Goal: Task Accomplishment & Management: Manage account settings

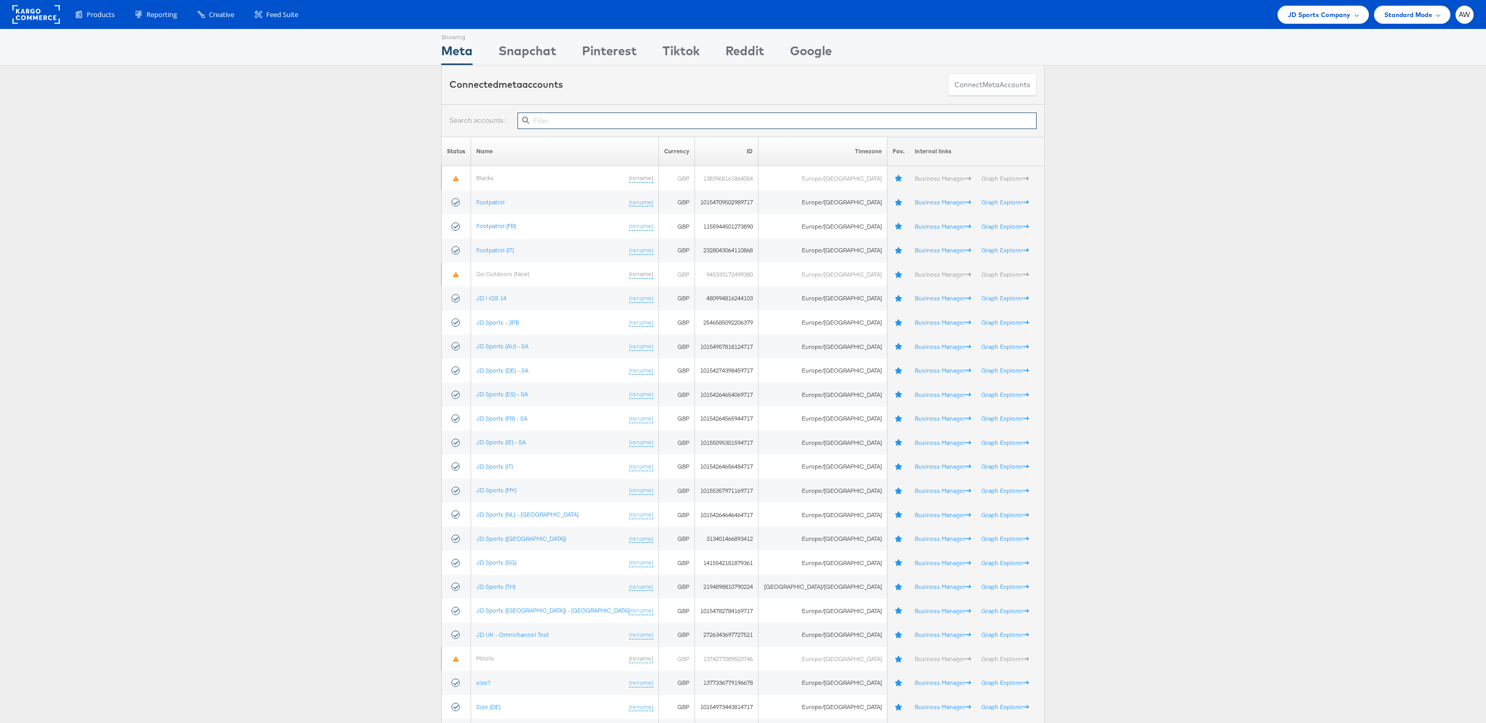
click at [635, 125] on input "text" at bounding box center [777, 120] width 519 height 17
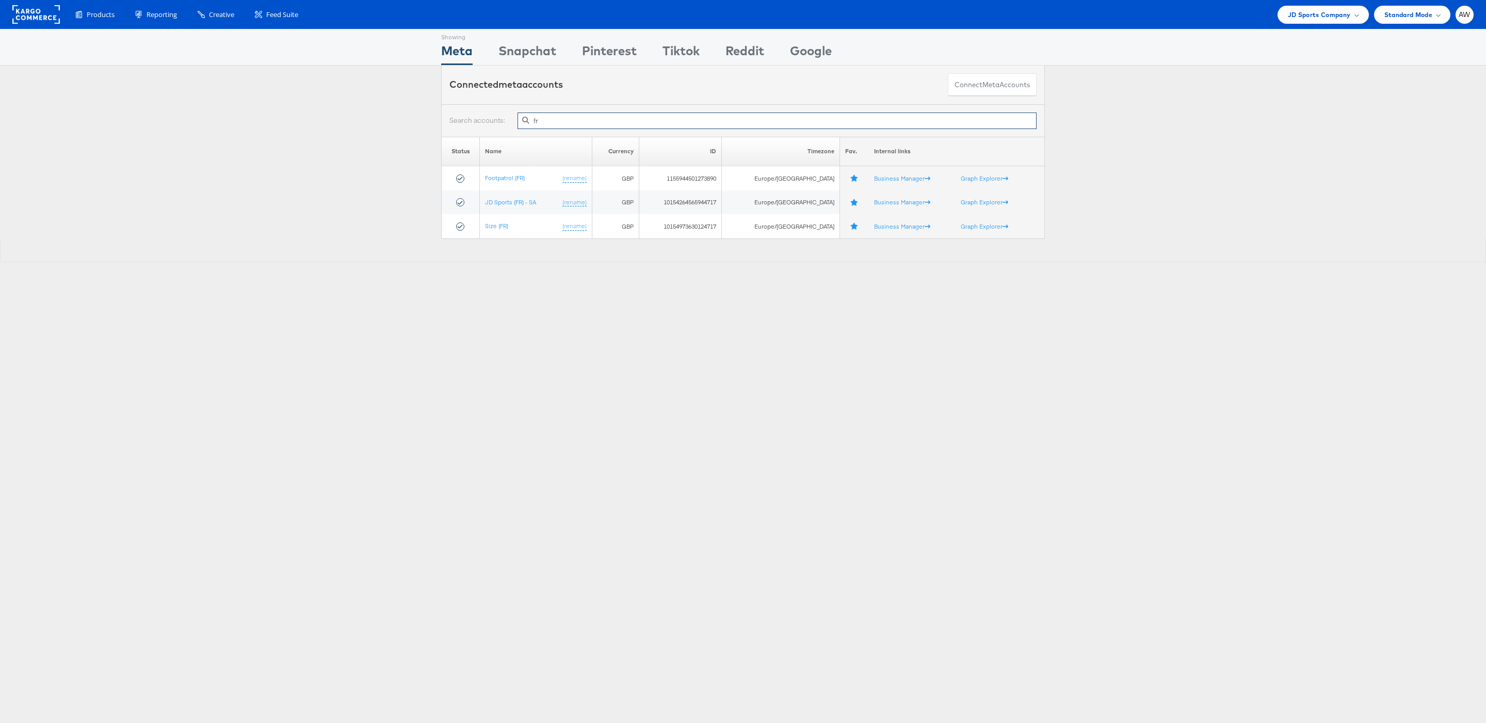
type input "fr"
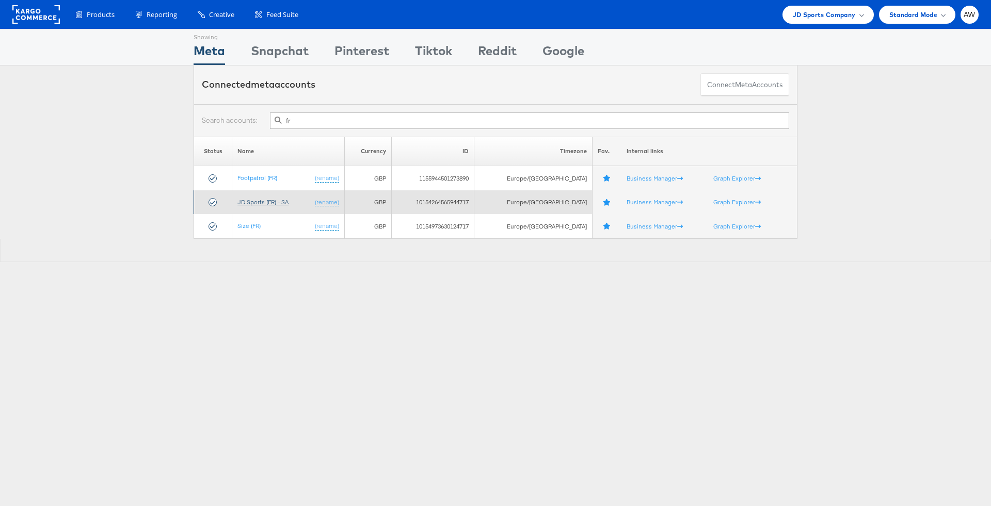
type input "fr"
click at [275, 199] on link "JD Sports (FR) - SA" at bounding box center [262, 202] width 51 height 8
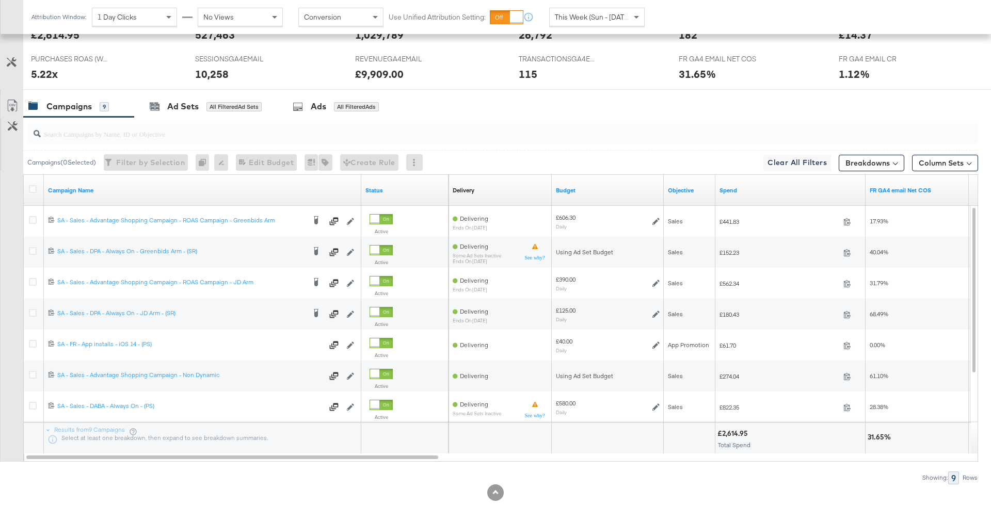
scroll to position [475, 0]
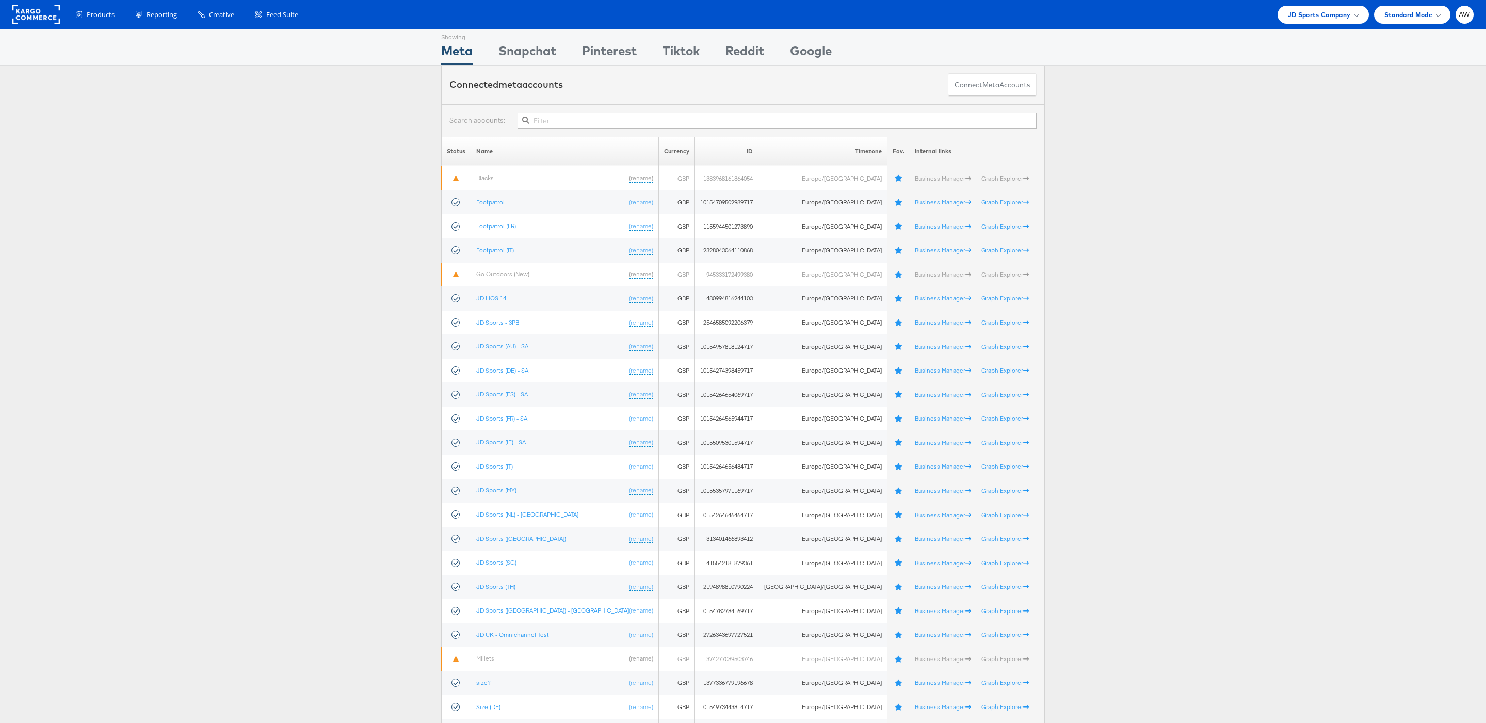
click at [662, 123] on input "text" at bounding box center [777, 120] width 519 height 17
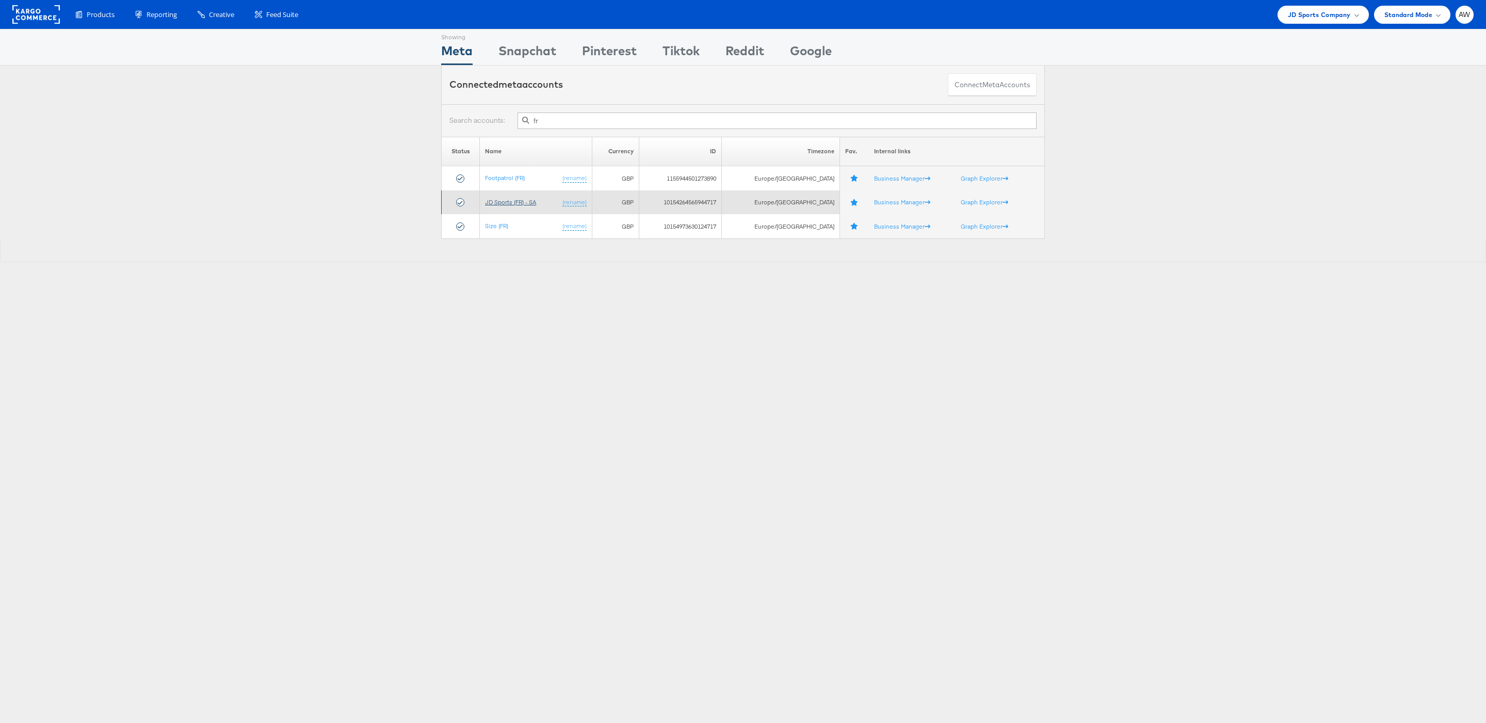
type input "fr"
click at [512, 206] on link "JD Sports (FR) - SA" at bounding box center [510, 202] width 51 height 8
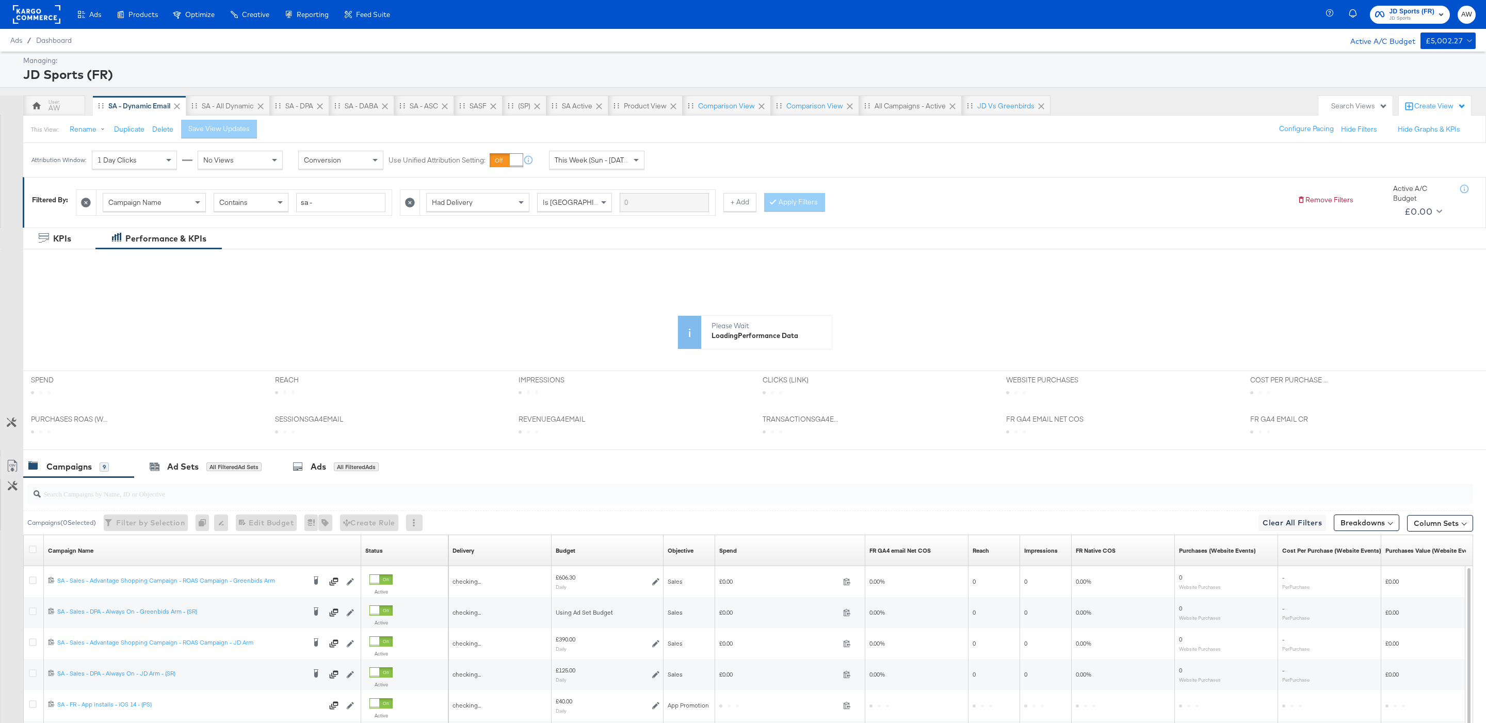
scroll to position [170, 0]
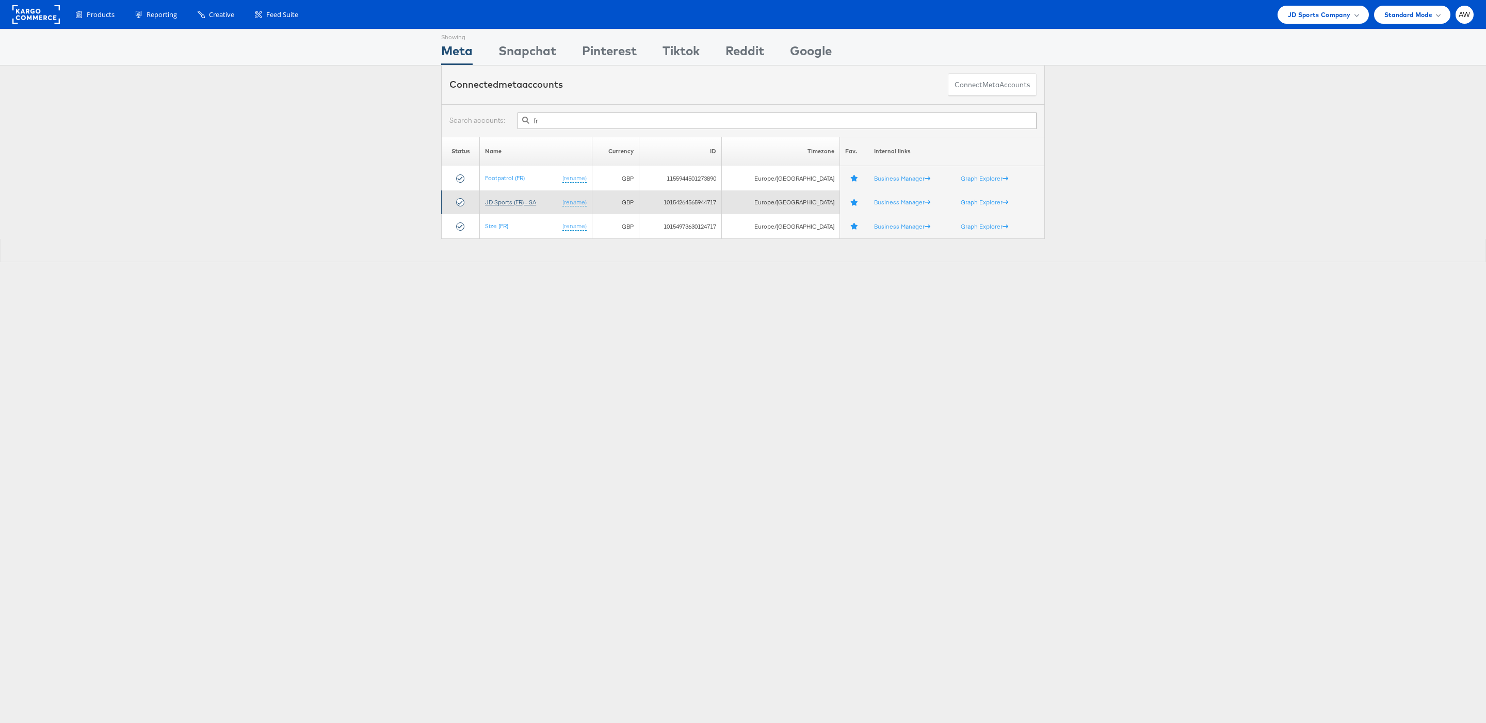
type input "fr"
click at [520, 201] on link "JD Sports (FR) - SA" at bounding box center [510, 202] width 51 height 8
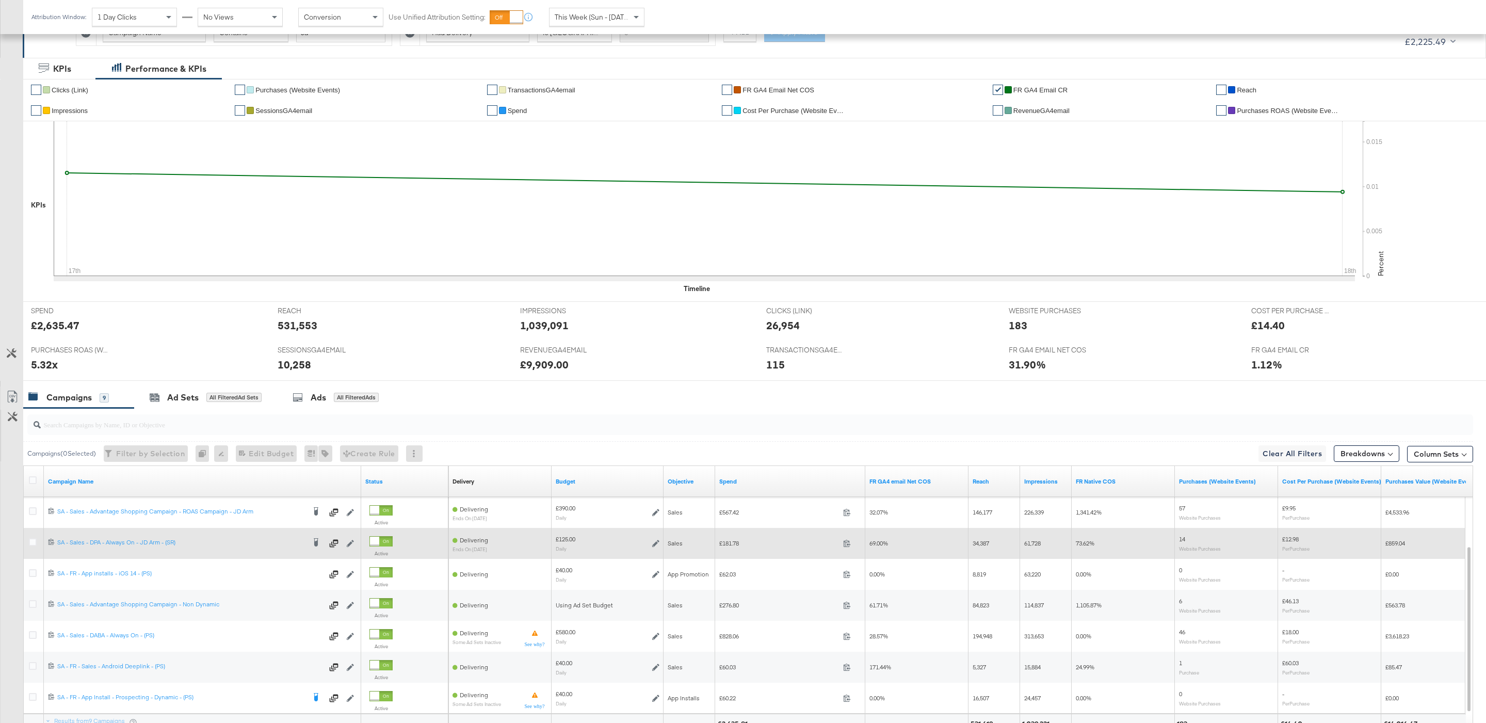
scroll to position [271, 0]
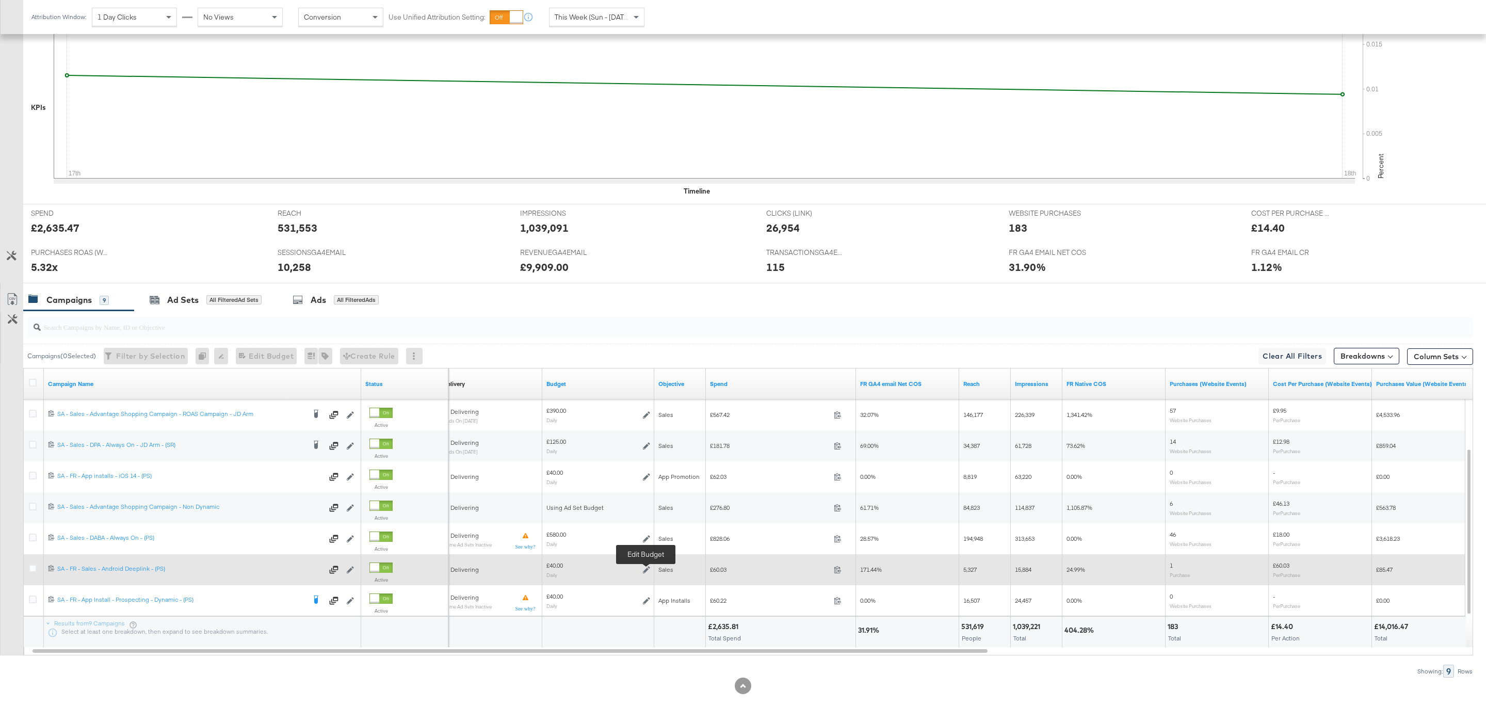
click at [645, 570] on icon at bounding box center [646, 569] width 7 height 7
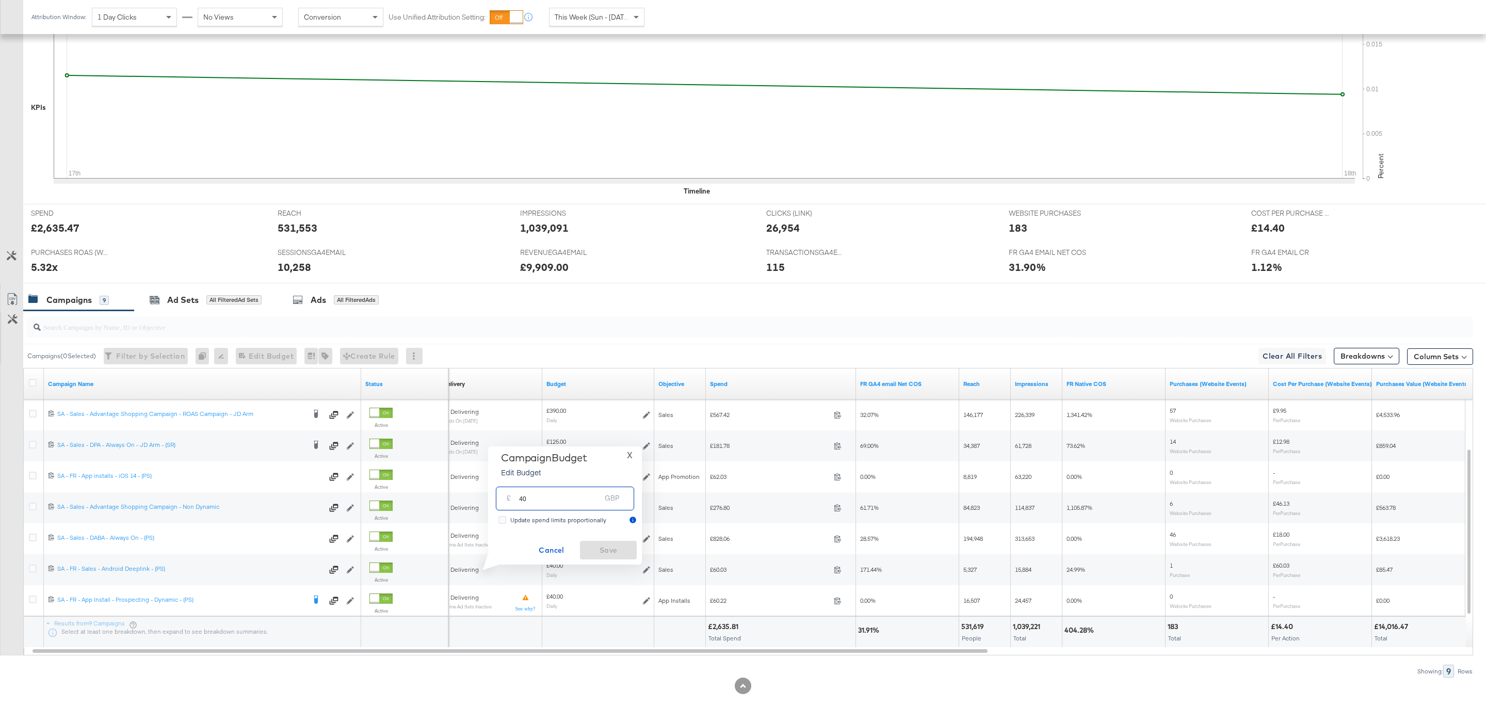
click at [541, 502] on input "40" at bounding box center [560, 494] width 82 height 22
type input "70"
click at [584, 545] on span "Save" at bounding box center [608, 550] width 49 height 13
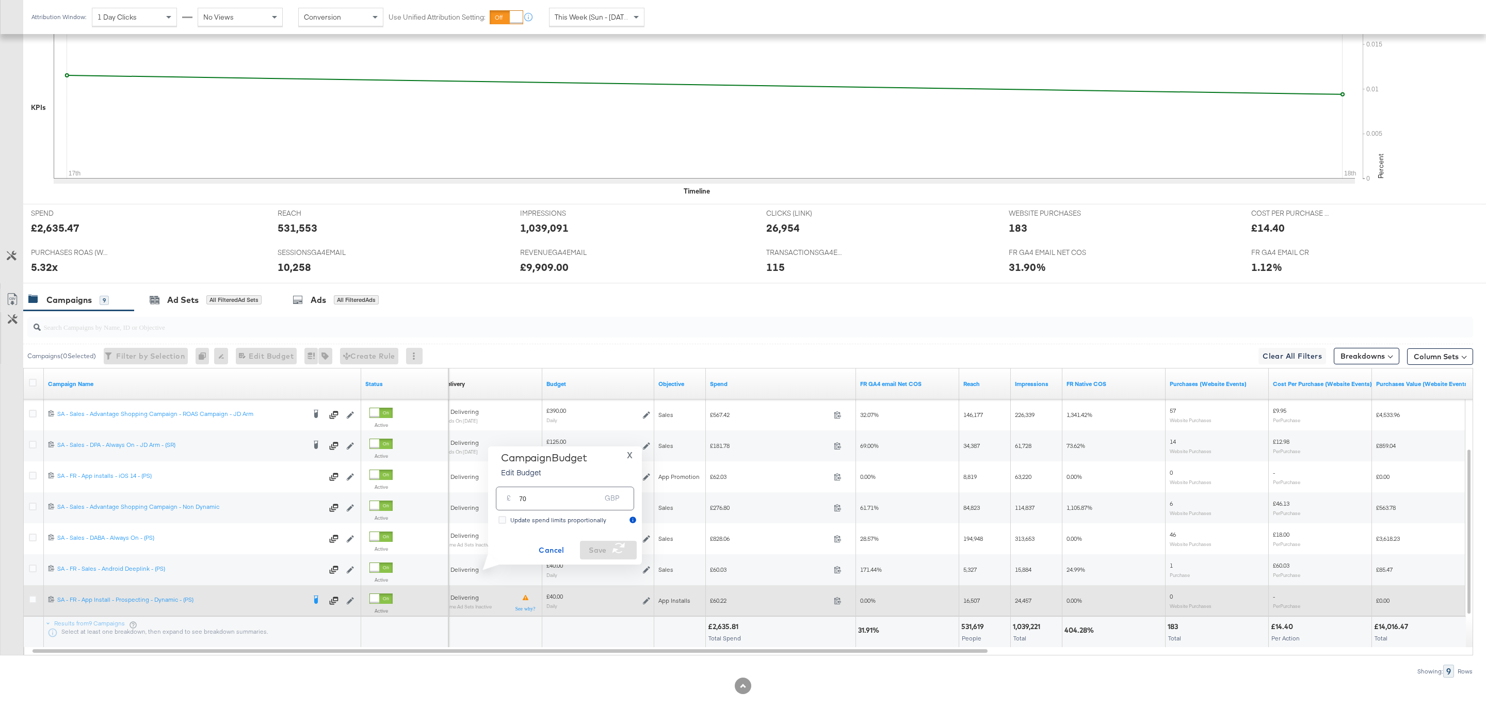
click at [643, 598] on icon at bounding box center [646, 600] width 7 height 7
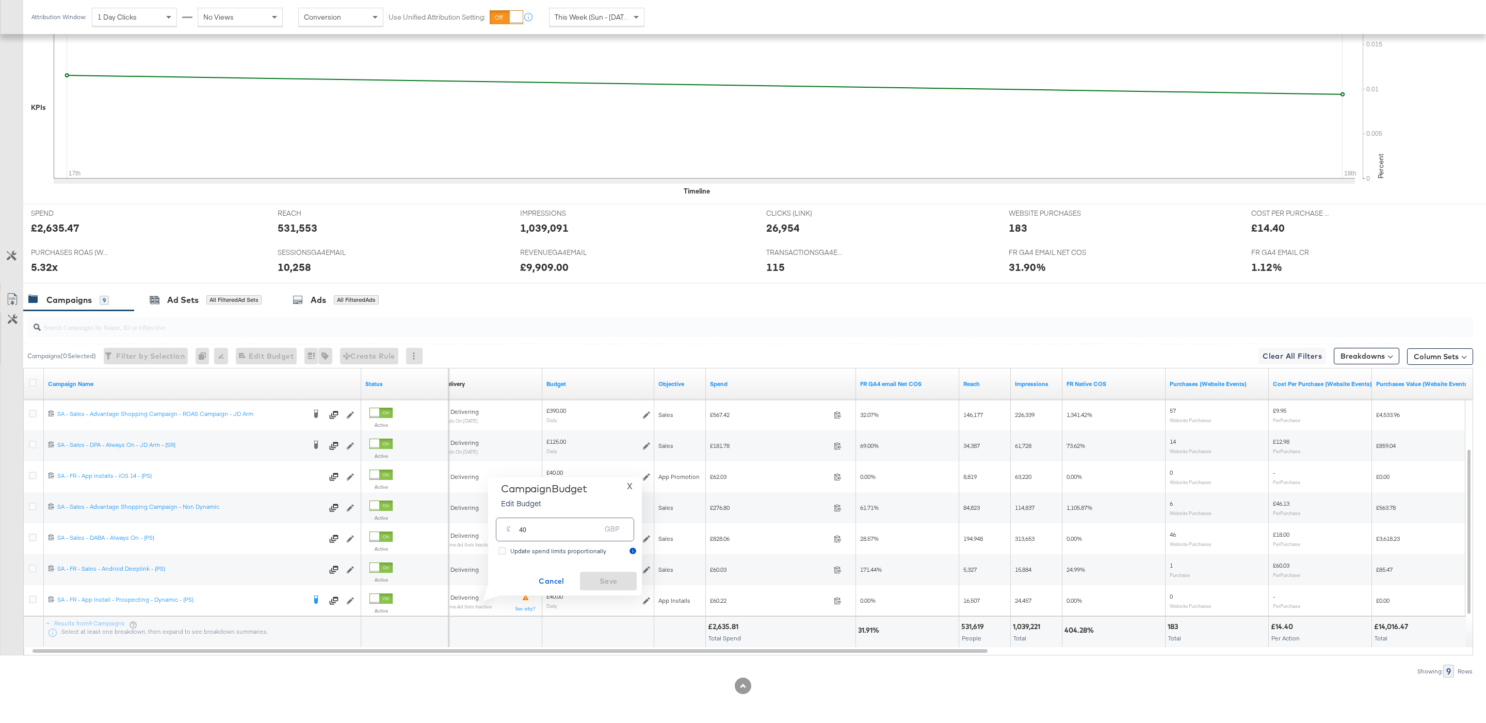
click at [566, 533] on input "40" at bounding box center [560, 525] width 82 height 22
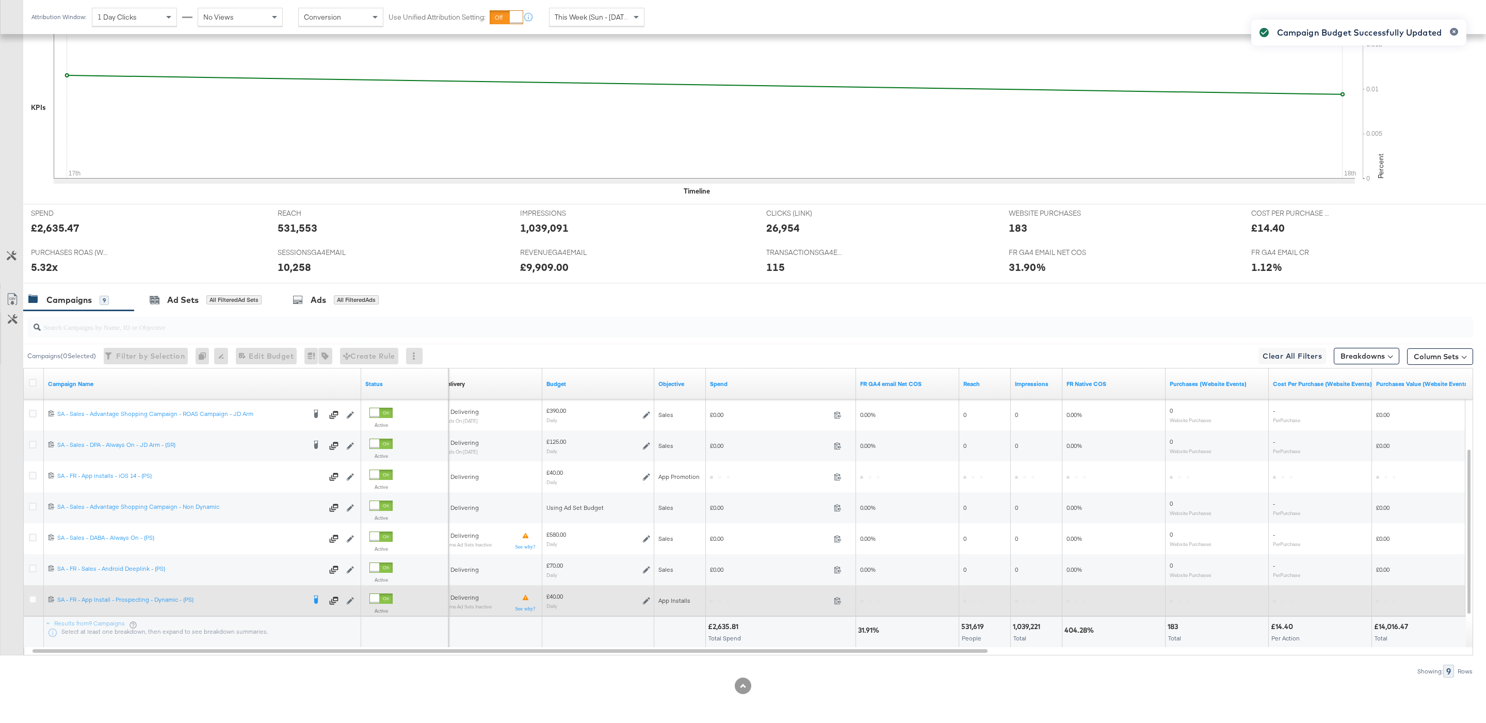
click at [651, 602] on div "£40.00 Daily" at bounding box center [598, 600] width 112 height 24
click at [649, 602] on icon at bounding box center [646, 600] width 7 height 7
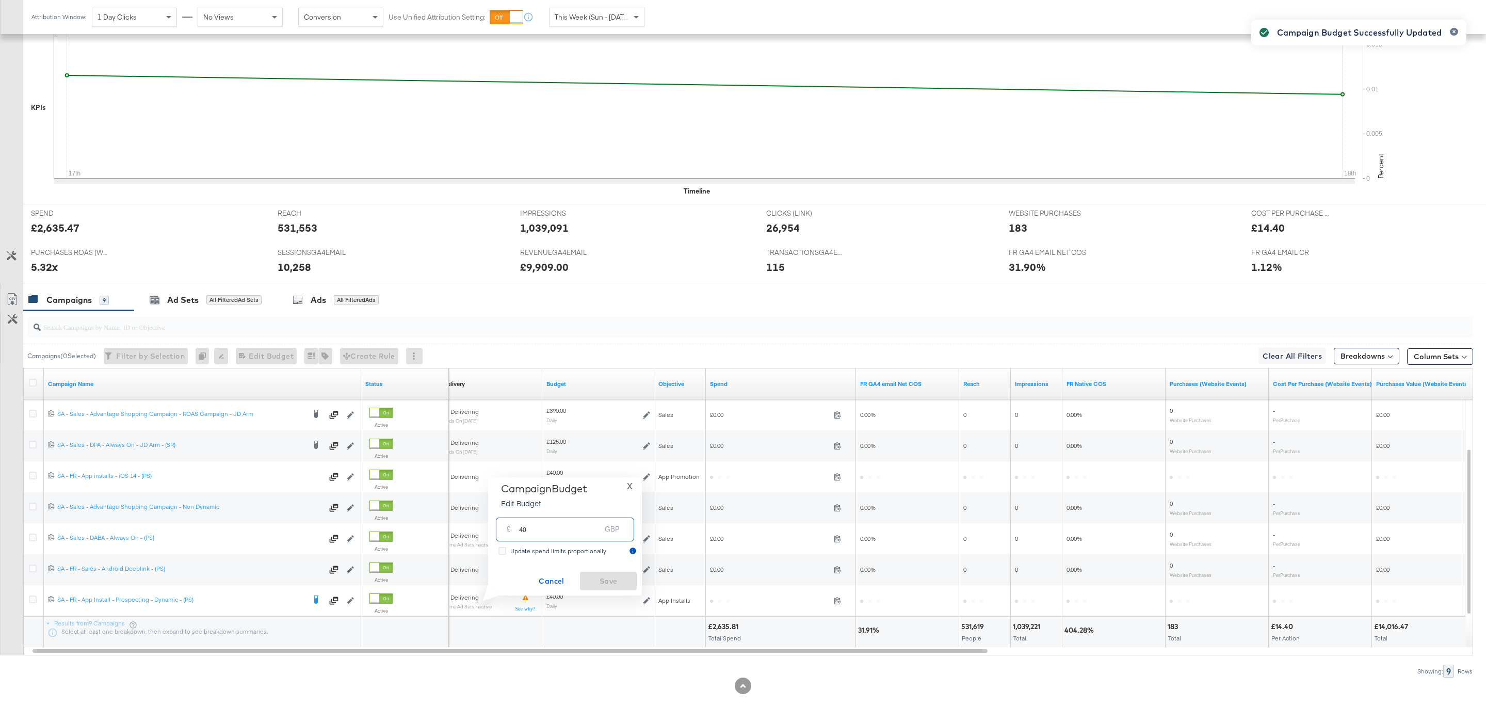
click at [571, 518] on input "40" at bounding box center [560, 525] width 82 height 22
type input "70"
click at [616, 580] on span "Save" at bounding box center [608, 581] width 49 height 13
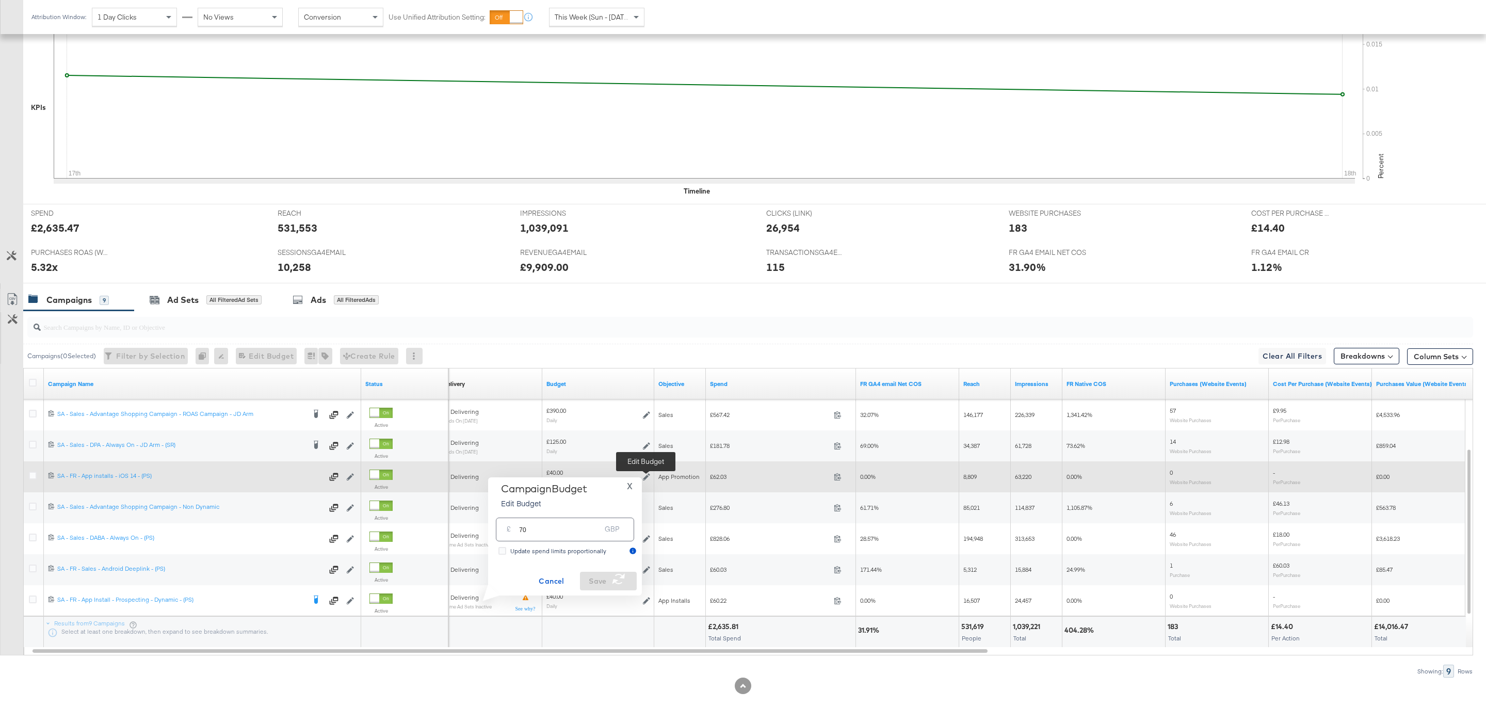
click at [647, 475] on icon at bounding box center [646, 476] width 7 height 7
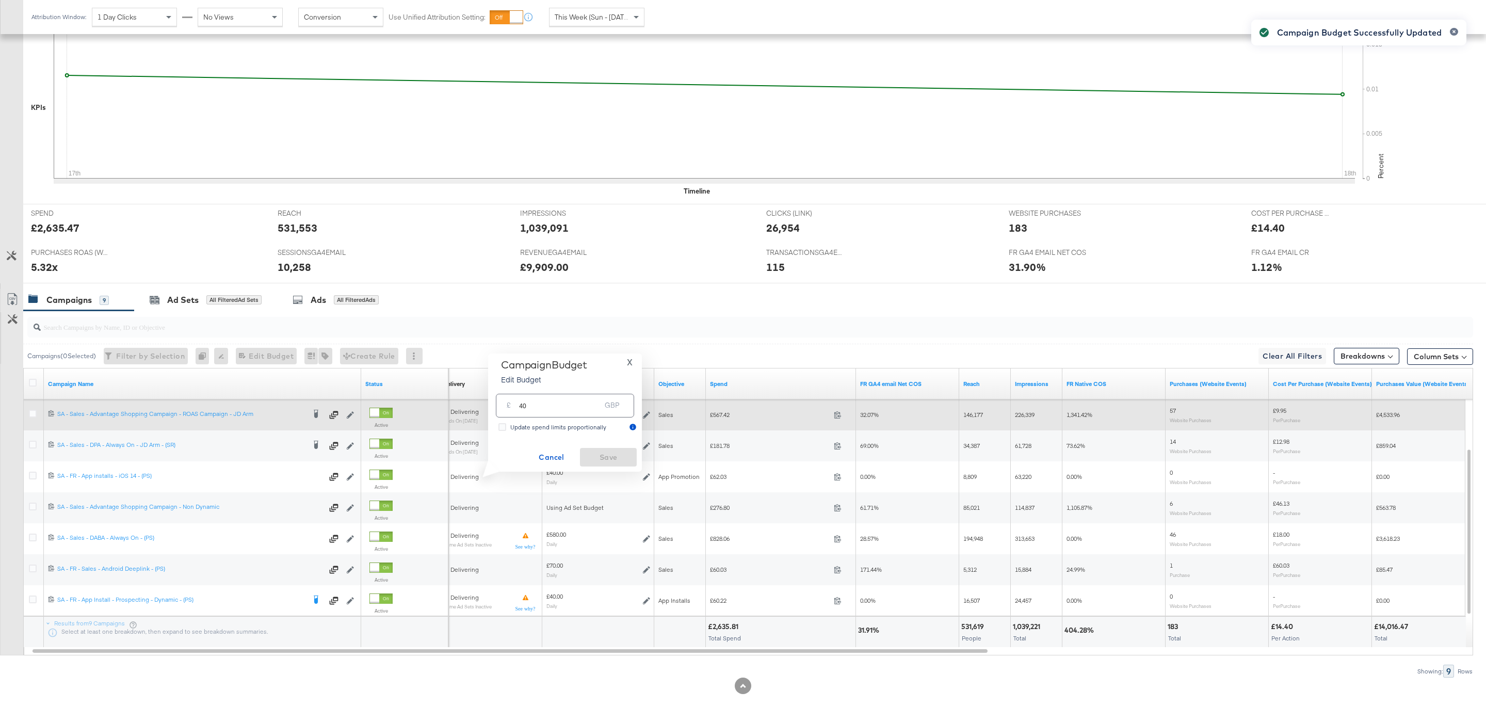
click at [569, 410] on div "£390.00 Daily" at bounding box center [598, 415] width 104 height 16
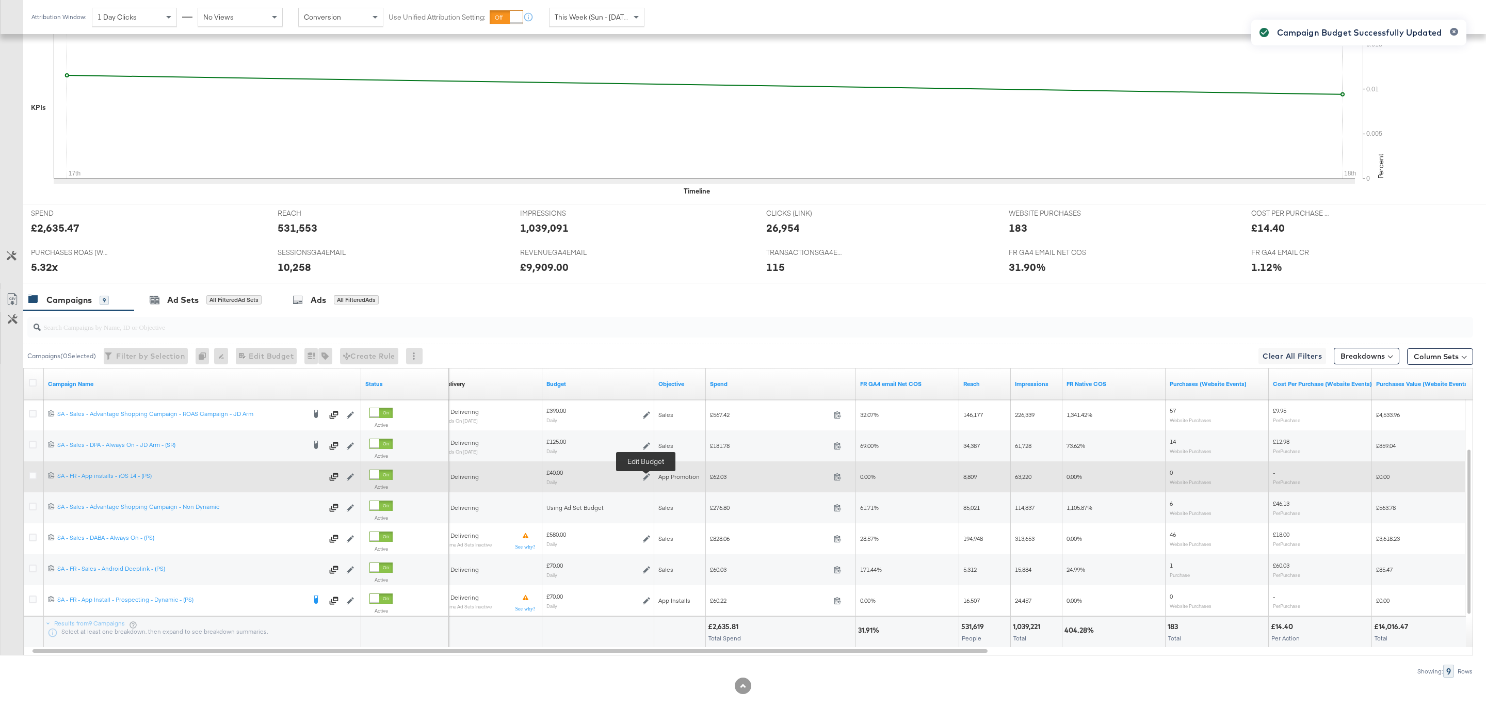
click at [648, 476] on icon at bounding box center [646, 476] width 7 height 7
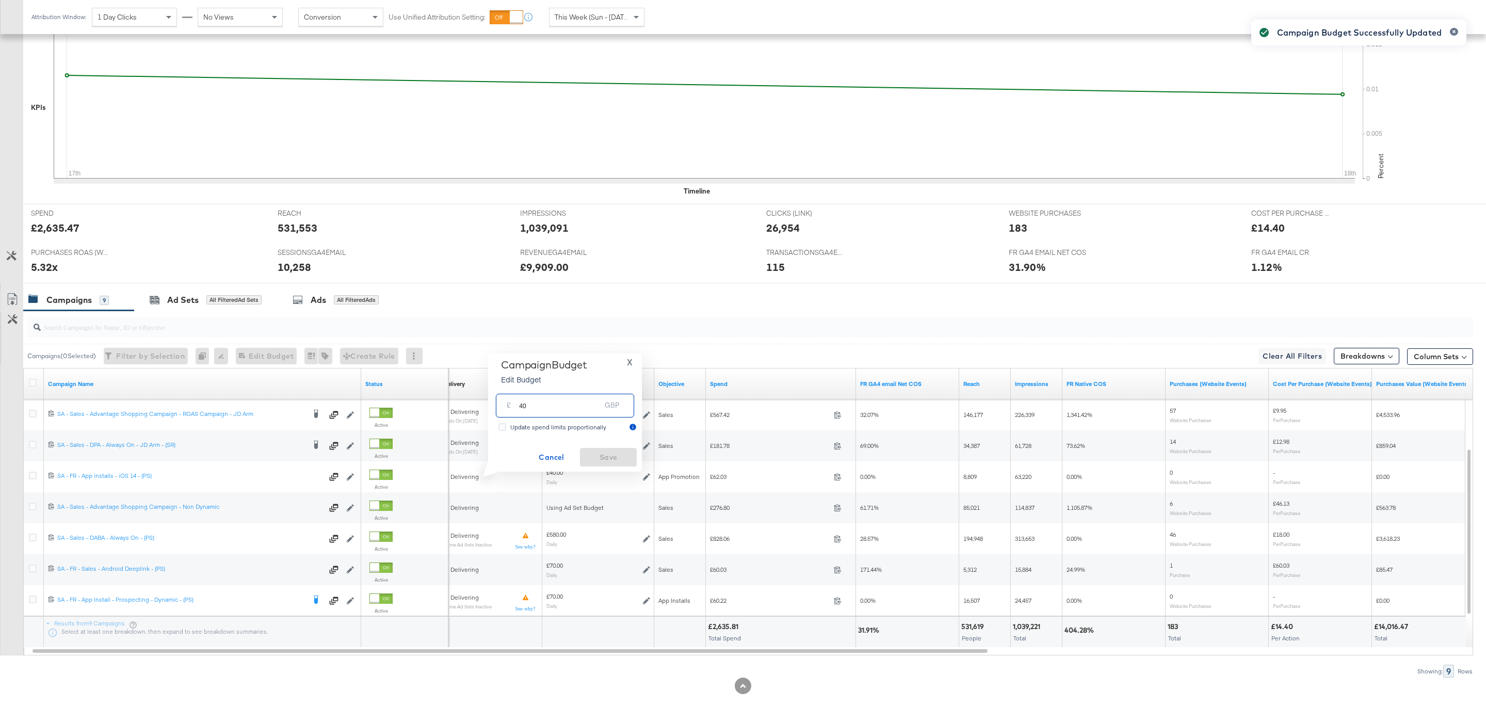
click at [572, 406] on input "40" at bounding box center [560, 401] width 82 height 22
type input "70"
click at [603, 463] on span "Save" at bounding box center [608, 457] width 49 height 13
click at [271, 333] on div at bounding box center [750, 327] width 1446 height 21
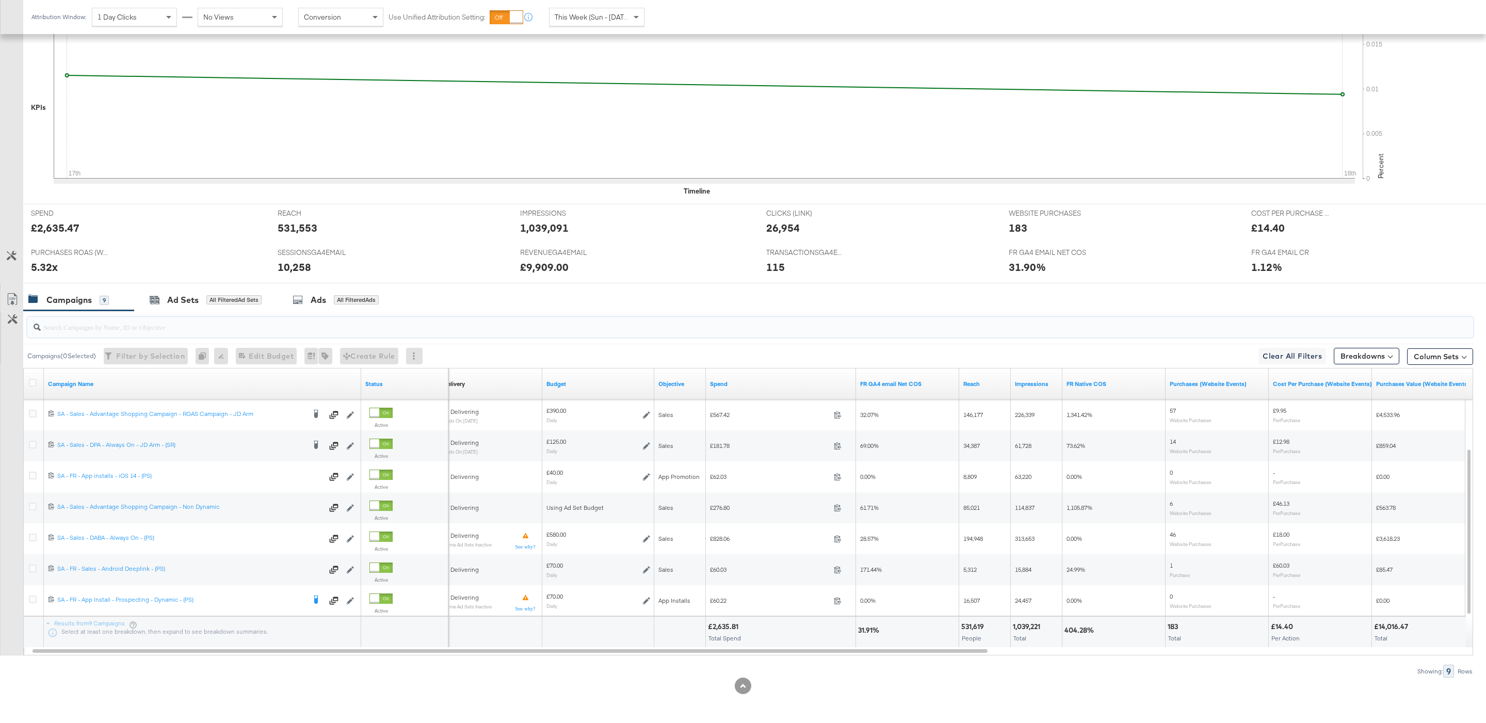
type input "s"
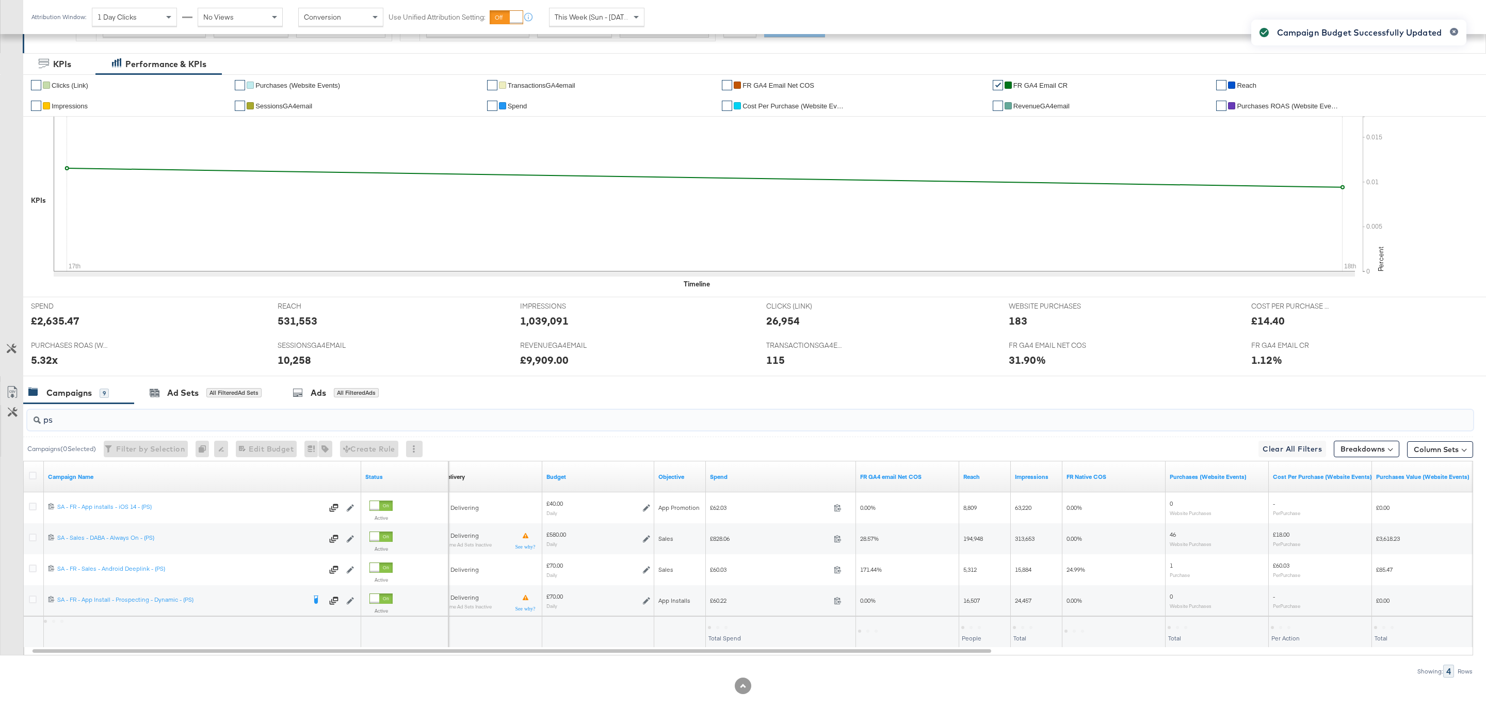
scroll to position [178, 0]
click at [135, 423] on input "ps" at bounding box center [689, 416] width 1296 height 20
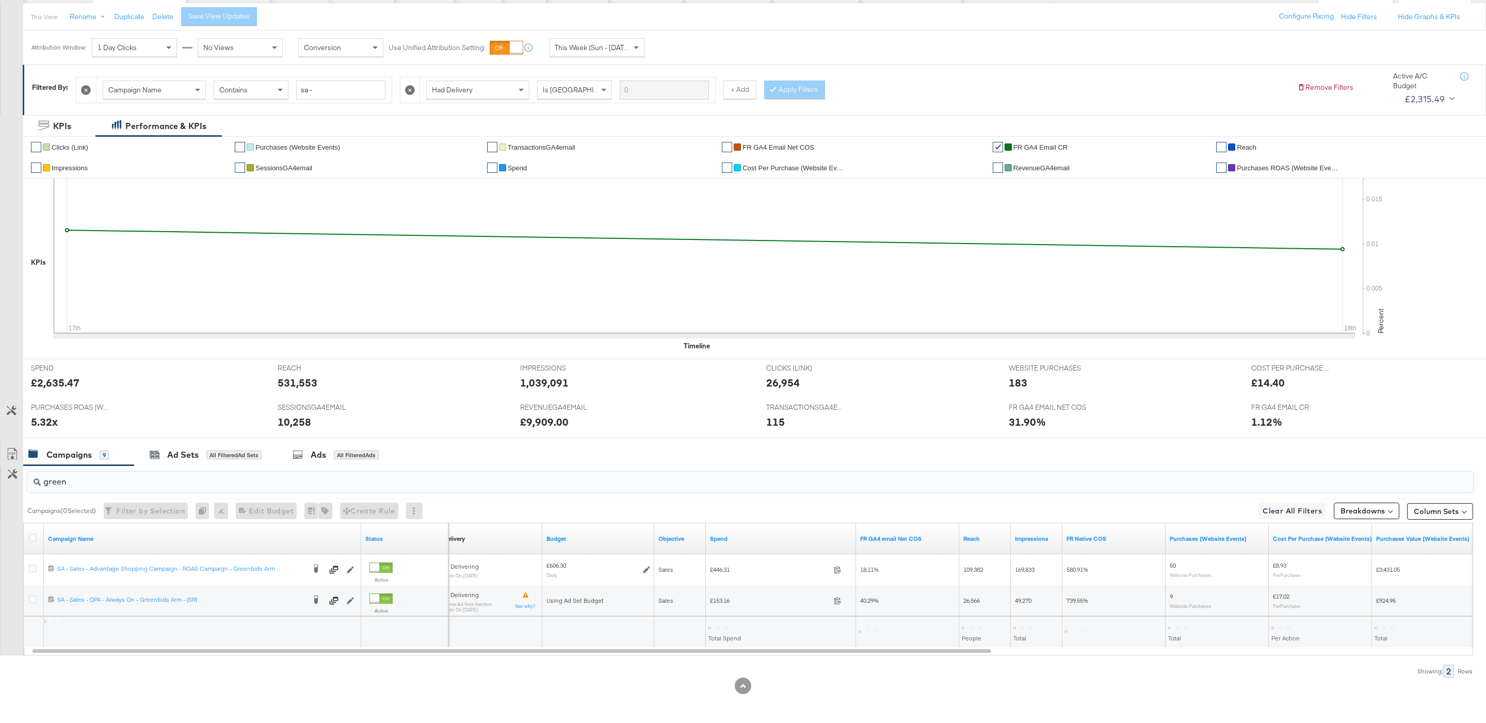
scroll to position [116, 0]
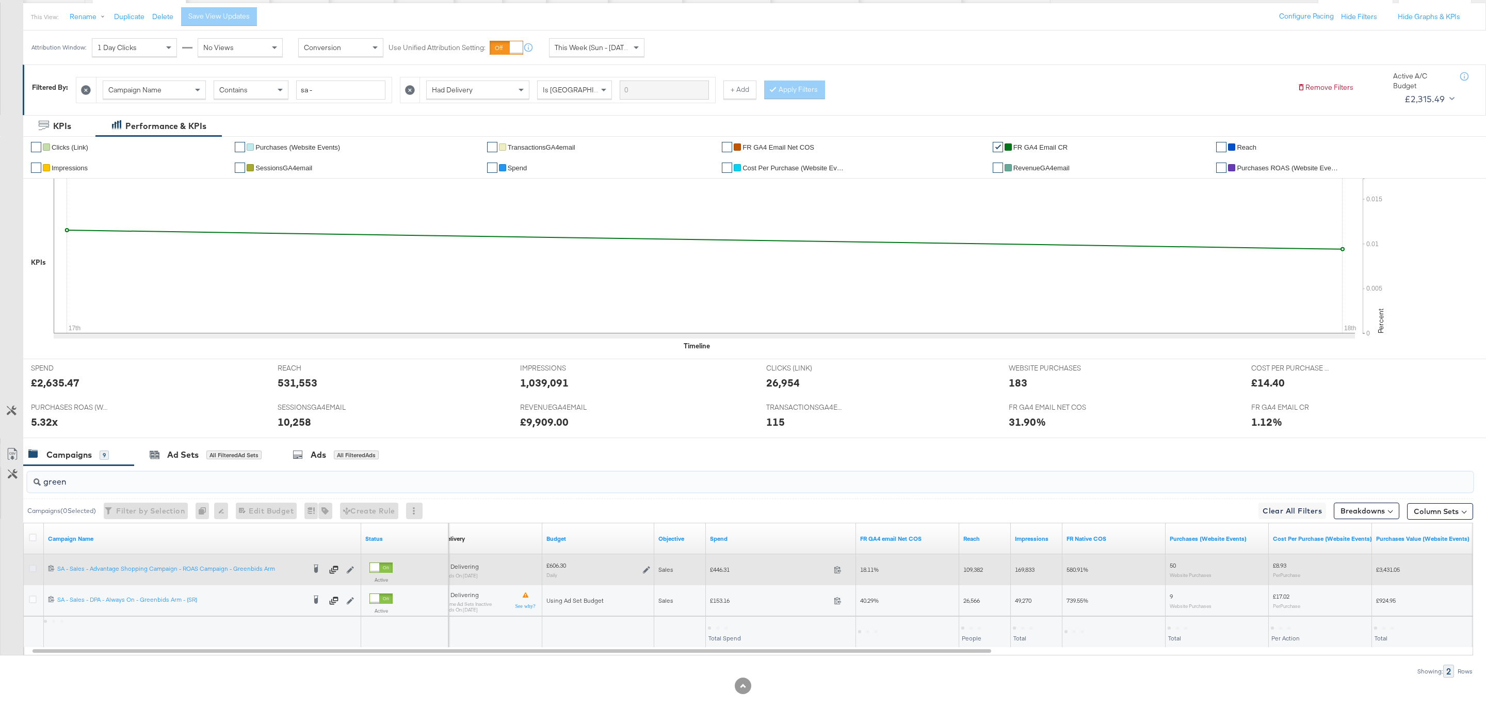
type input "green"
click at [30, 568] on icon at bounding box center [33, 569] width 8 height 8
click at [0, 0] on input "checkbox" at bounding box center [0, 0] width 0 height 0
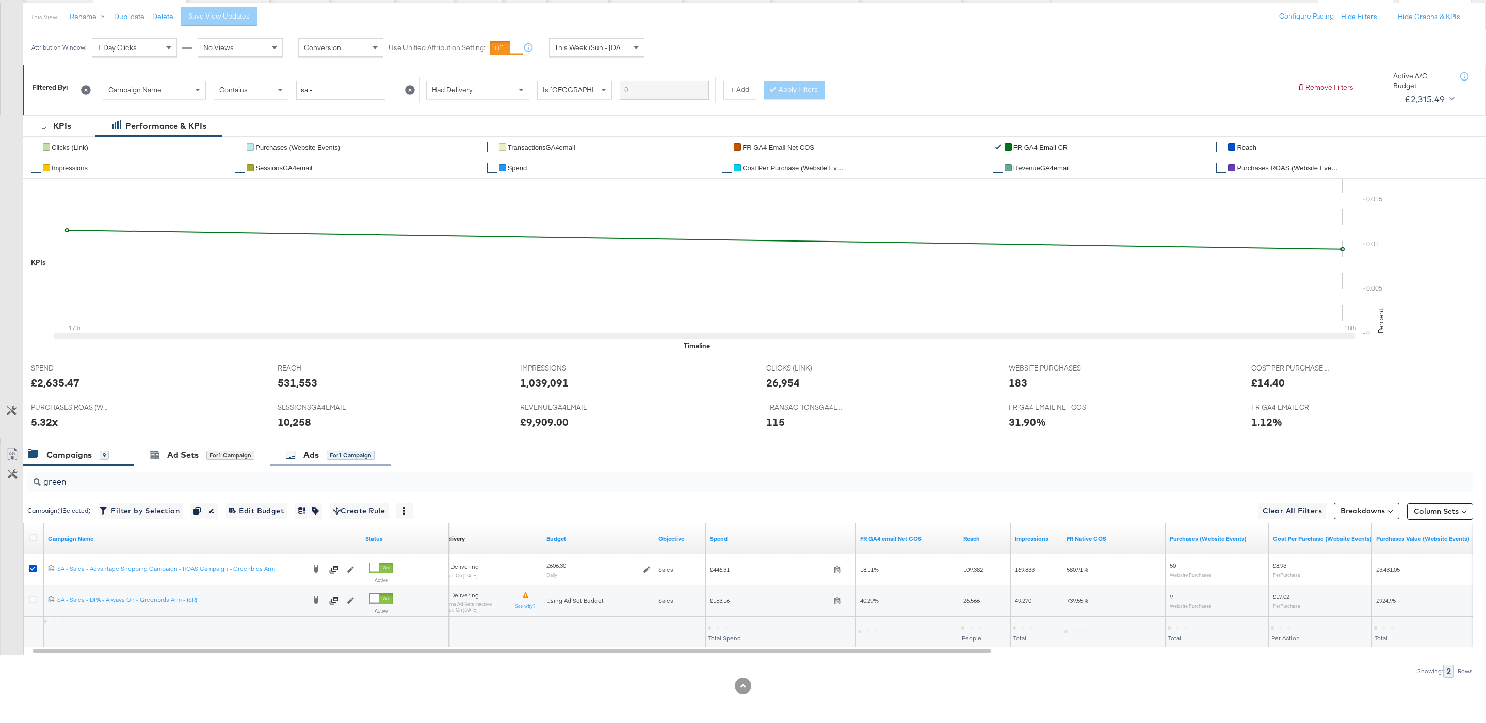
click at [333, 447] on div "Ads for 1 Campaign" at bounding box center [330, 455] width 121 height 22
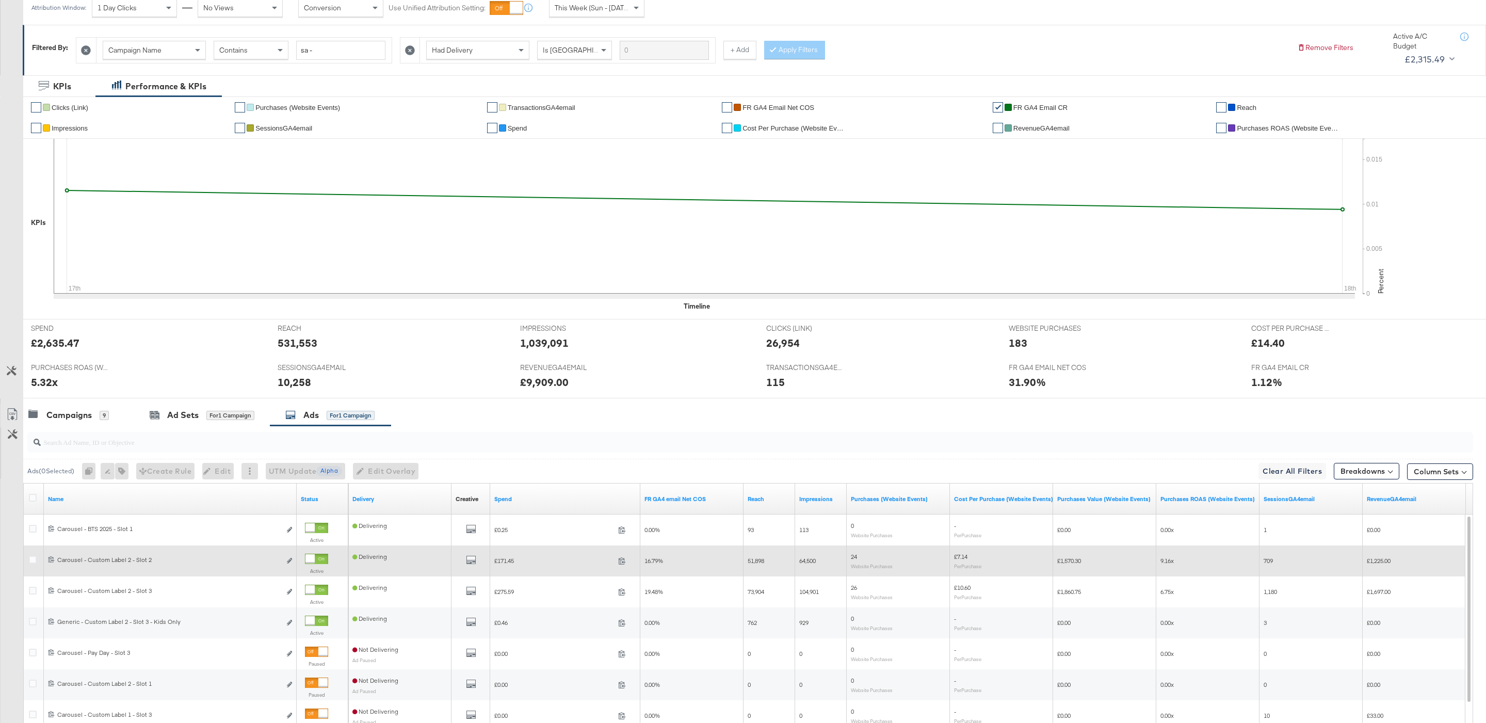
scroll to position [129, 0]
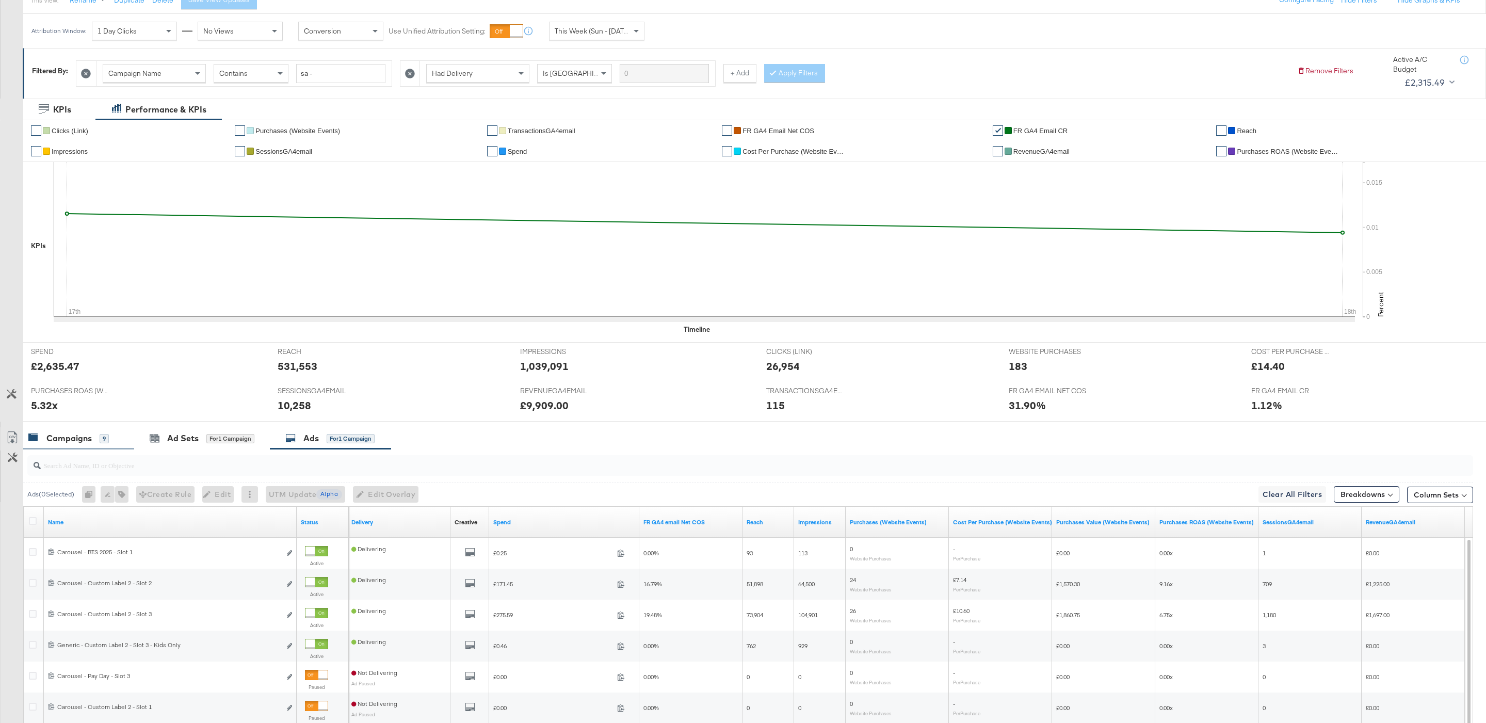
click at [90, 429] on div "Campaigns 9" at bounding box center [78, 438] width 111 height 22
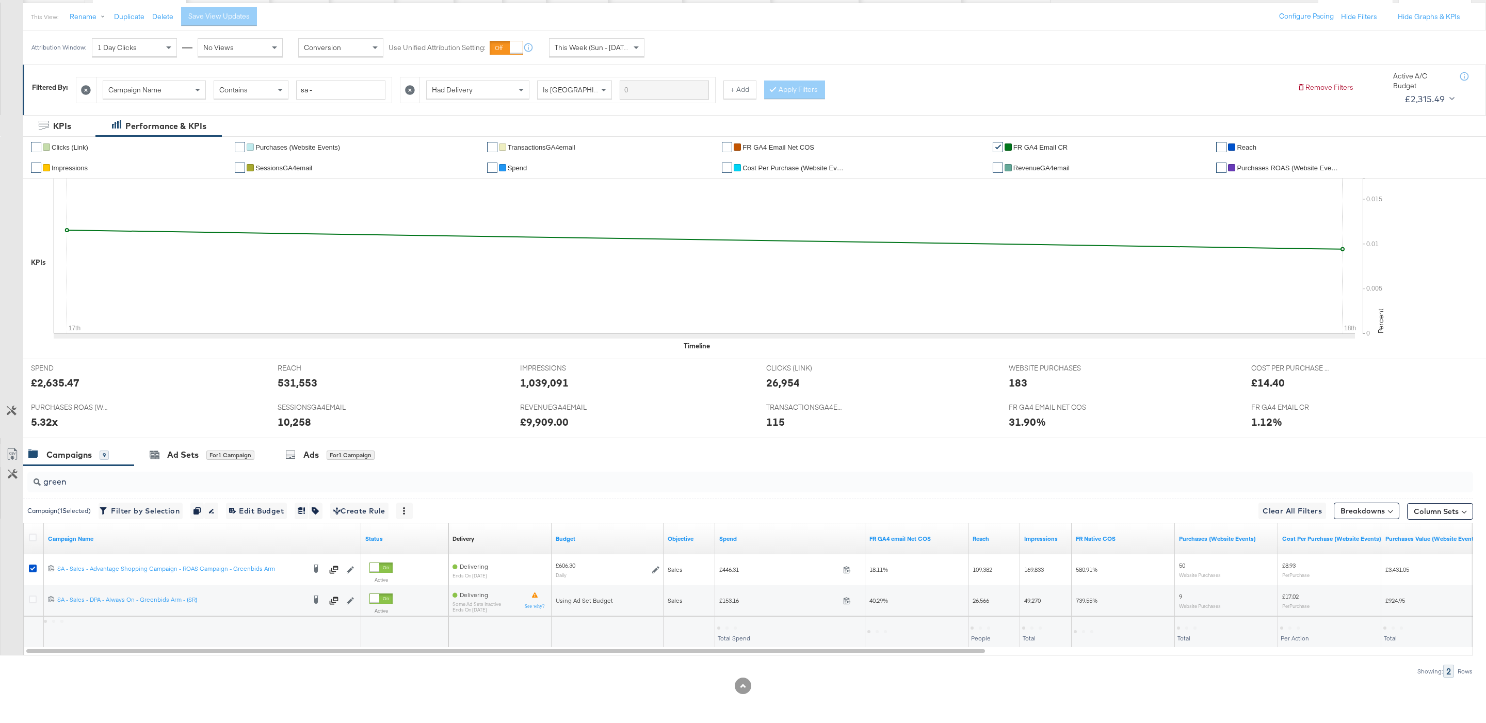
scroll to position [116, 0]
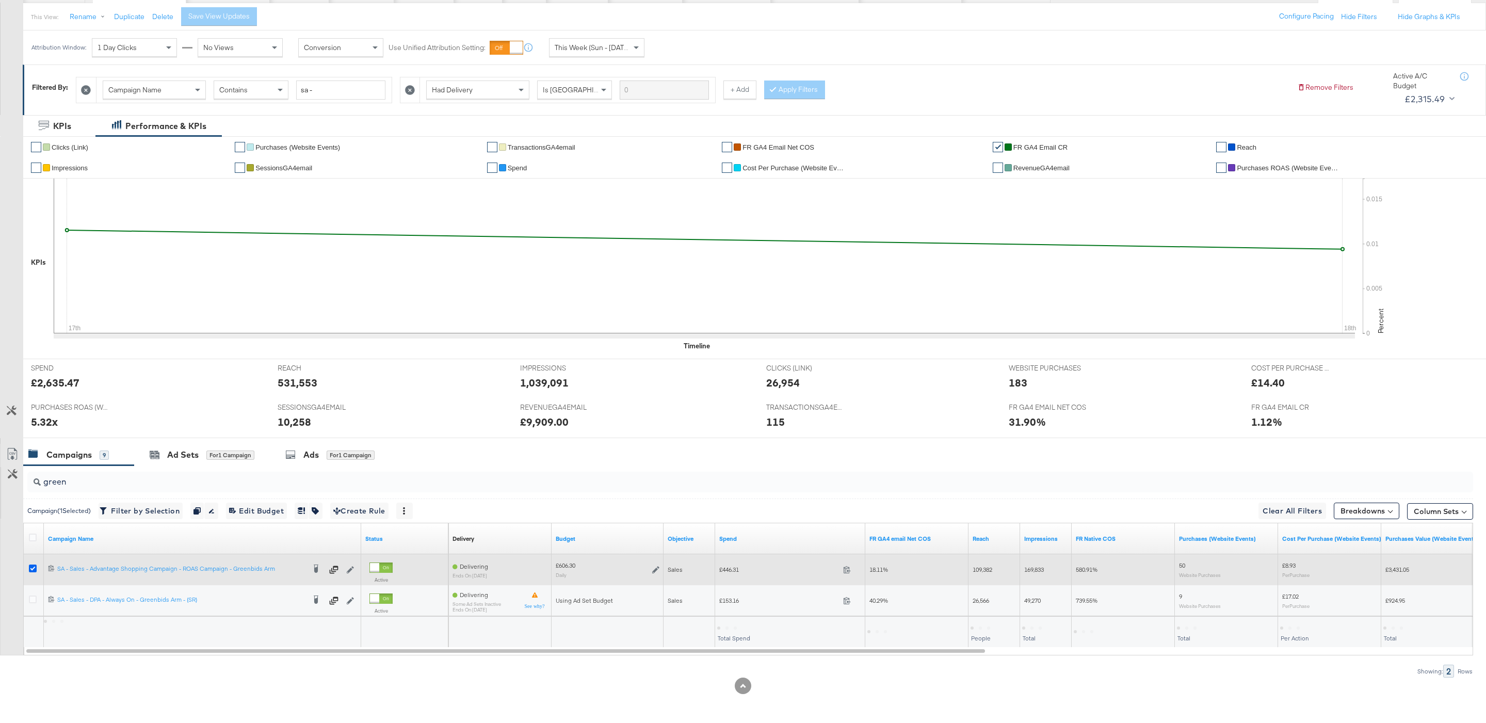
click at [33, 567] on icon at bounding box center [33, 569] width 8 height 8
click at [0, 0] on input "checkbox" at bounding box center [0, 0] width 0 height 0
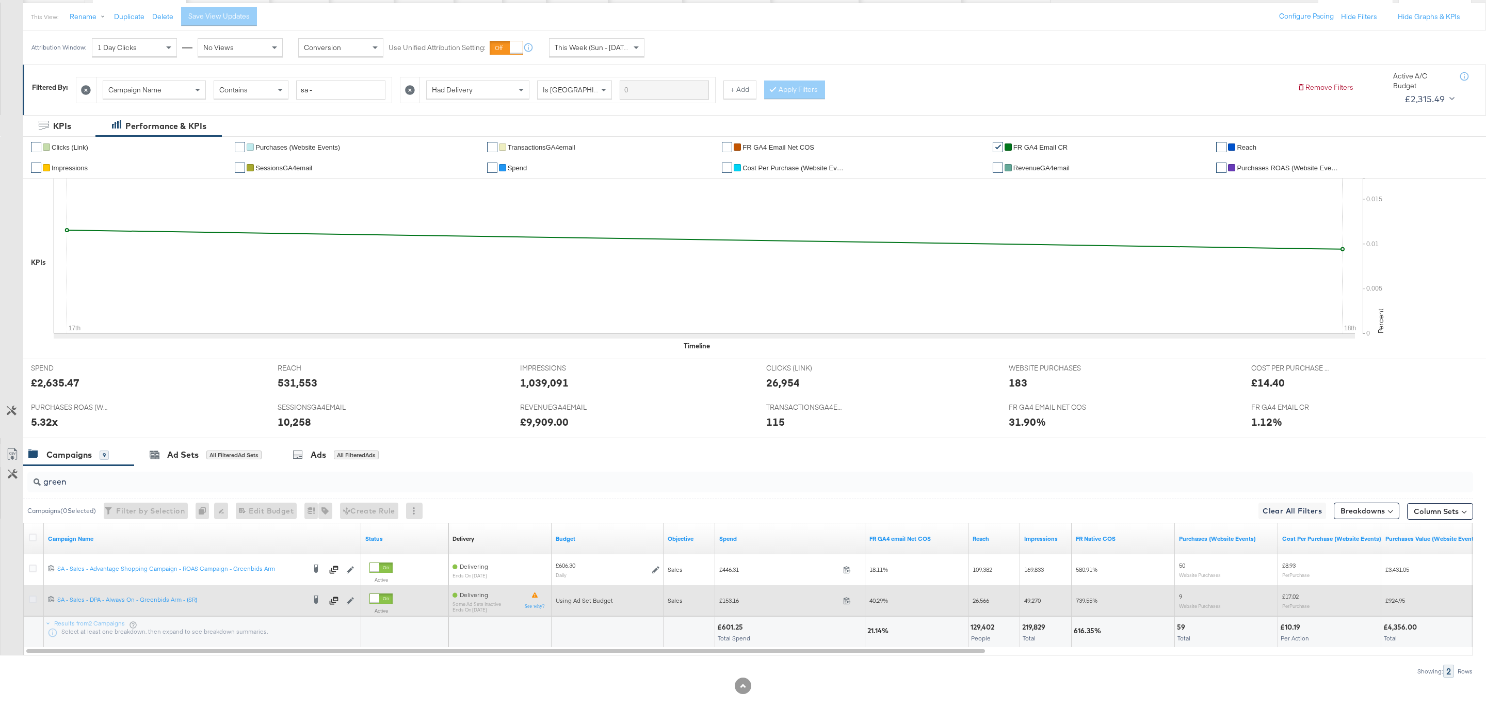
click at [35, 600] on icon at bounding box center [33, 600] width 8 height 8
click at [0, 0] on input "checkbox" at bounding box center [0, 0] width 0 height 0
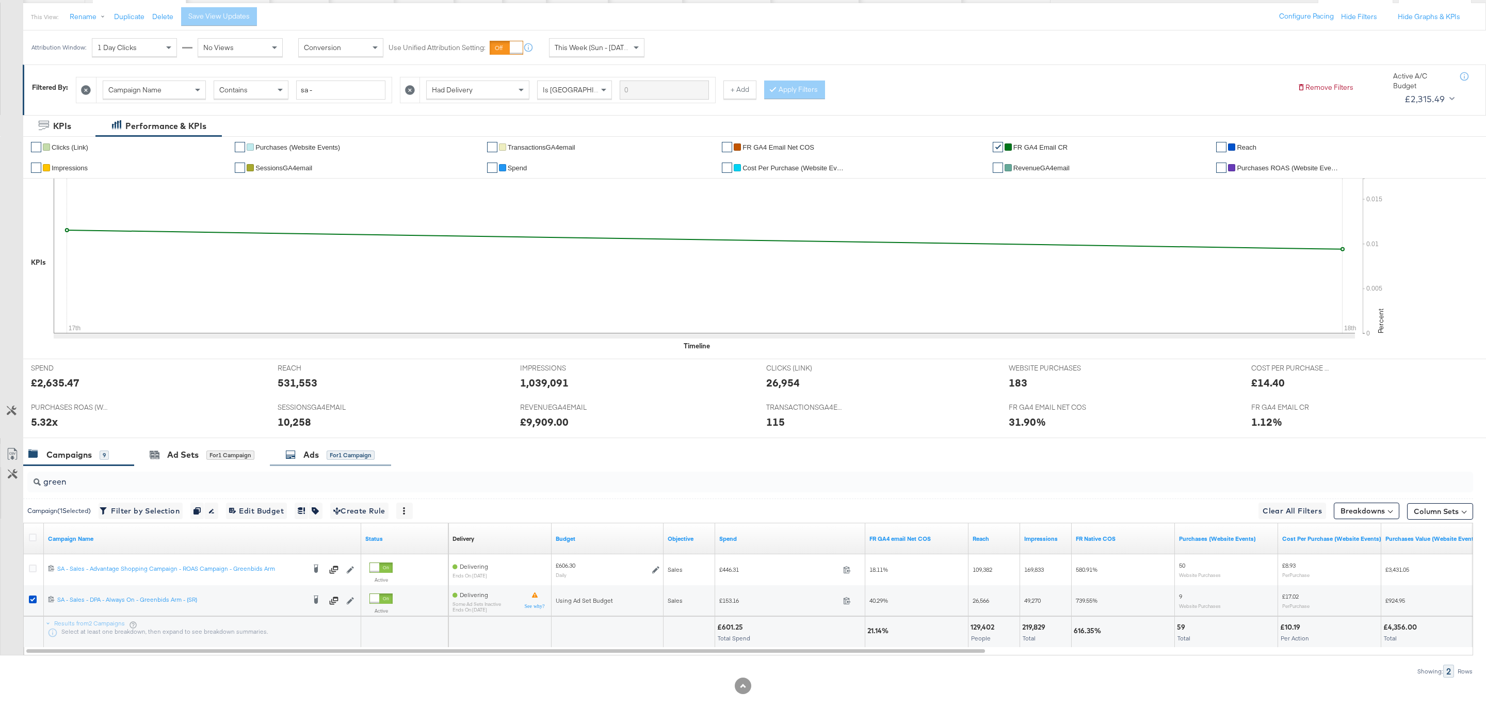
click at [333, 450] on div "for 1 Campaign" at bounding box center [351, 454] width 48 height 9
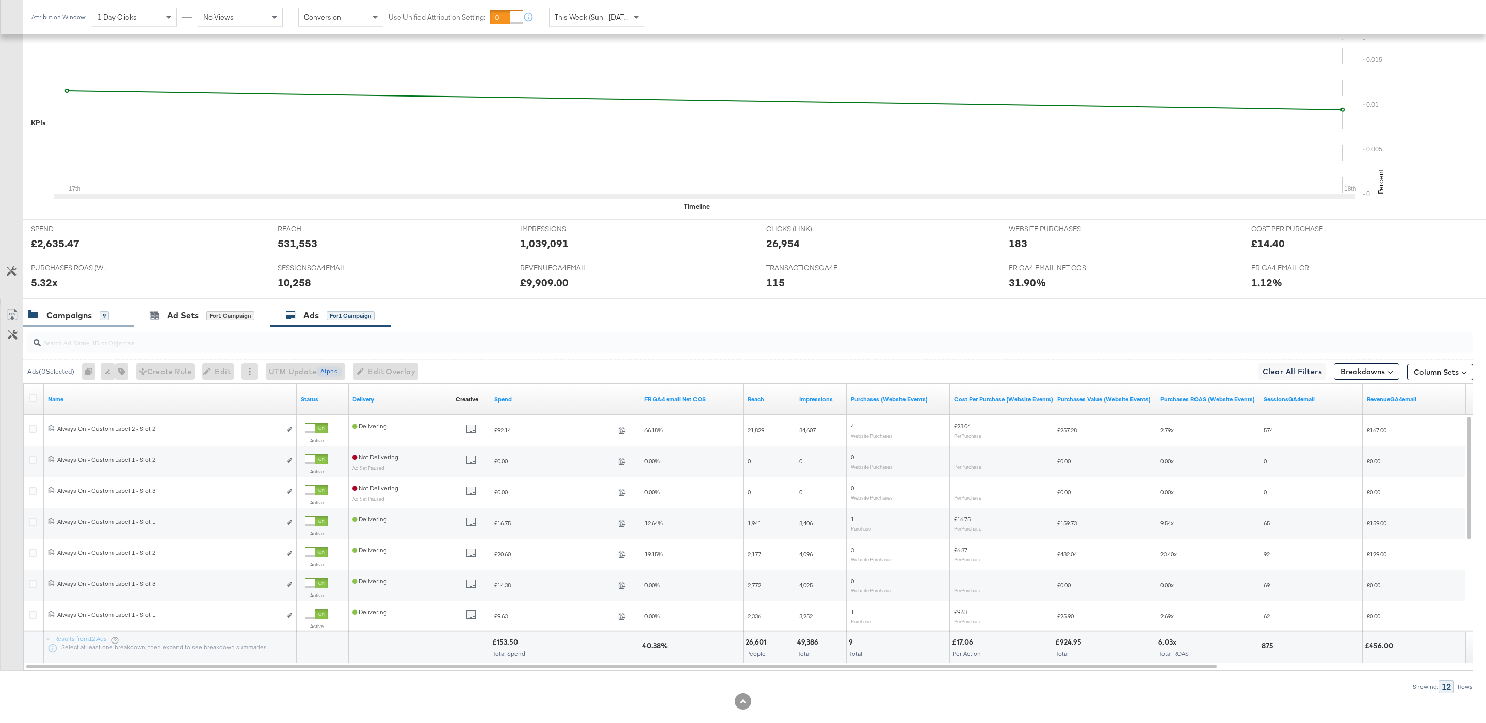
click at [103, 320] on div "9" at bounding box center [104, 315] width 9 height 9
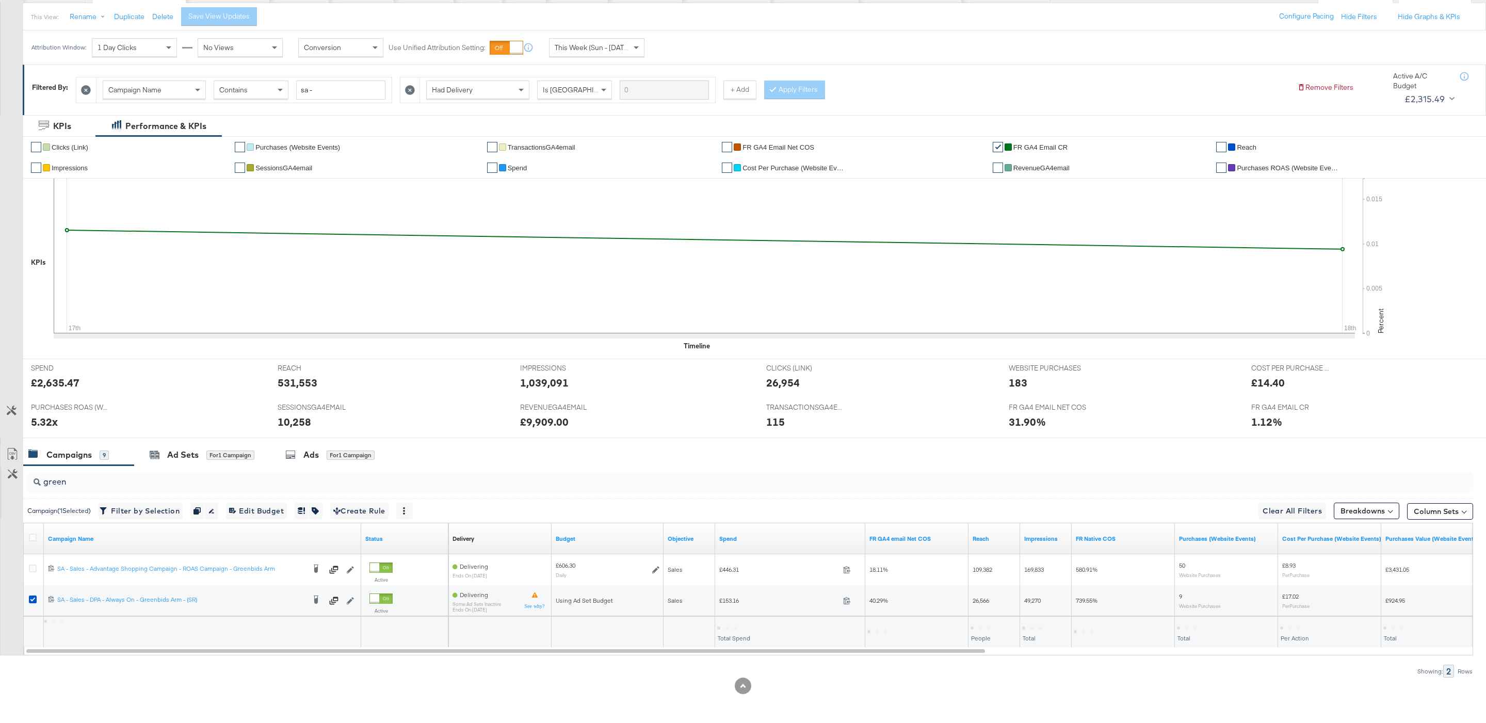
click at [91, 482] on input "green" at bounding box center [689, 478] width 1296 height 20
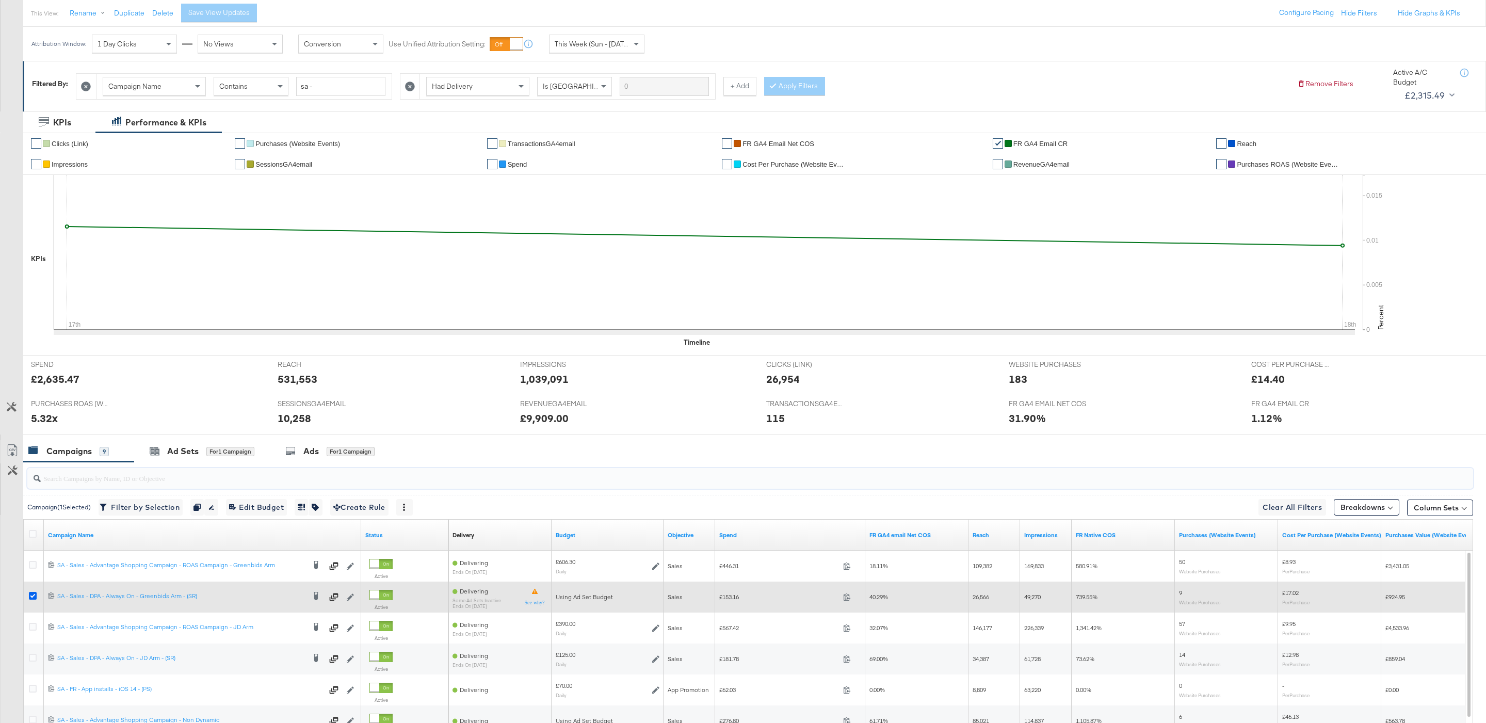
click at [33, 597] on icon at bounding box center [33, 596] width 8 height 8
click at [0, 0] on input "checkbox" at bounding box center [0, 0] width 0 height 0
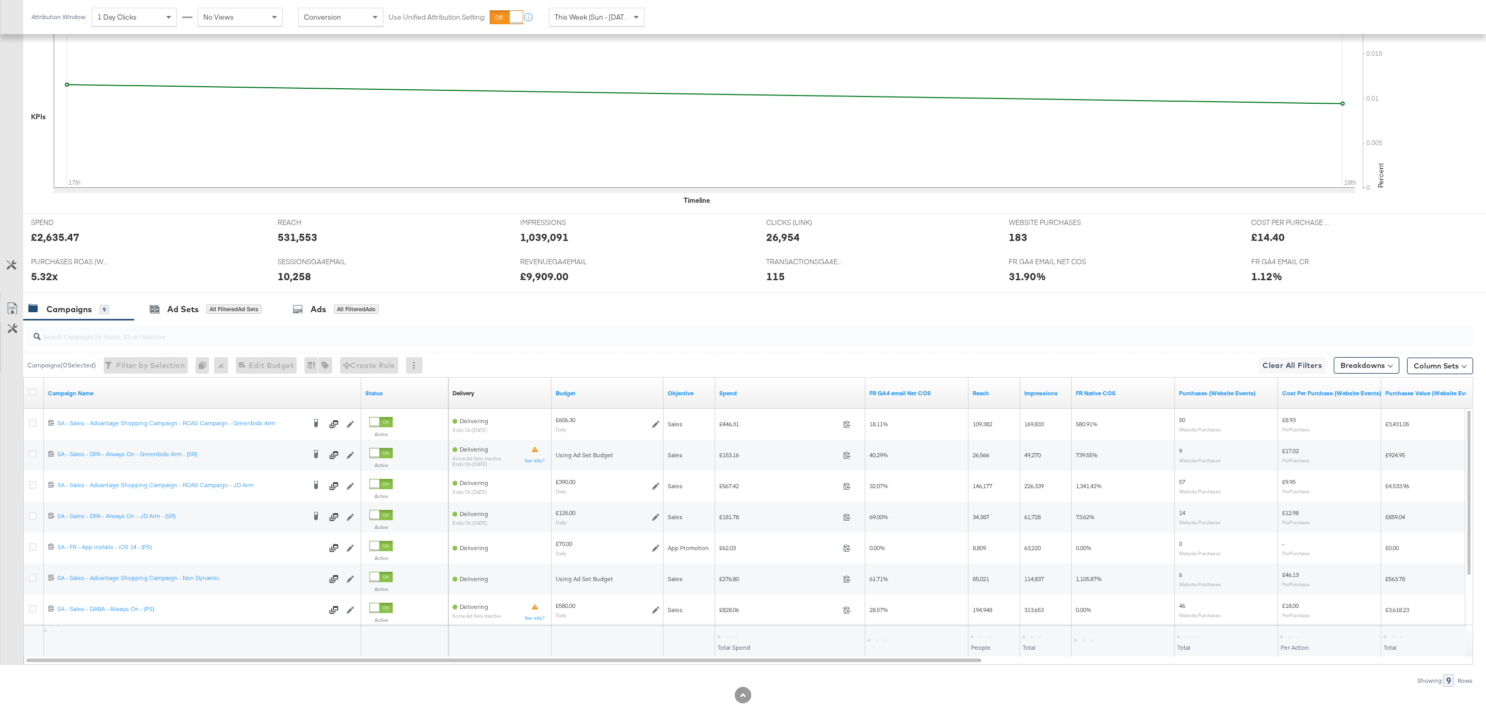
scroll to position [271, 0]
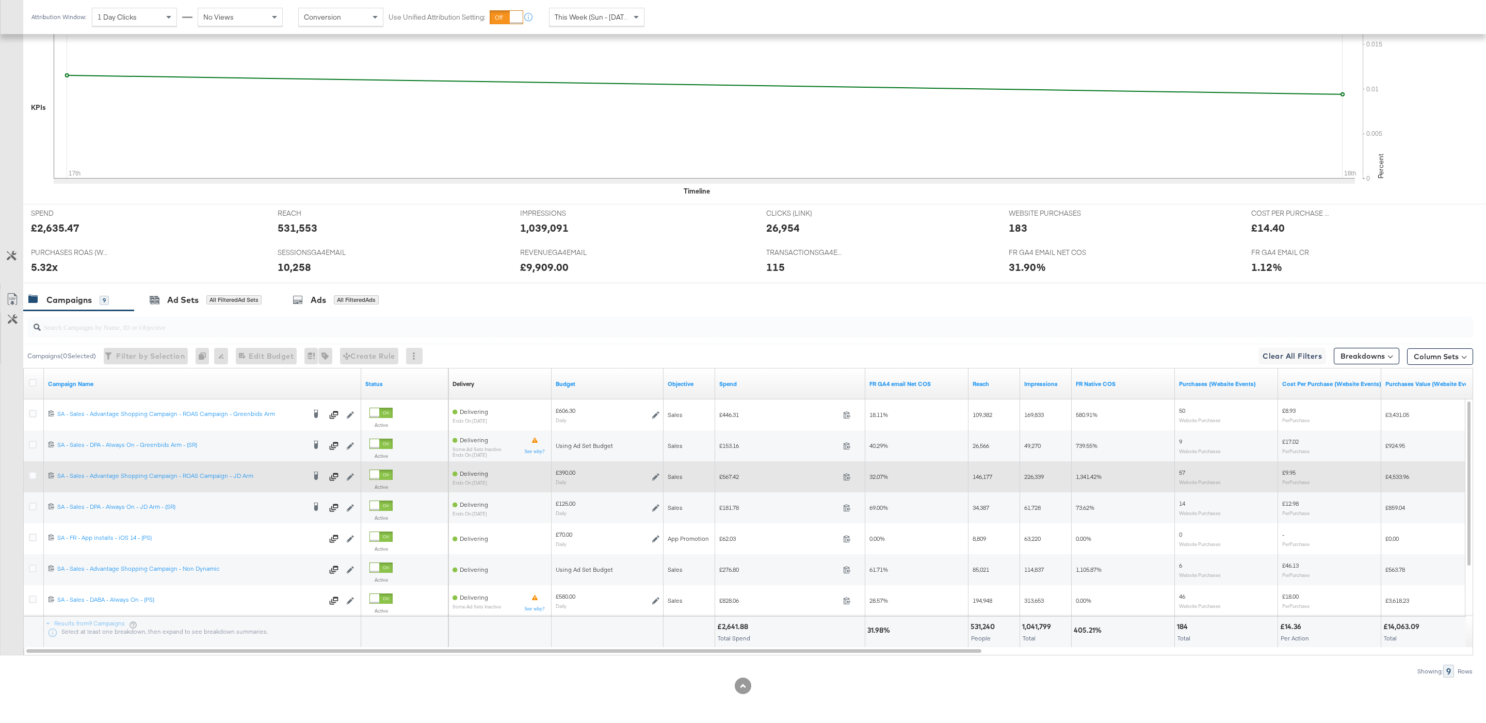
click at [35, 468] on div at bounding box center [34, 477] width 19 height 19
click at [35, 476] on icon at bounding box center [33, 476] width 8 height 8
click at [0, 0] on input "checkbox" at bounding box center [0, 0] width 0 height 0
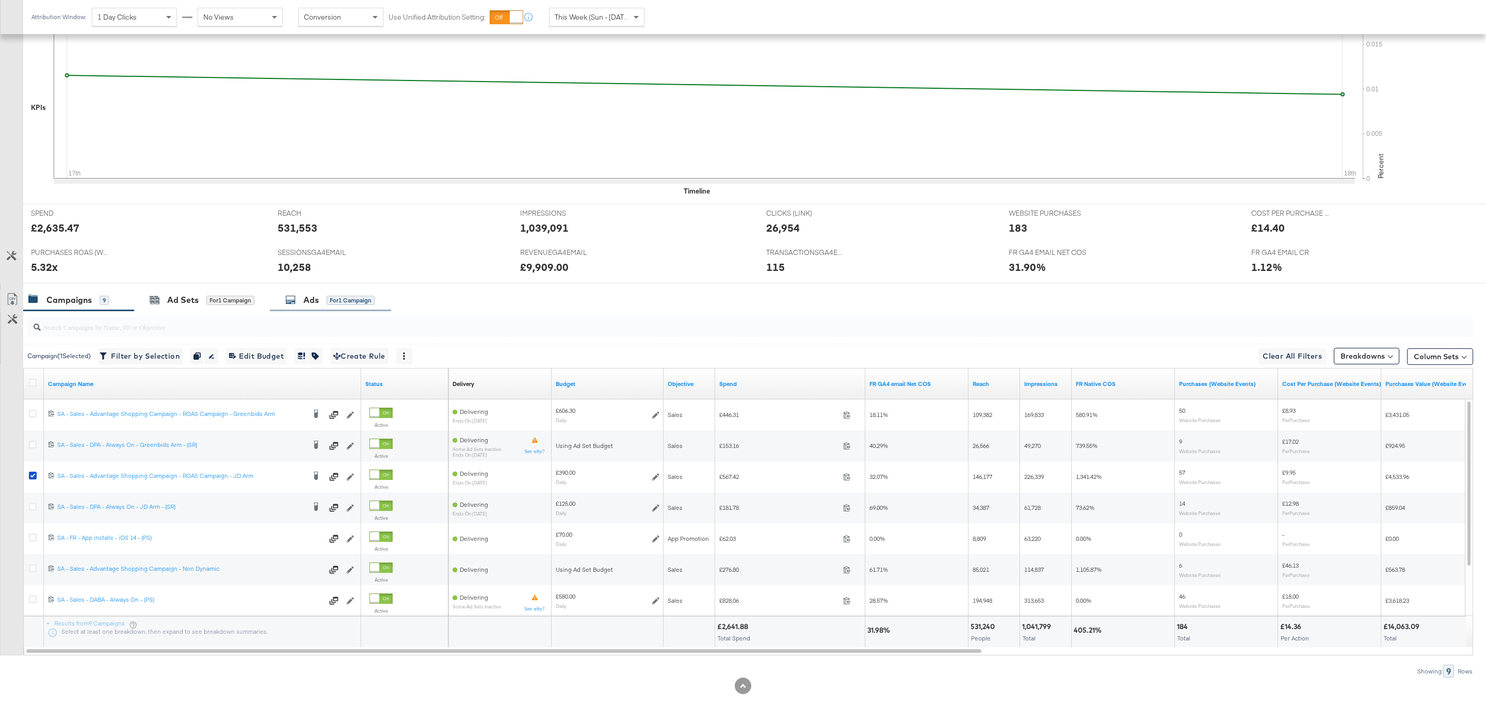
click at [344, 294] on div "Ads for 1 Campaign" at bounding box center [329, 300] width 89 height 12
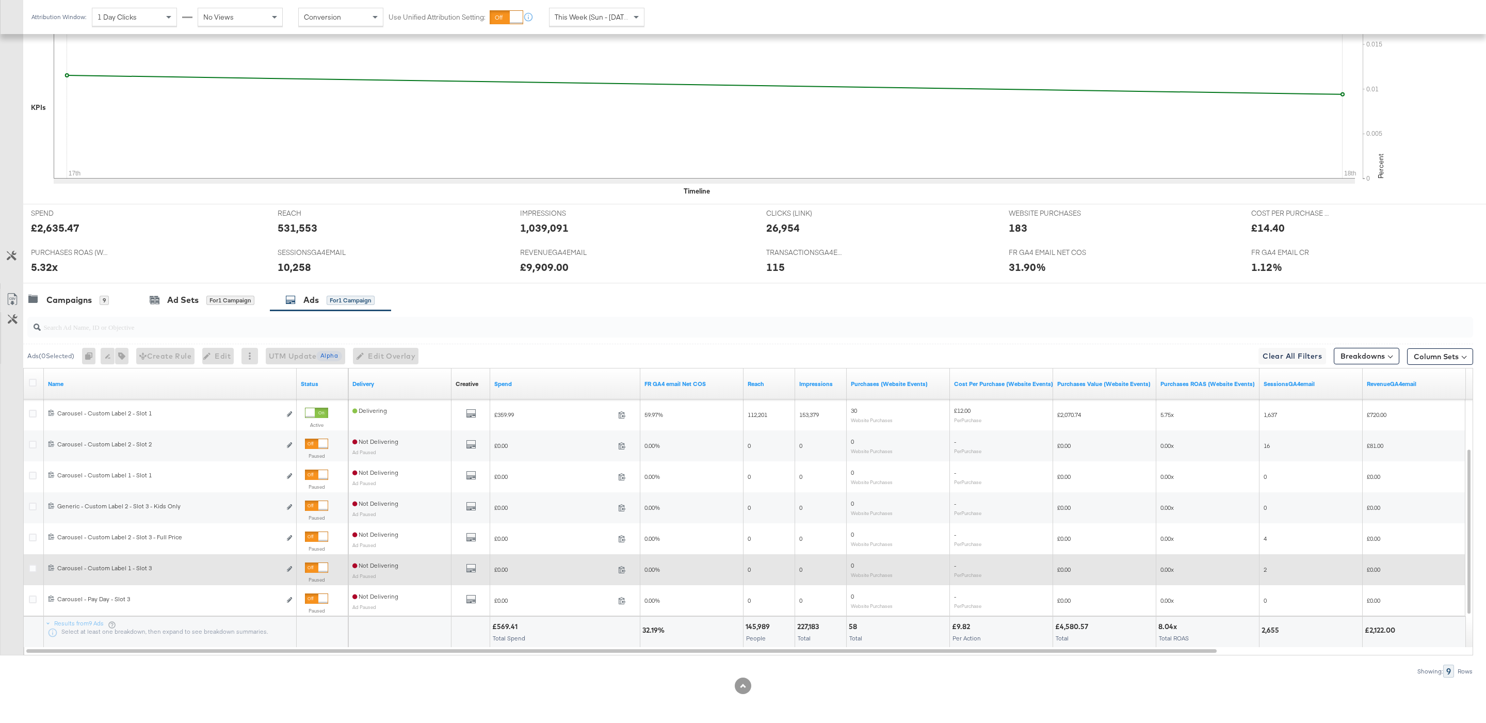
click at [325, 569] on div at bounding box center [322, 567] width 9 height 9
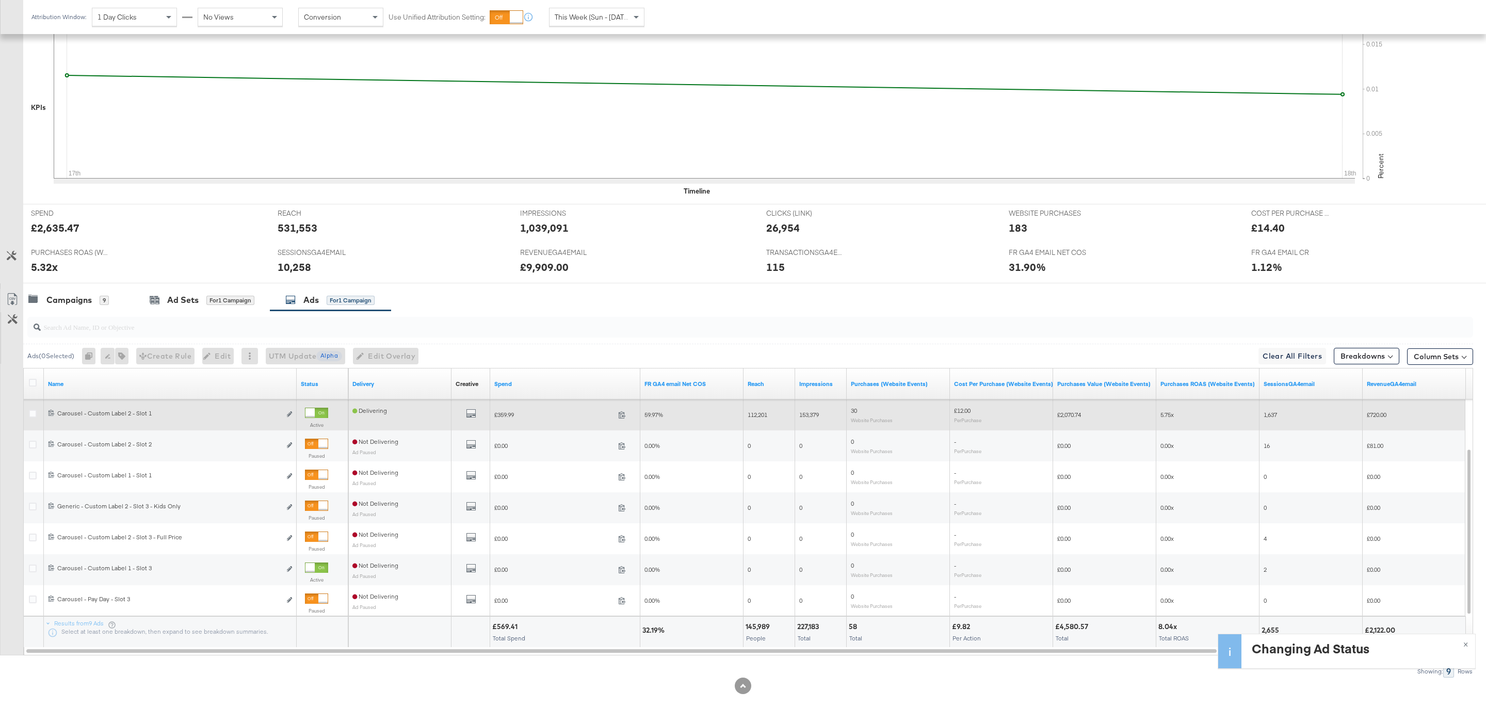
click at [315, 412] on div at bounding box center [316, 413] width 23 height 10
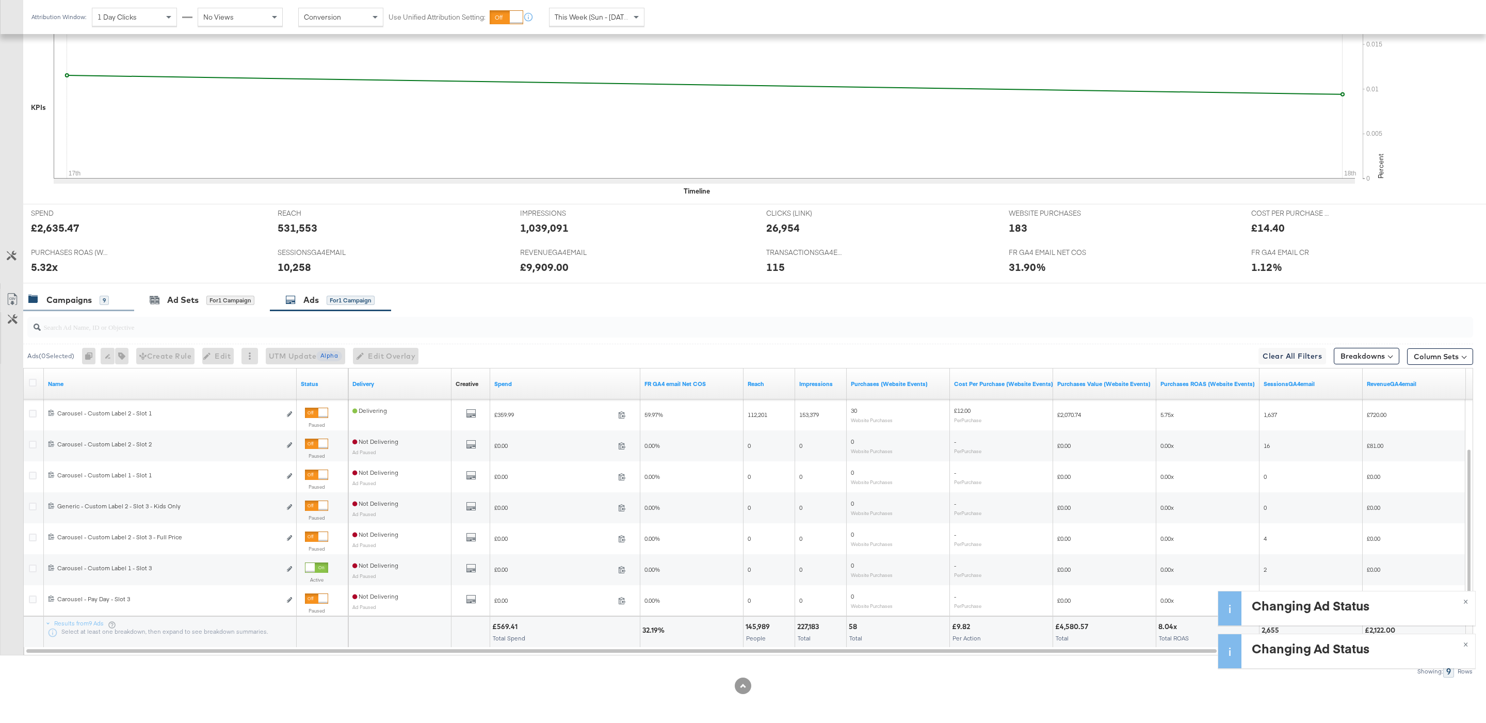
click at [68, 299] on div "Campaigns" at bounding box center [68, 300] width 45 height 12
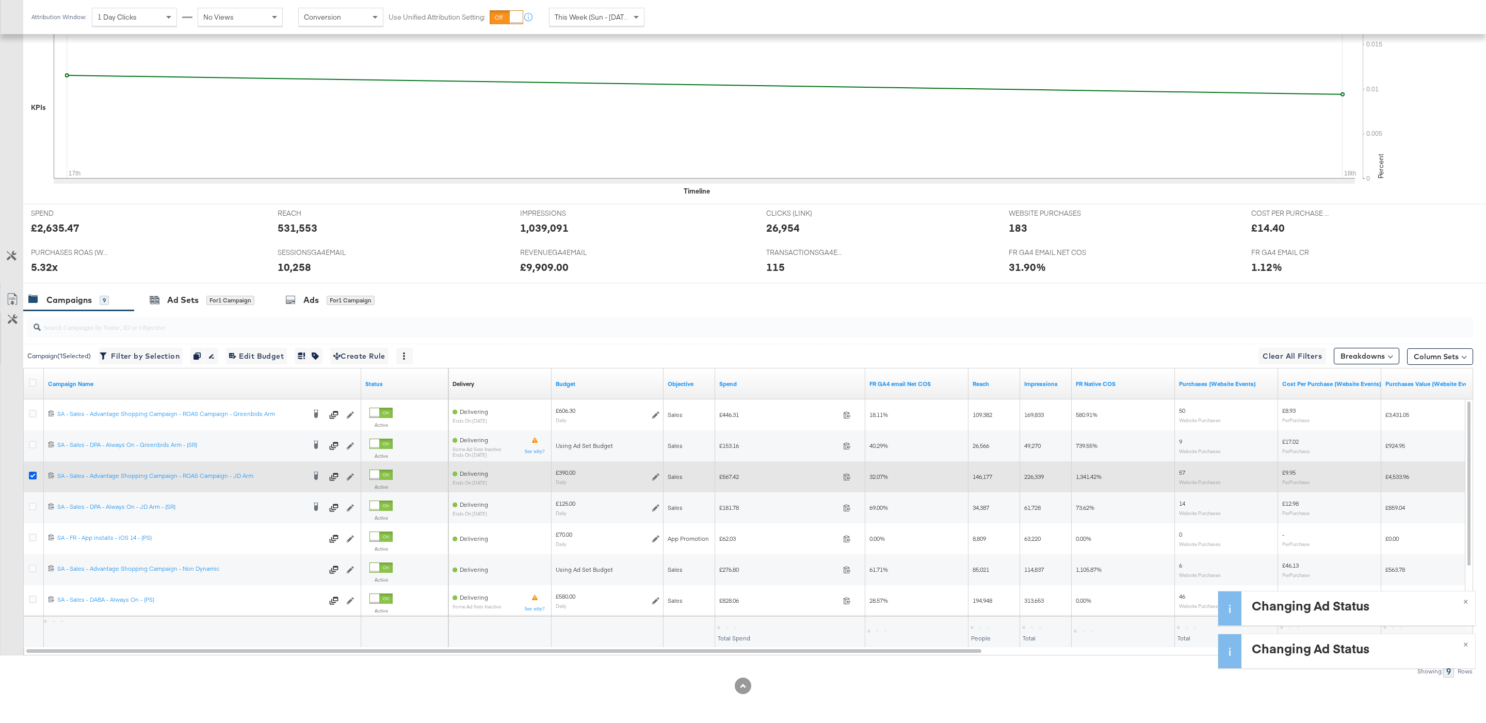
click at [29, 472] on icon at bounding box center [33, 476] width 8 height 8
click at [0, 0] on input "checkbox" at bounding box center [0, 0] width 0 height 0
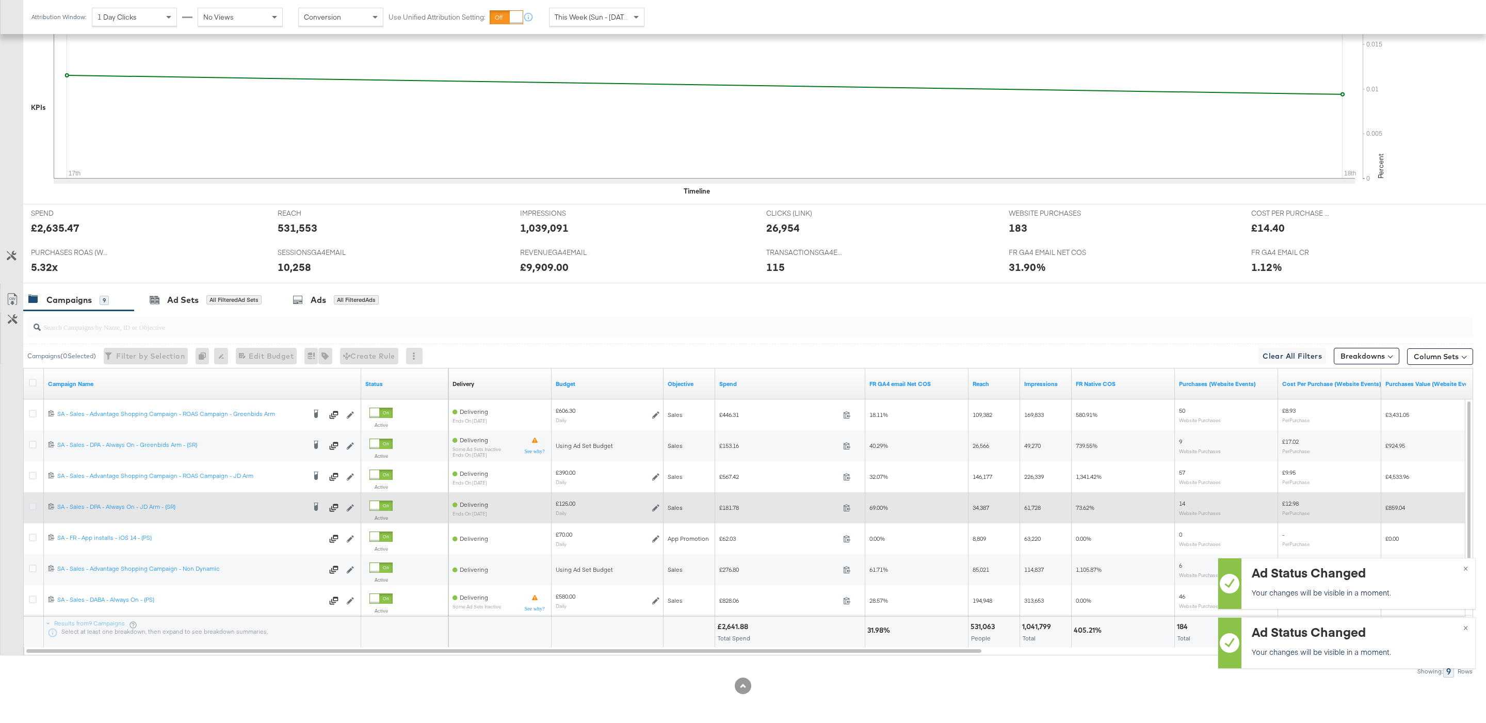
click at [36, 508] on icon at bounding box center [33, 507] width 8 height 8
click at [0, 0] on input "checkbox" at bounding box center [0, 0] width 0 height 0
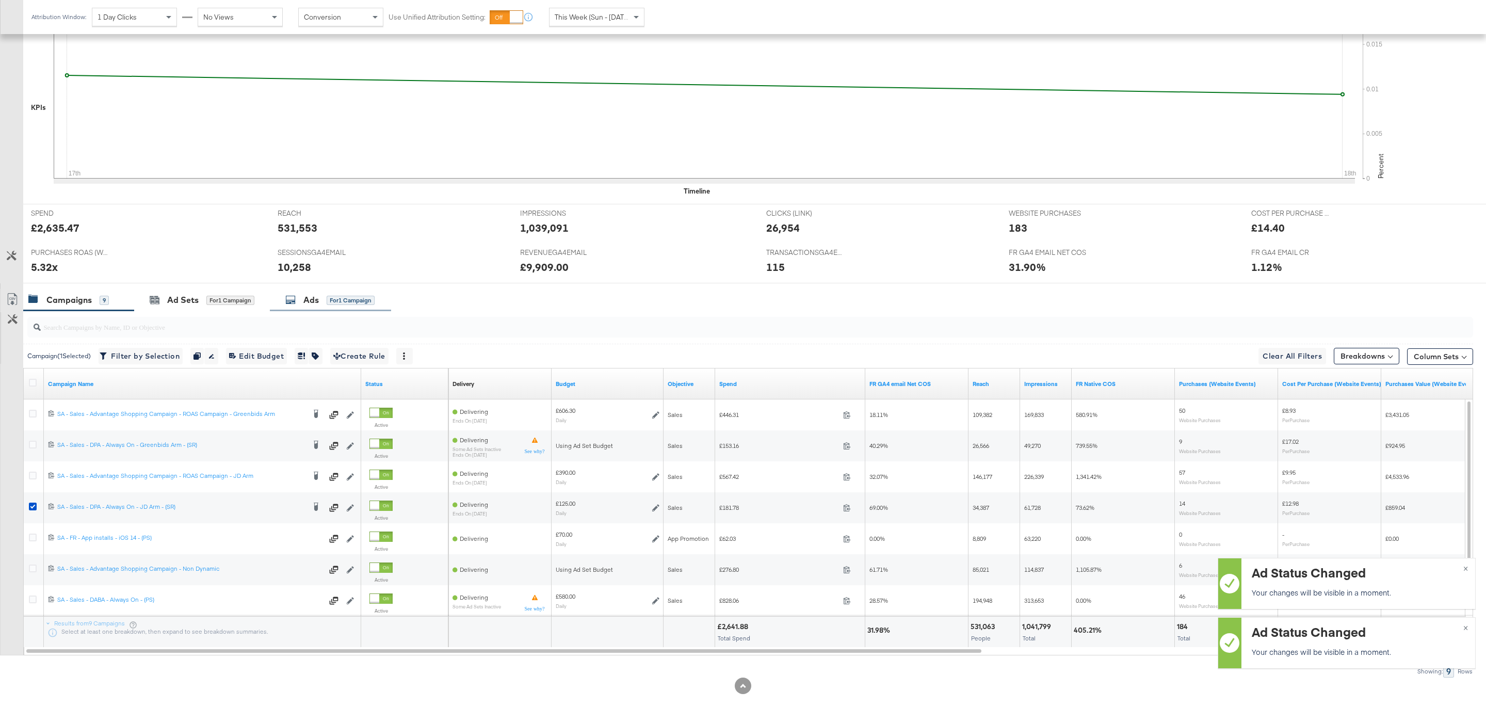
click at [326, 295] on div "Ads for 1 Campaign" at bounding box center [329, 300] width 89 height 12
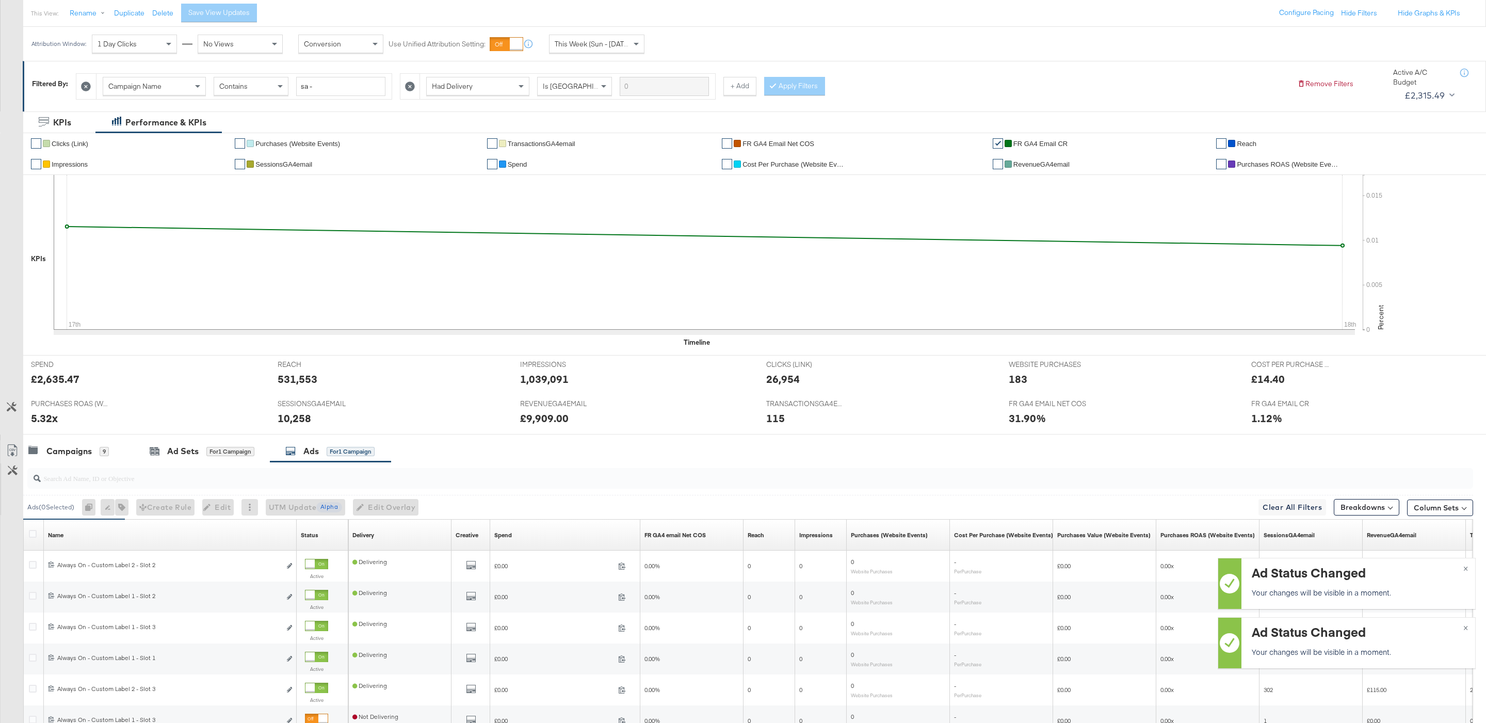
scroll to position [240, 0]
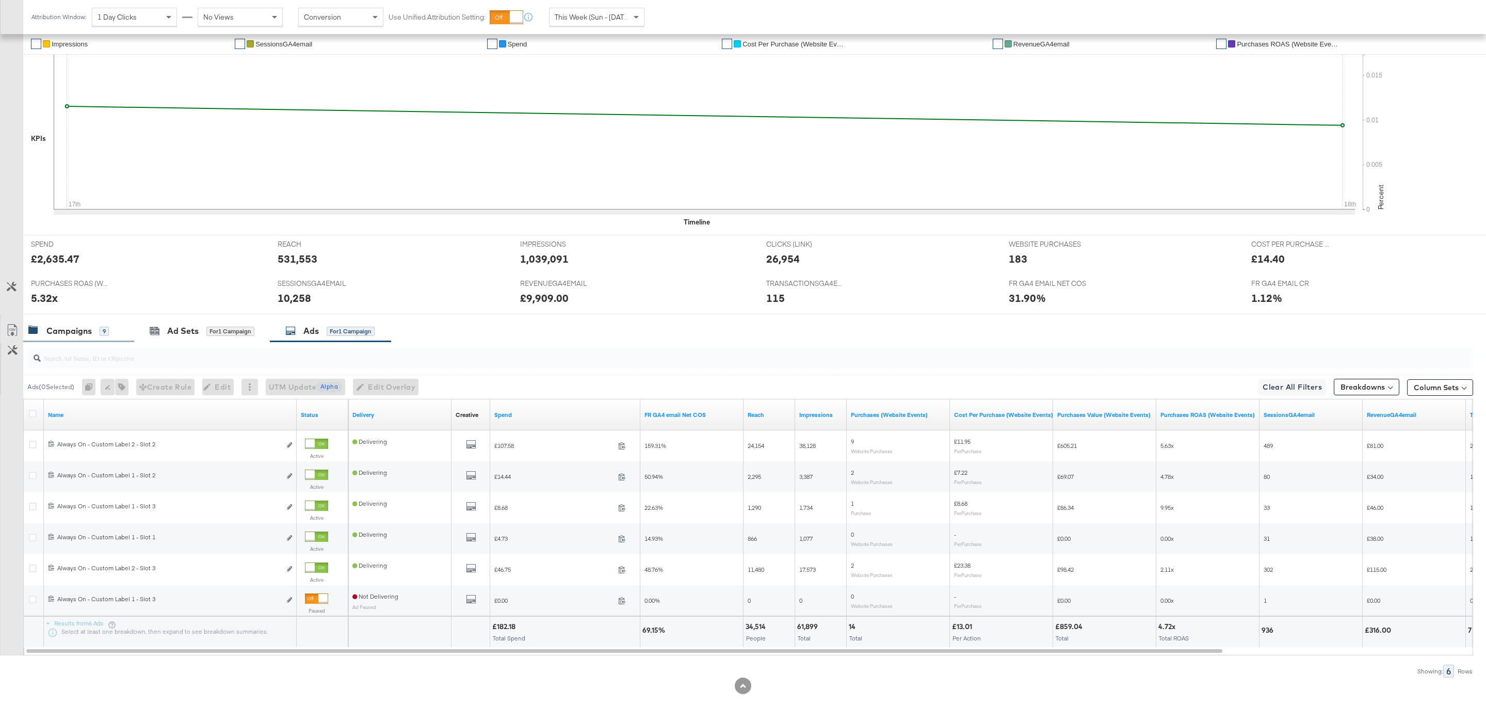
click at [94, 330] on div "Campaigns 9" at bounding box center [68, 331] width 81 height 12
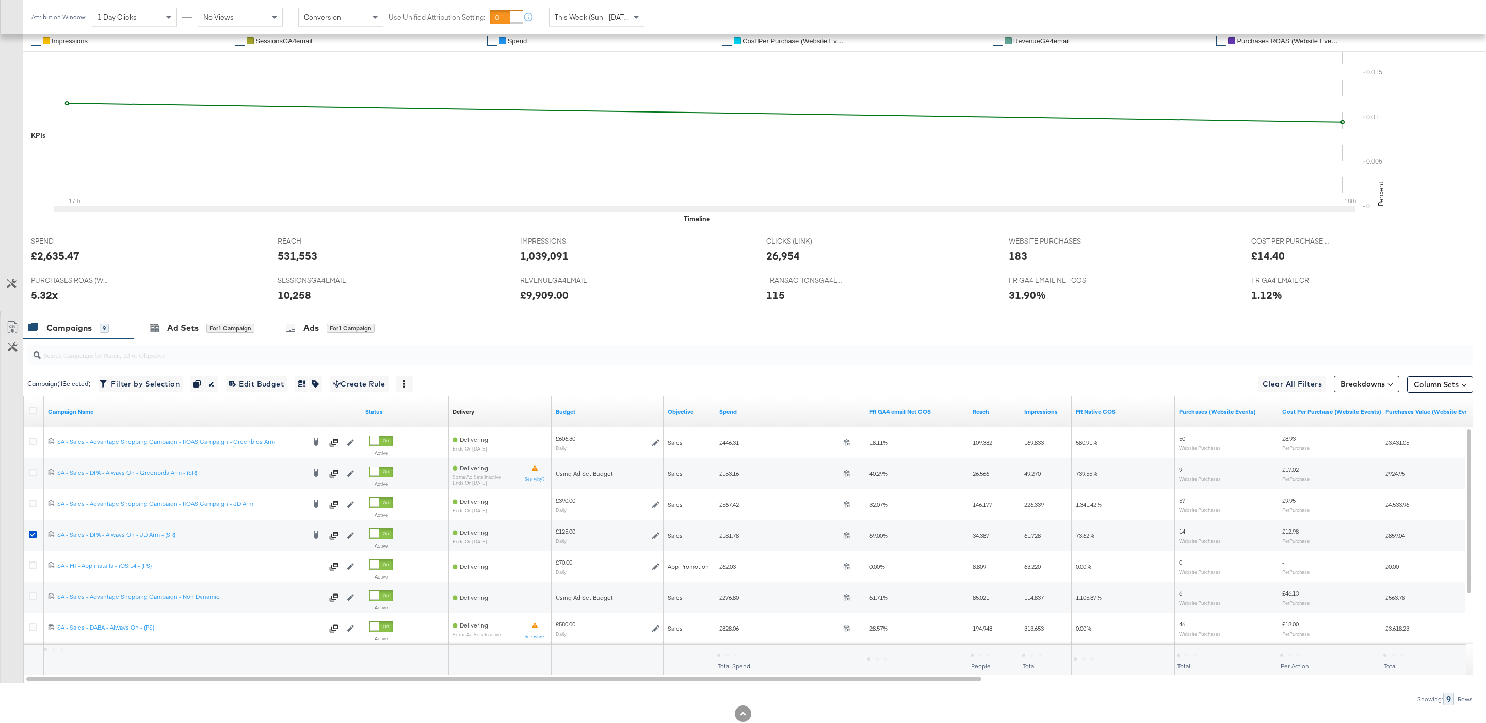
click at [198, 349] on input "search" at bounding box center [689, 351] width 1296 height 20
click at [193, 339] on div "Ad Sets for 1 Campaign" at bounding box center [202, 328] width 136 height 22
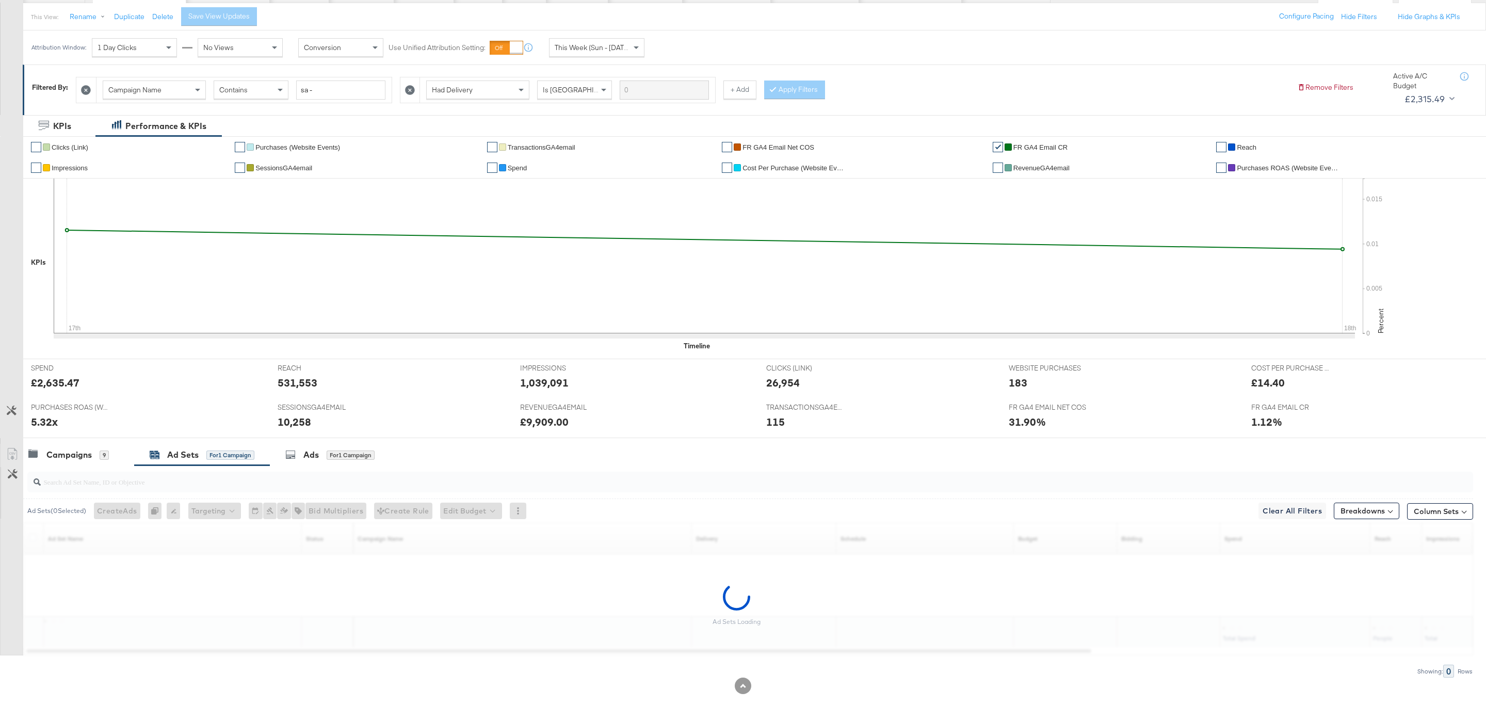
scroll to position [116, 0]
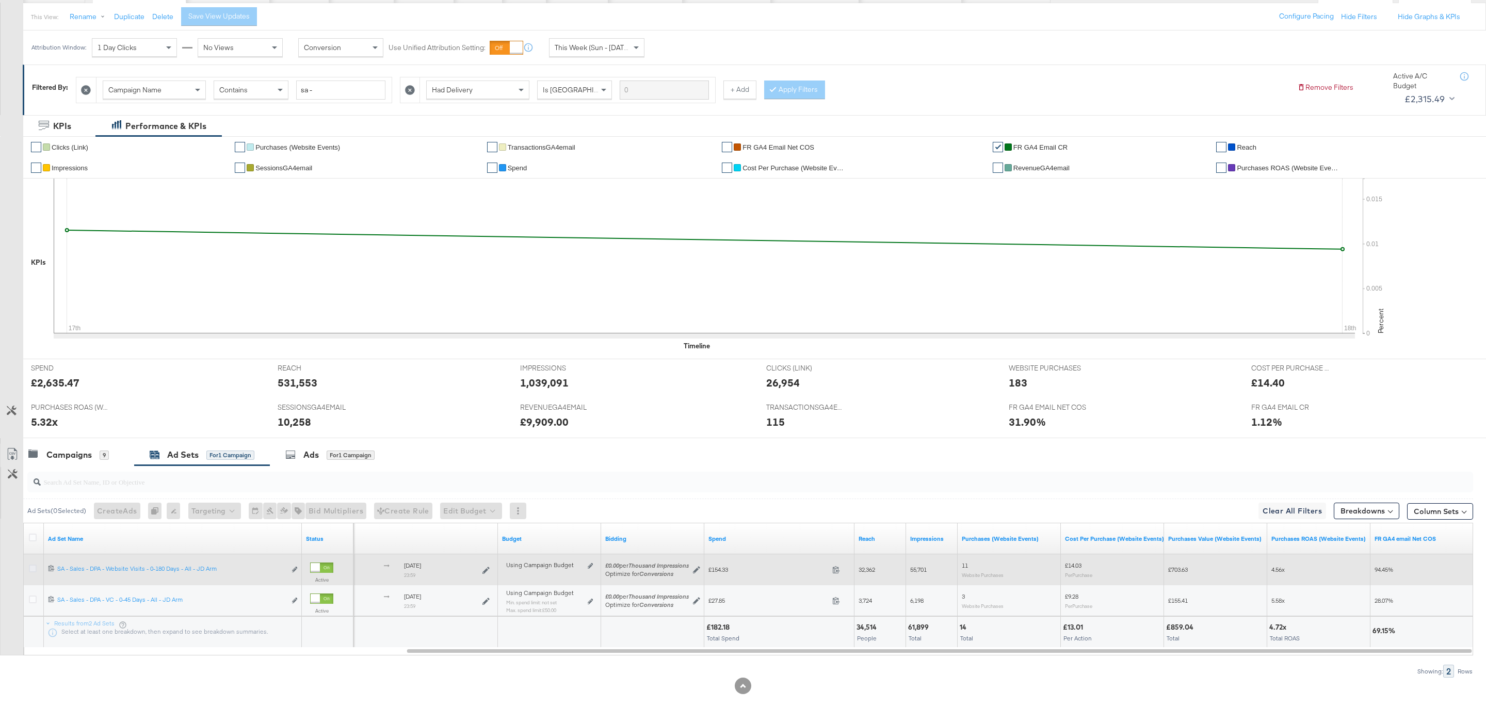
click at [34, 566] on icon at bounding box center [33, 569] width 8 height 8
click at [0, 0] on input "checkbox" at bounding box center [0, 0] width 0 height 0
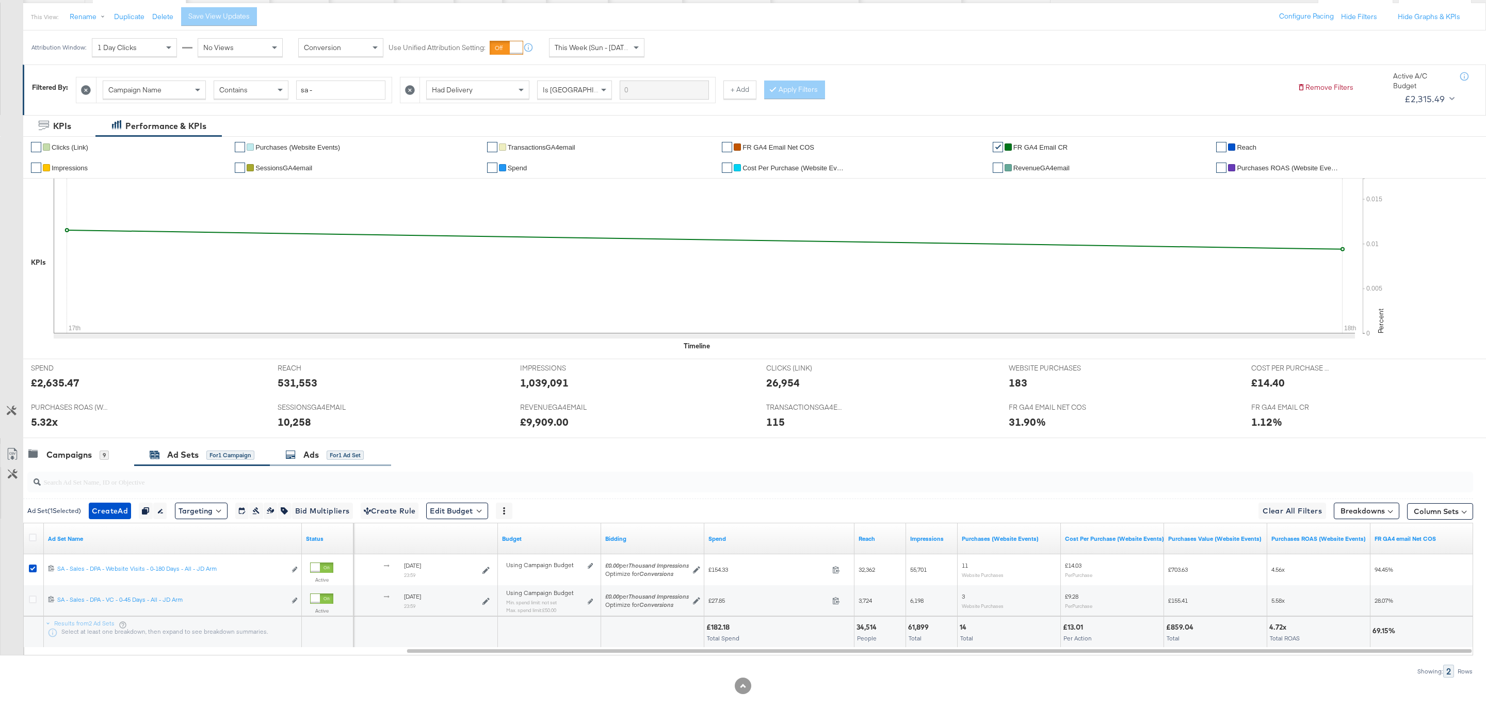
click at [304, 451] on div "Ads for 1 Ad Set" at bounding box center [324, 455] width 78 height 12
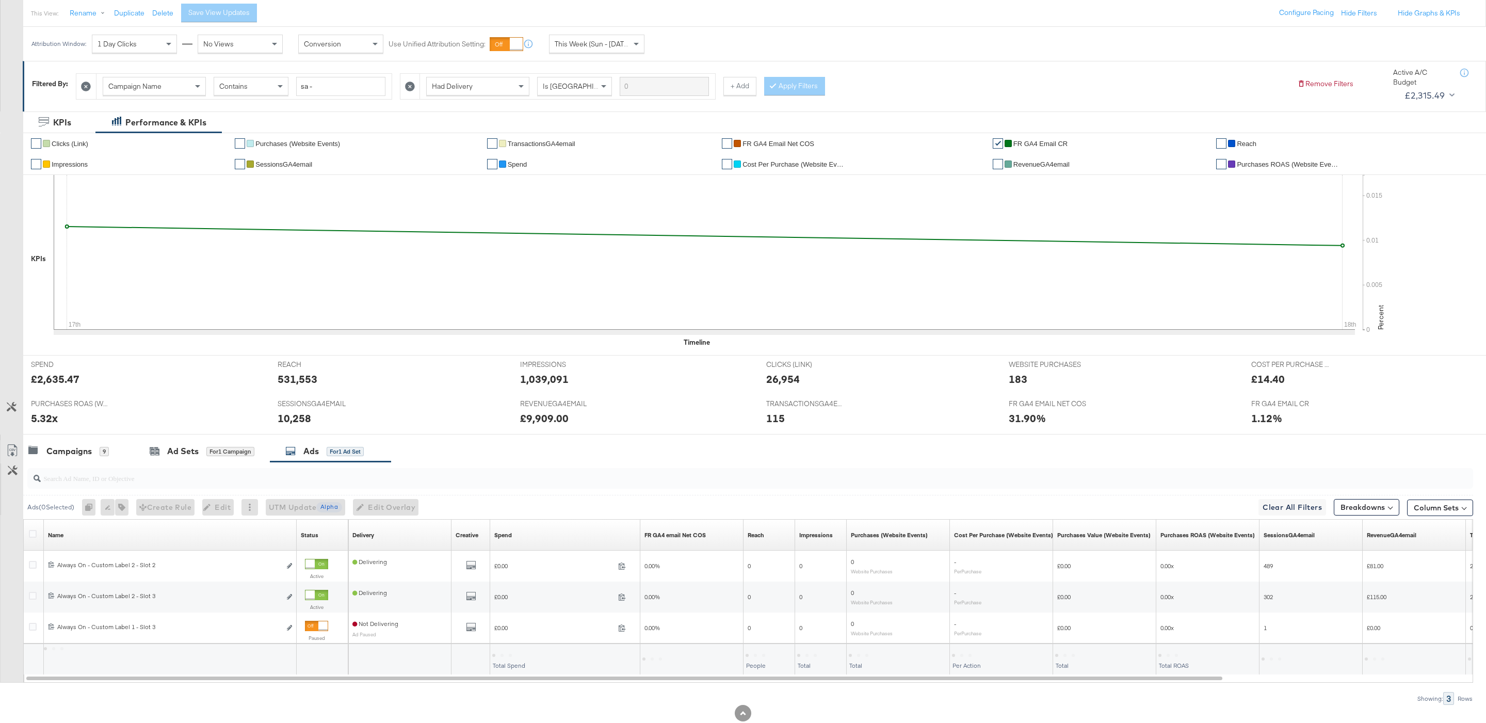
scroll to position [147, 0]
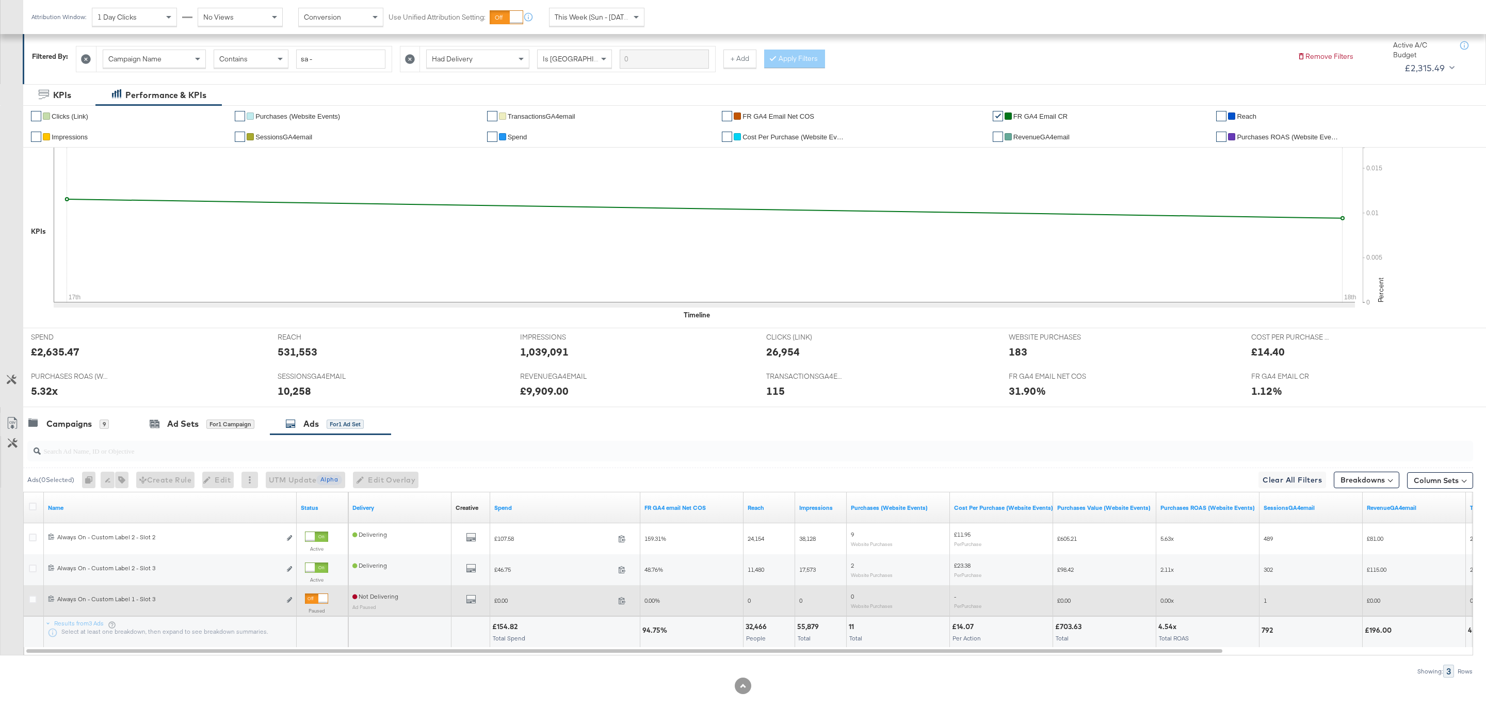
click at [314, 599] on div at bounding box center [316, 598] width 23 height 10
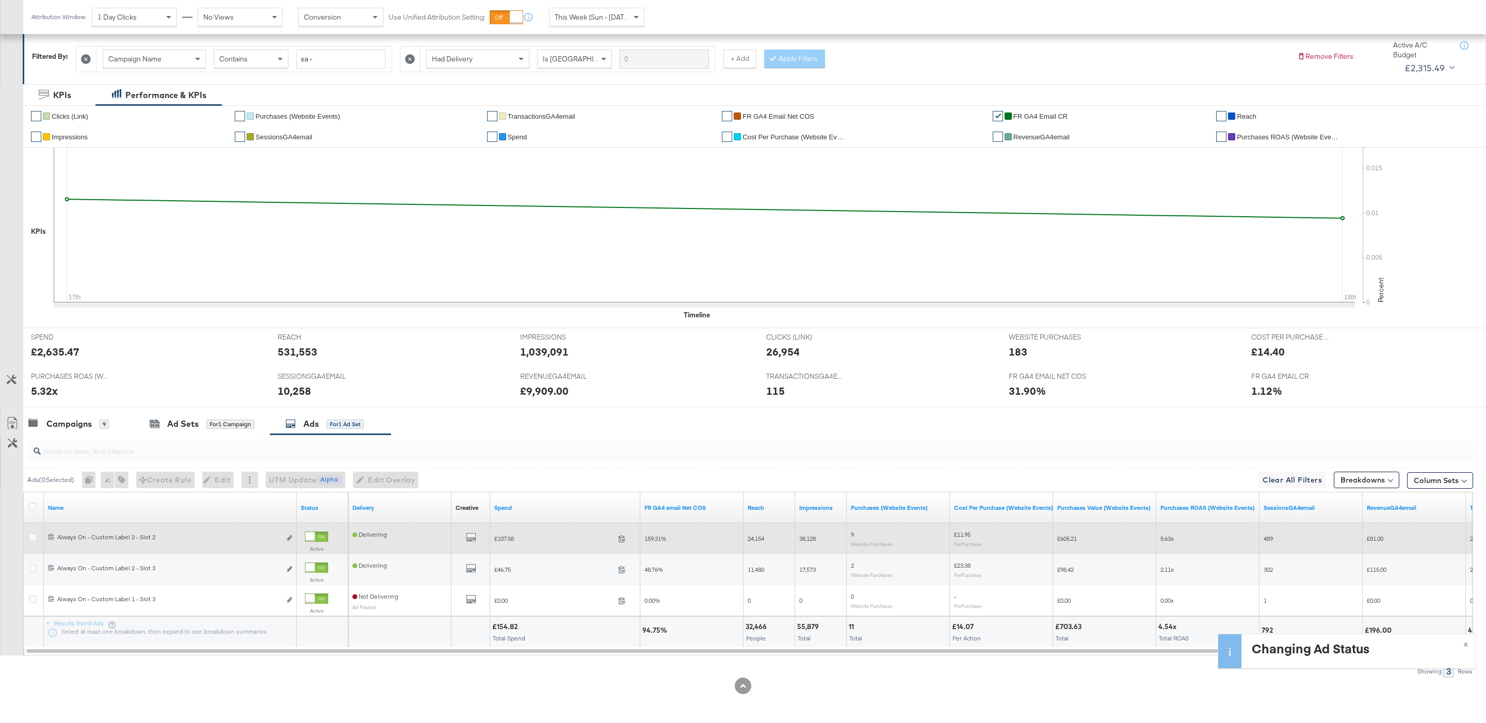
click at [316, 535] on div at bounding box center [316, 537] width 23 height 10
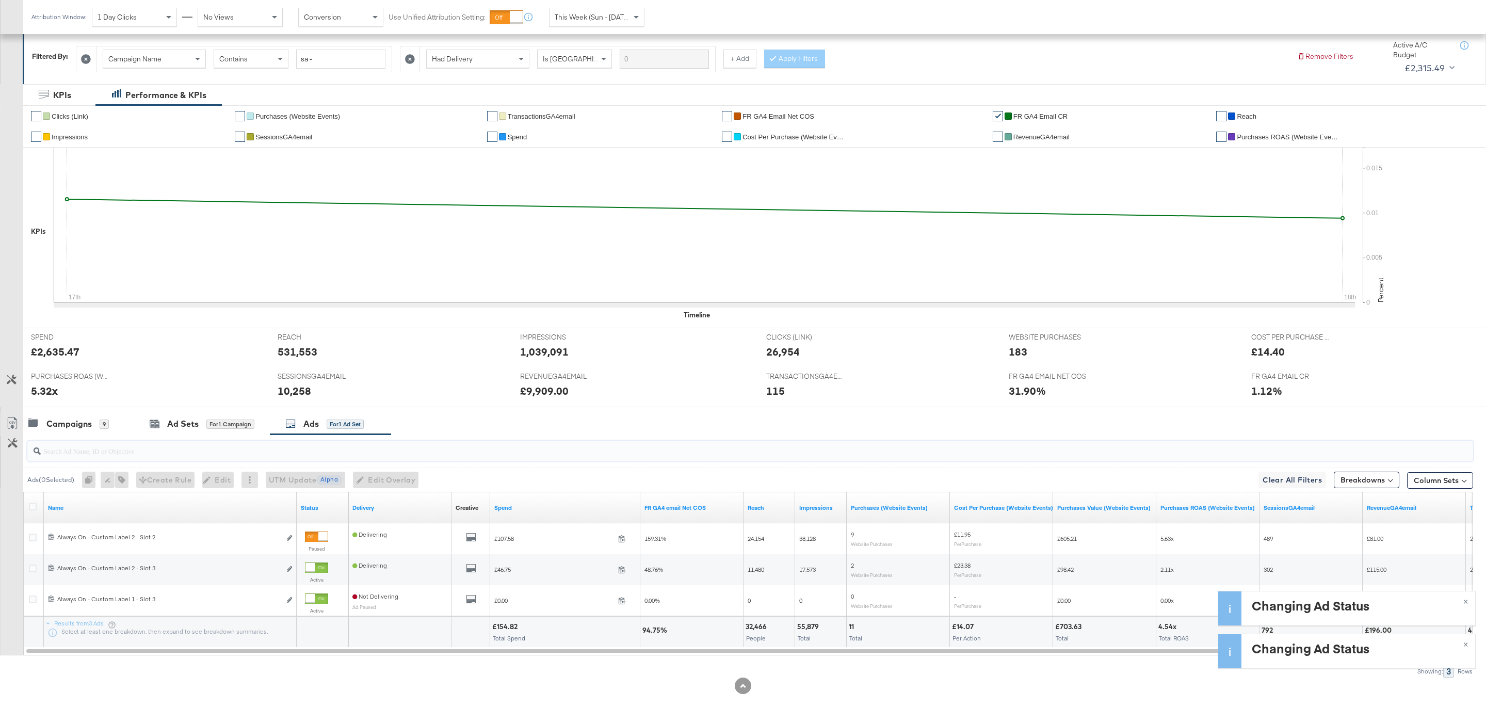
click at [189, 441] on input "search" at bounding box center [689, 447] width 1296 height 20
click at [170, 426] on div "Ad Sets" at bounding box center [182, 424] width 31 height 12
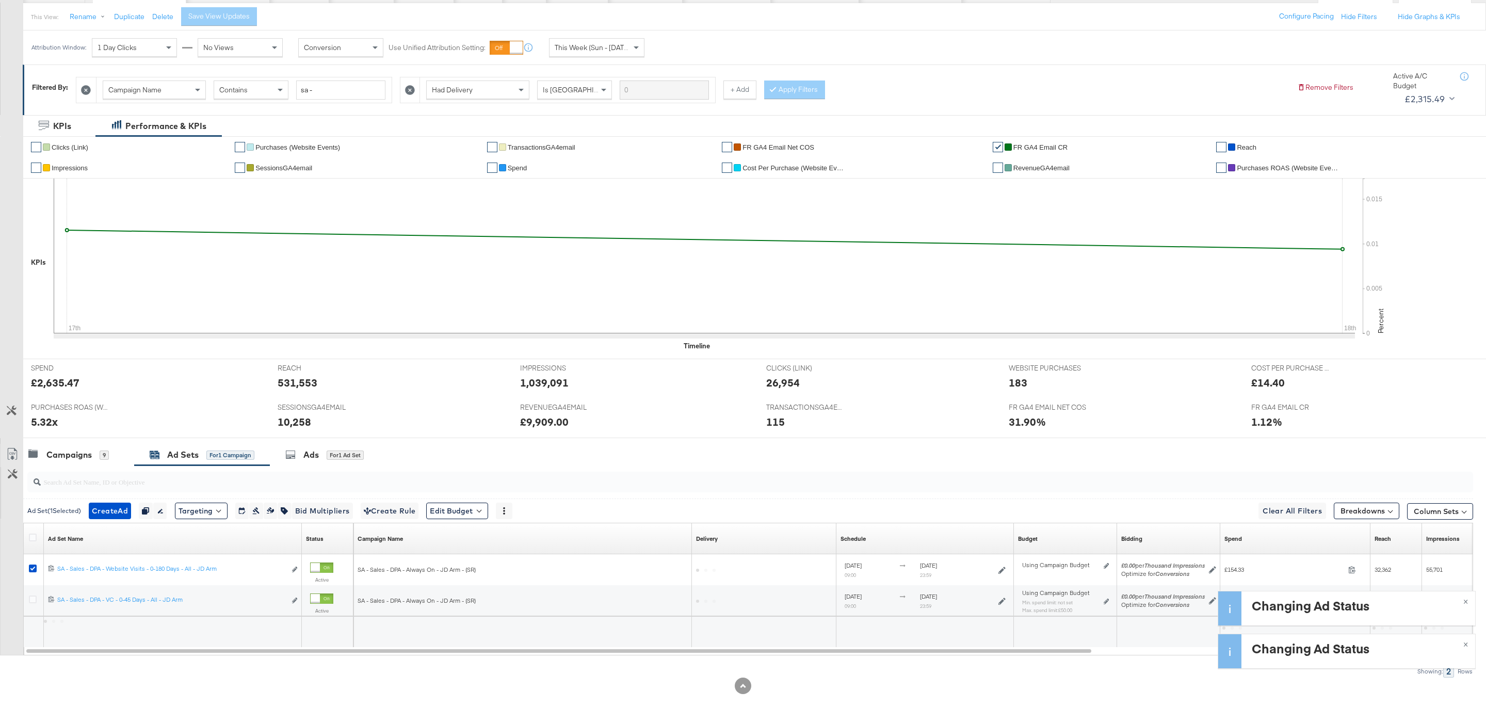
scroll to position [116, 0]
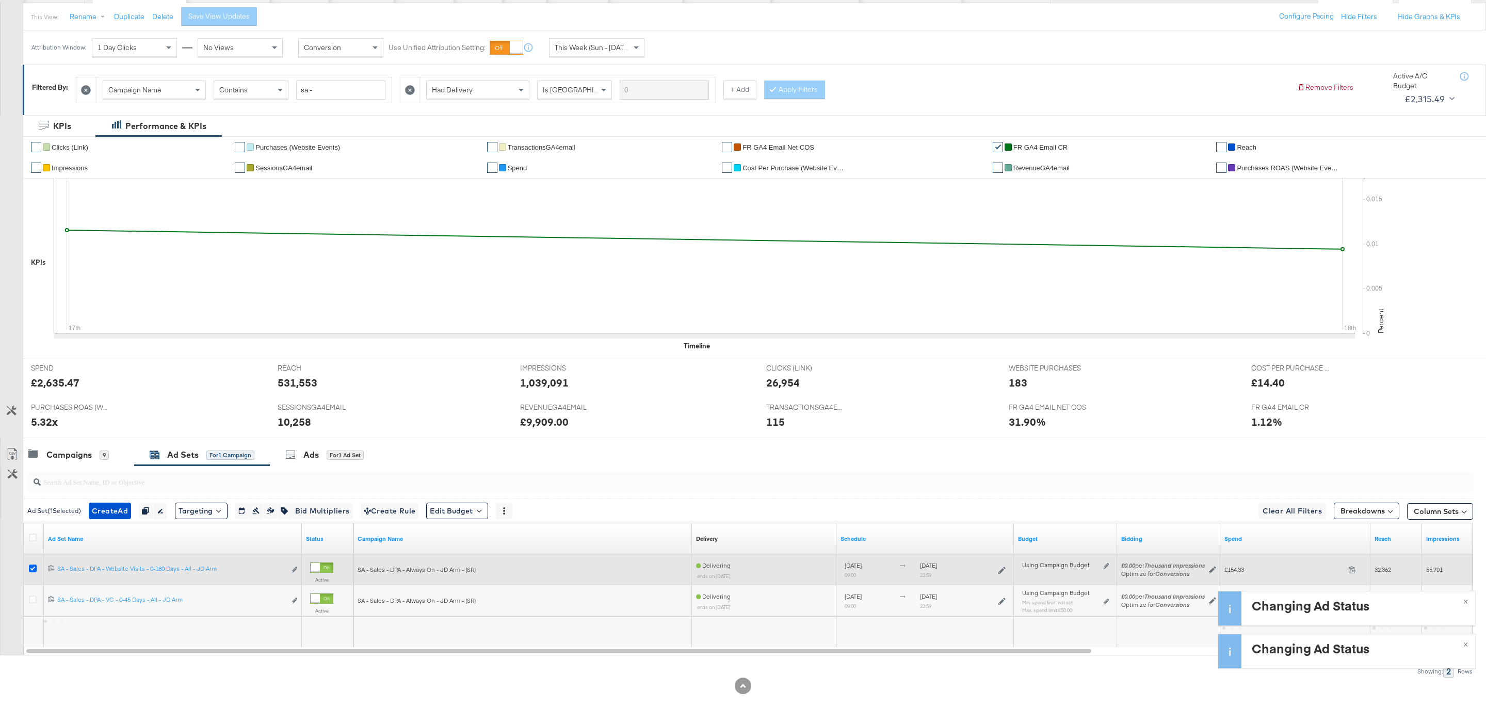
click at [32, 566] on icon at bounding box center [33, 569] width 8 height 8
click at [0, 0] on input "checkbox" at bounding box center [0, 0] width 0 height 0
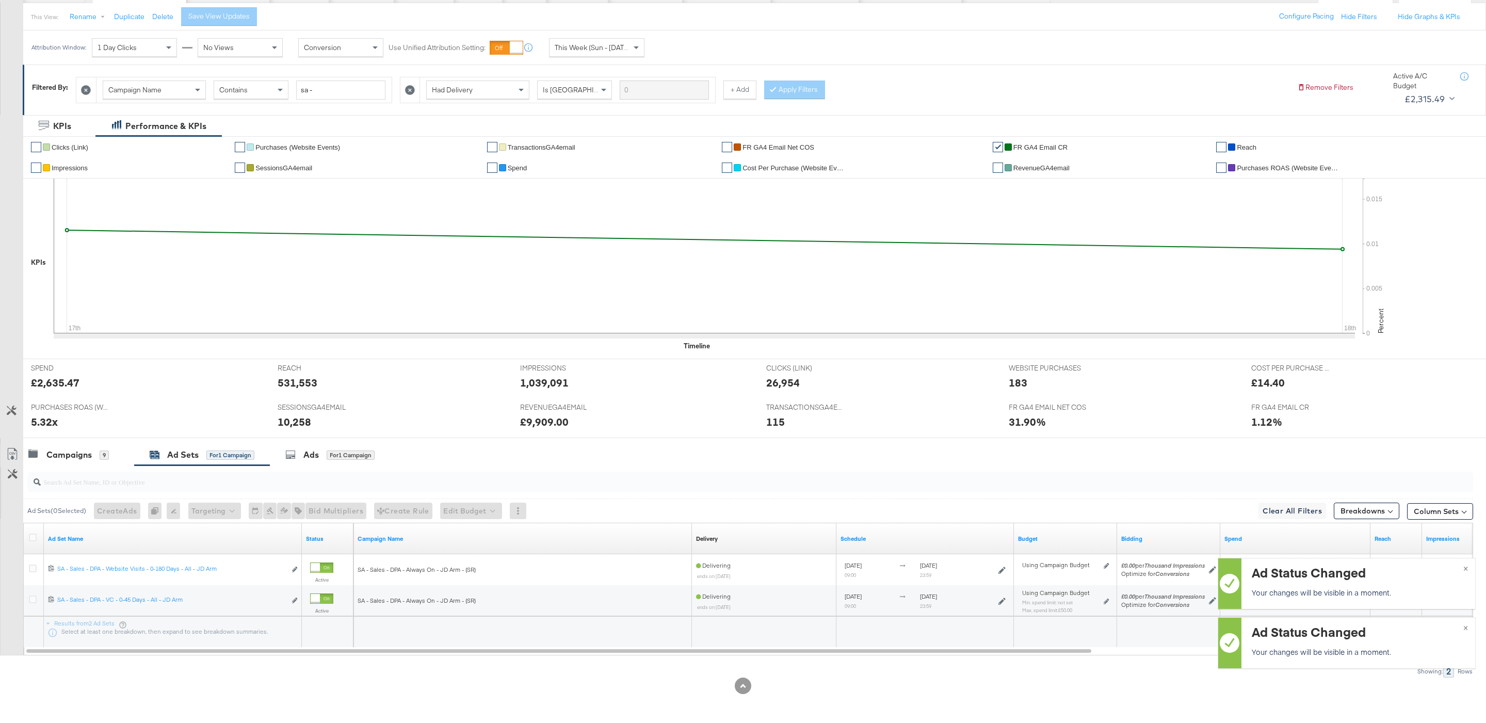
click at [323, 440] on div at bounding box center [743, 442] width 1486 height 8
click at [328, 457] on div "for 1 Campaign" at bounding box center [351, 454] width 48 height 9
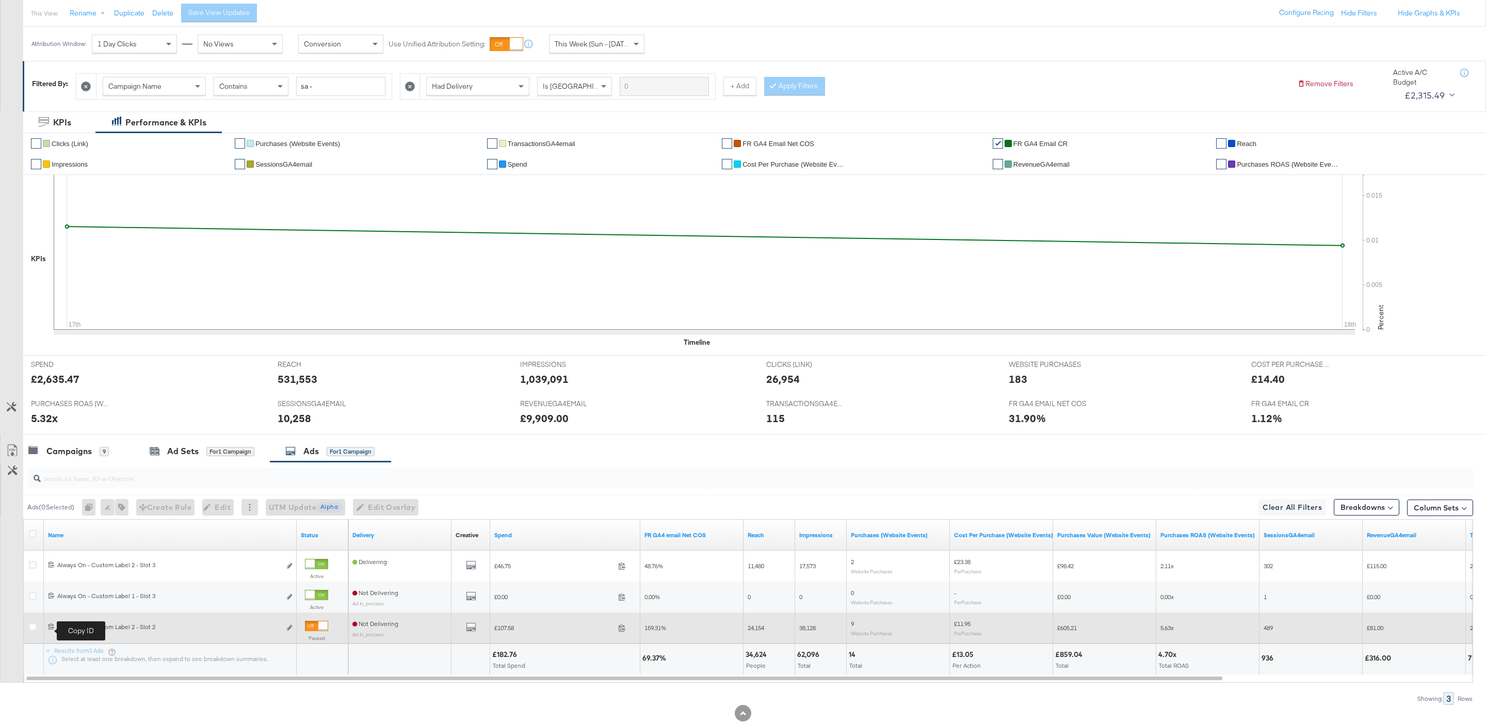
click at [52, 630] on icon at bounding box center [51, 626] width 7 height 7
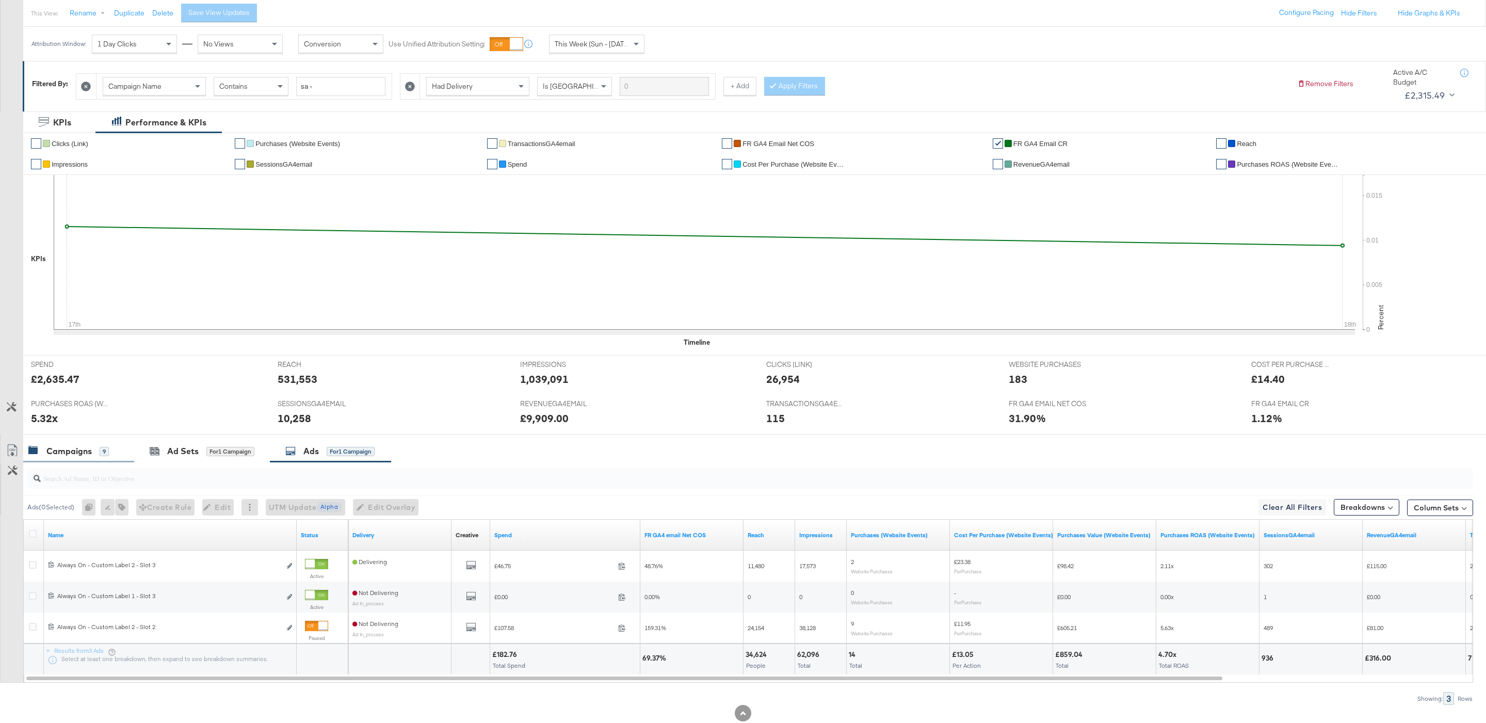
click at [90, 456] on div "Campaigns" at bounding box center [68, 451] width 45 height 12
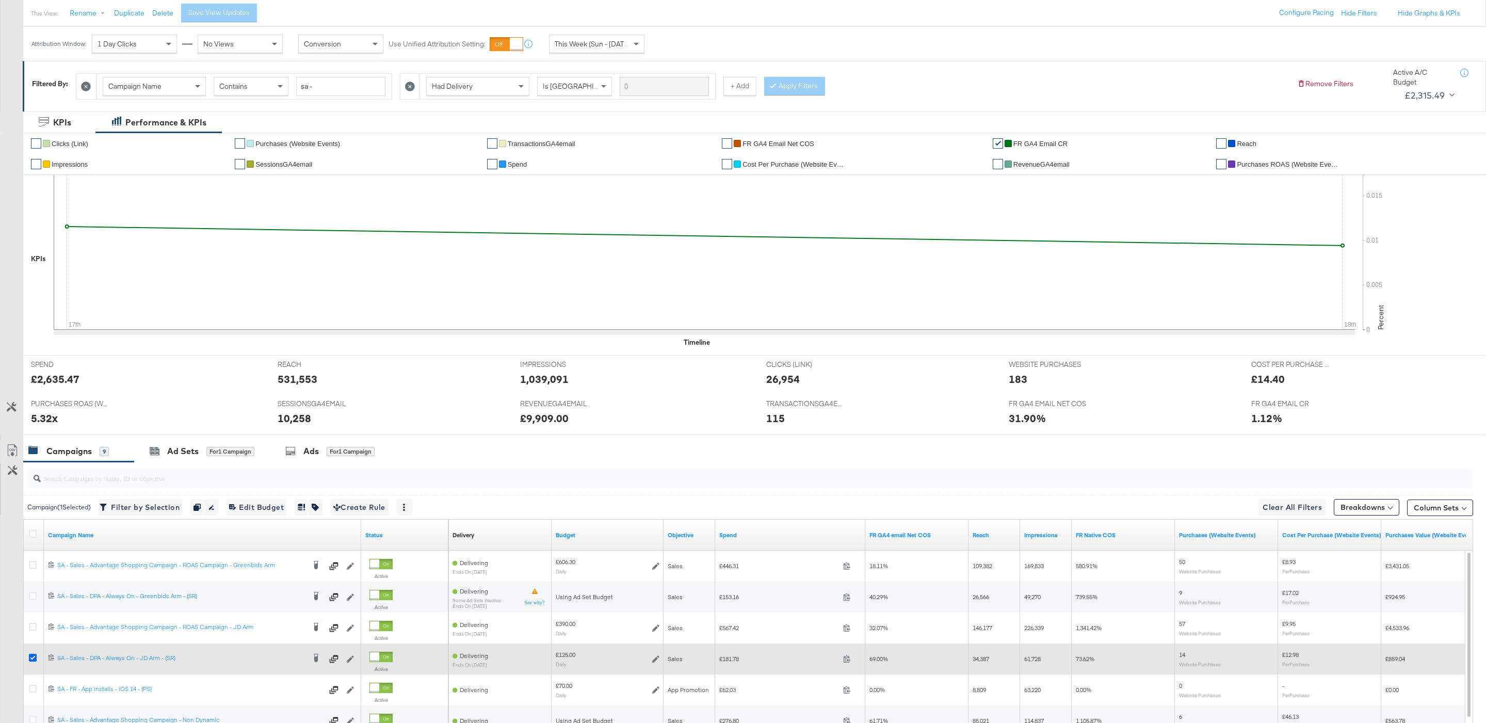
click at [35, 659] on icon at bounding box center [33, 658] width 8 height 8
click at [0, 0] on input "checkbox" at bounding box center [0, 0] width 0 height 0
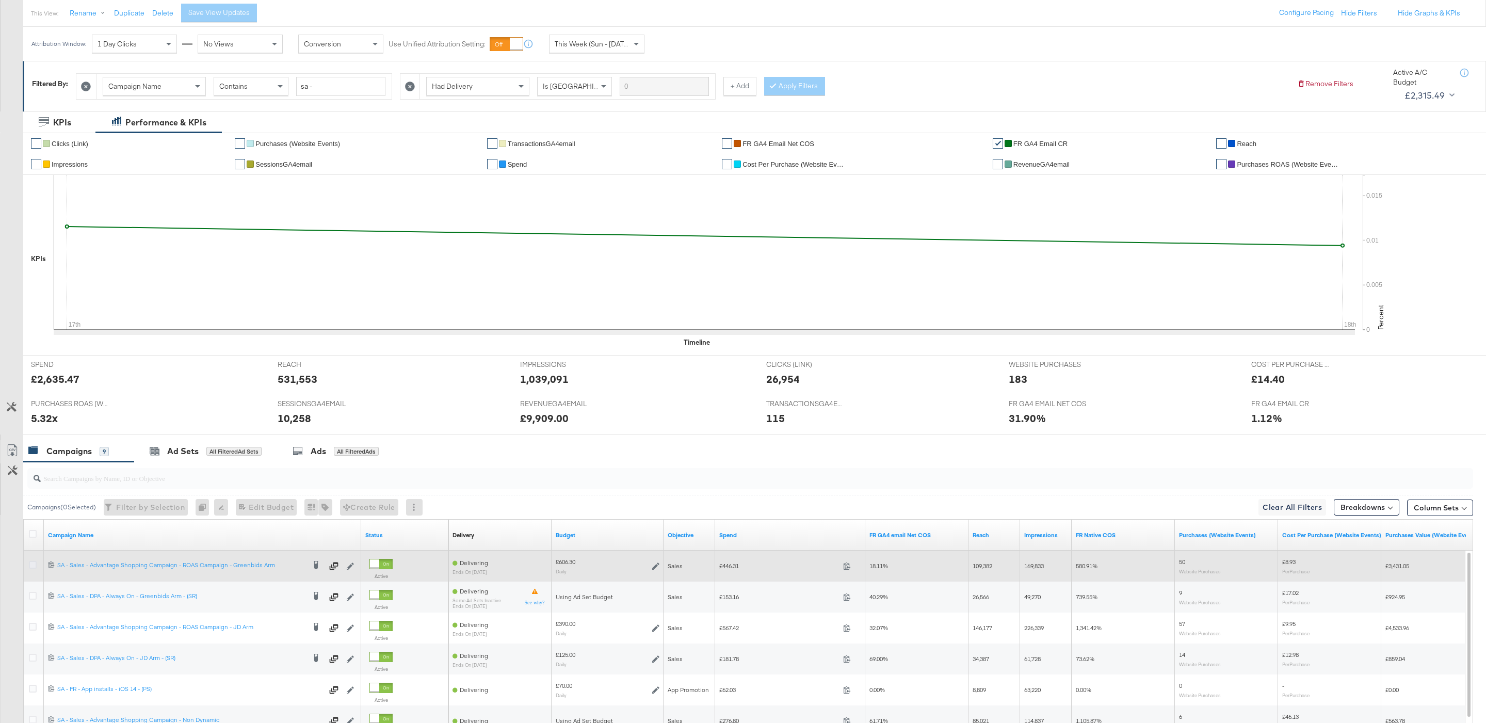
click at [33, 569] on icon at bounding box center [33, 565] width 8 height 8
click at [0, 0] on input "checkbox" at bounding box center [0, 0] width 0 height 0
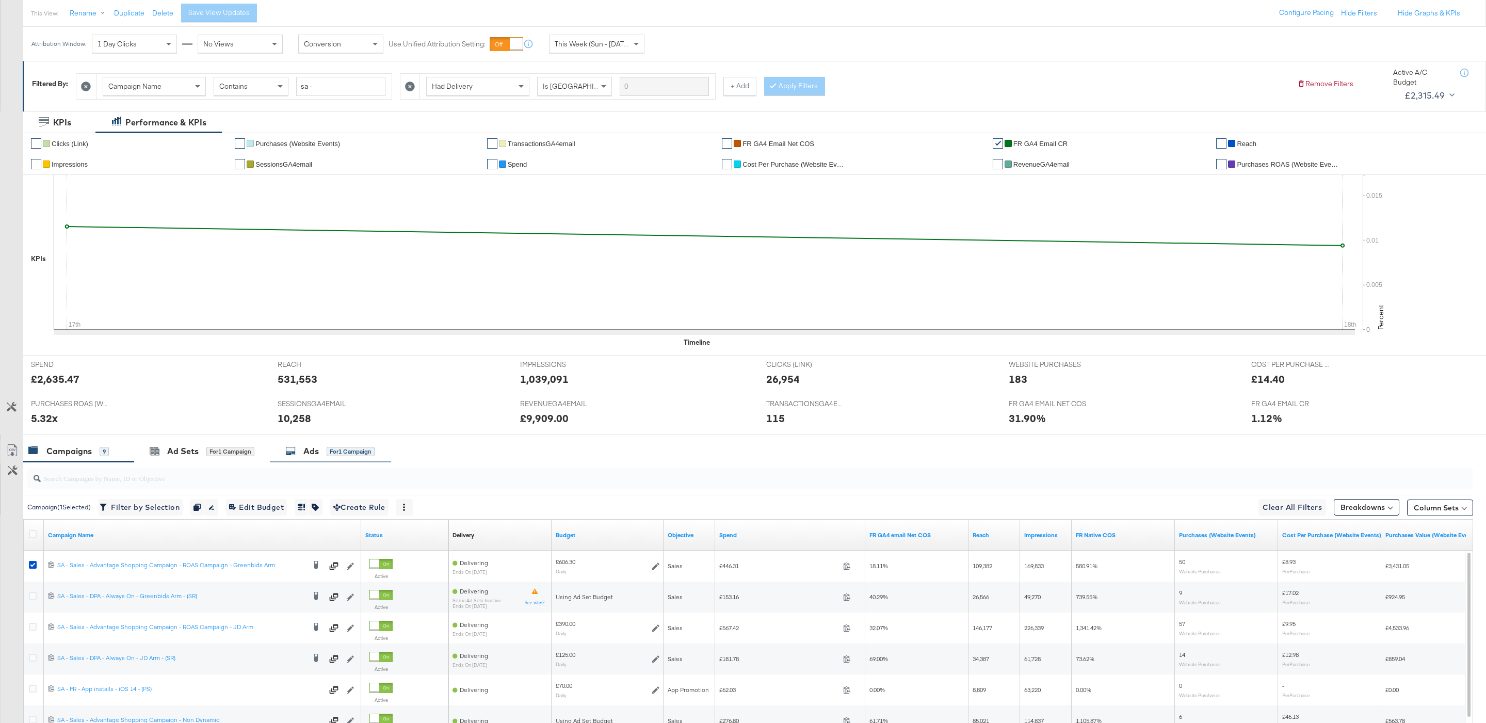
click at [315, 455] on div "Ads" at bounding box center [310, 451] width 15 height 12
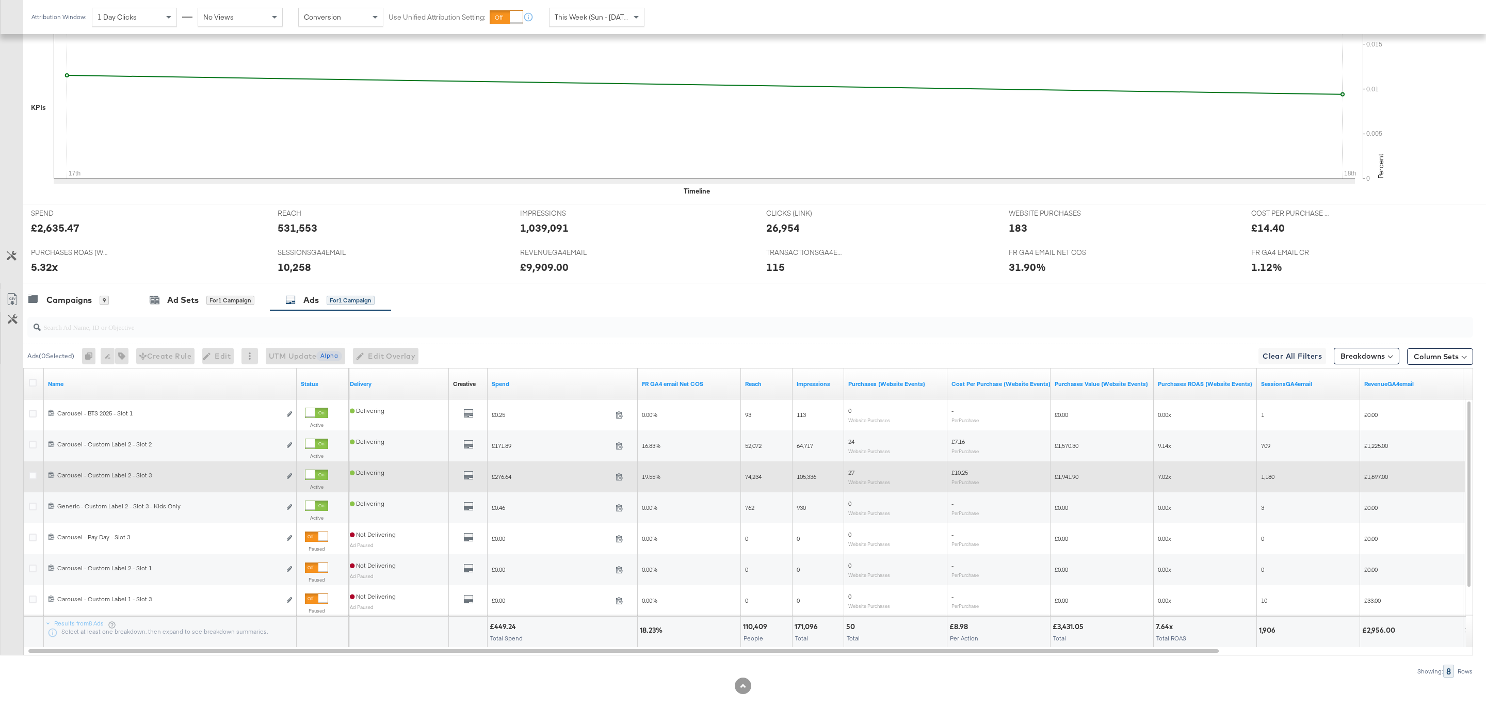
scroll to position [267, 0]
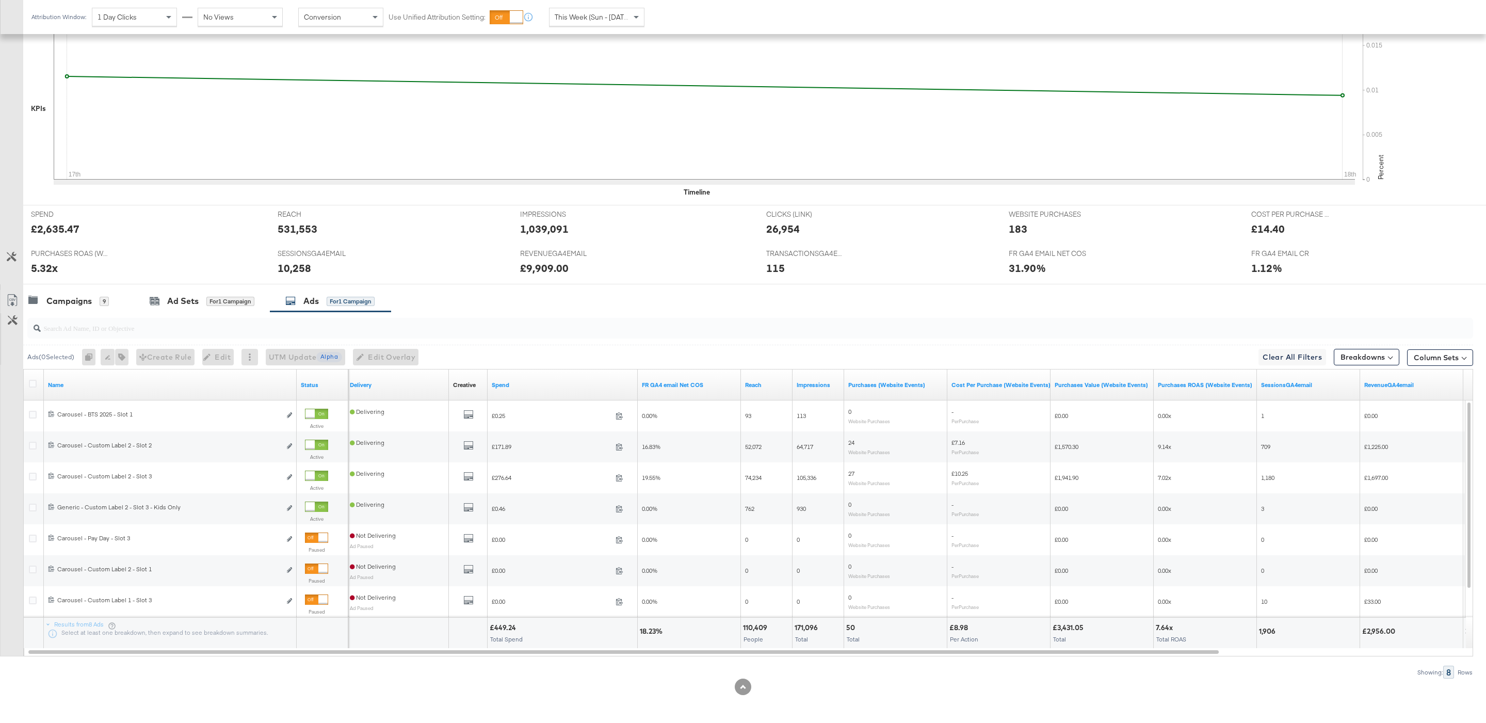
click at [87, 322] on input "search" at bounding box center [689, 324] width 1296 height 20
click at [72, 303] on div "Campaigns" at bounding box center [68, 301] width 45 height 12
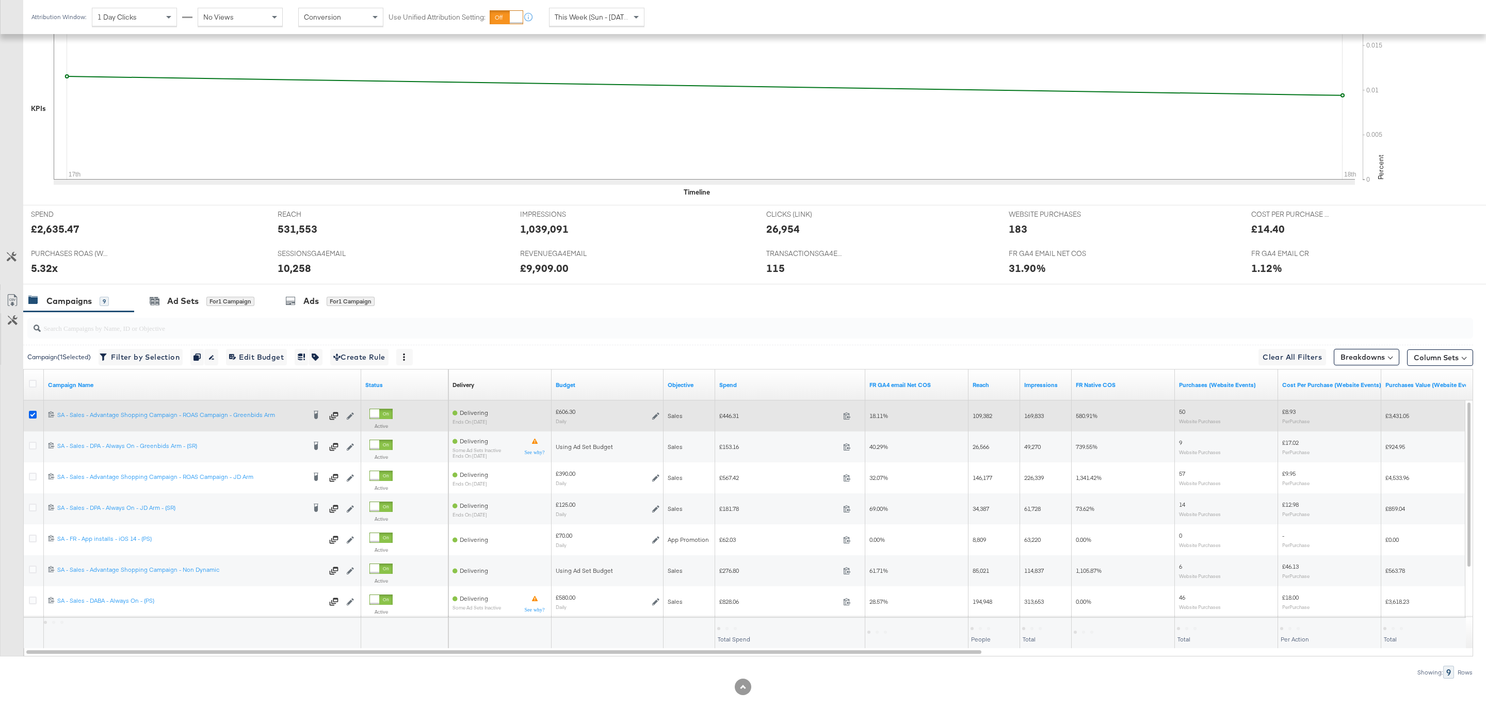
click at [34, 414] on icon at bounding box center [33, 415] width 8 height 8
click at [0, 0] on input "checkbox" at bounding box center [0, 0] width 0 height 0
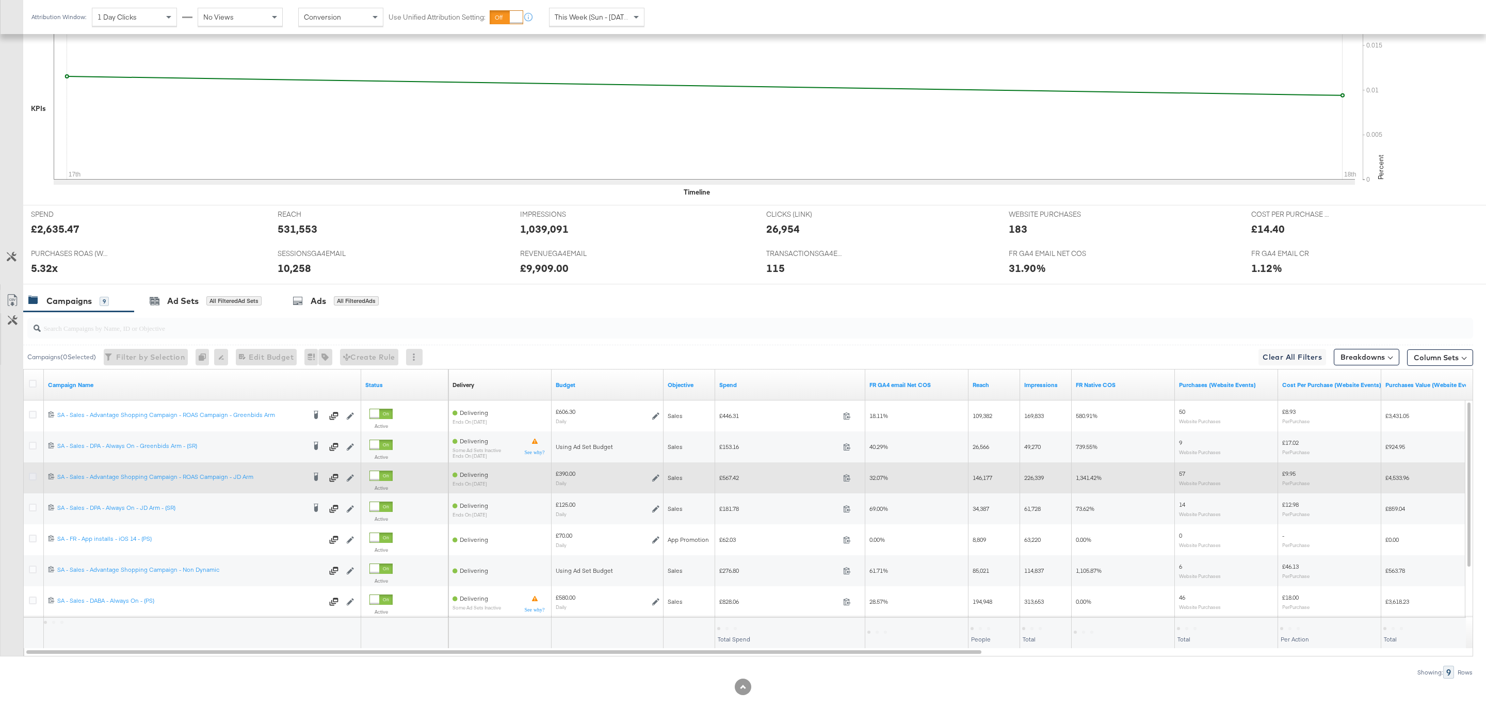
click at [34, 477] on icon at bounding box center [33, 477] width 8 height 8
click at [0, 0] on input "checkbox" at bounding box center [0, 0] width 0 height 0
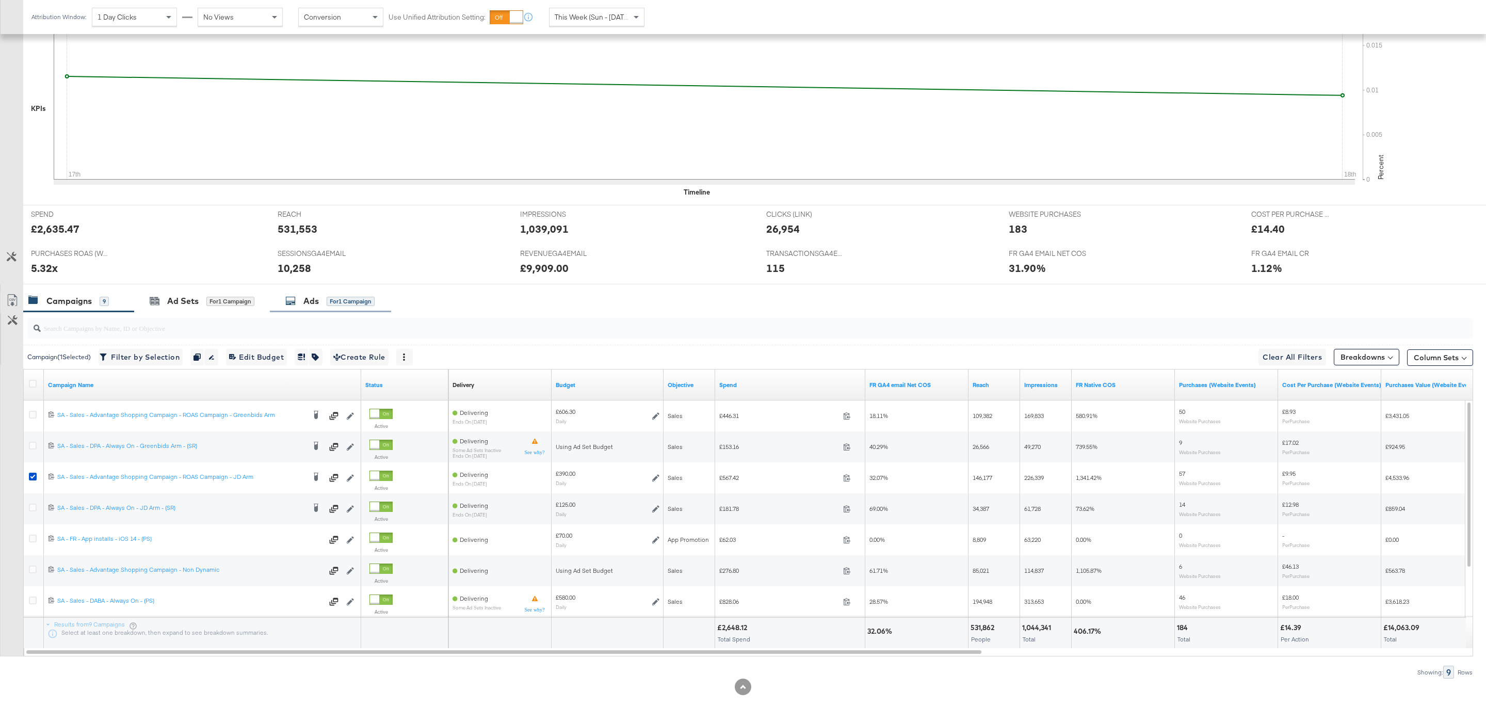
click at [277, 299] on div "Ads for 1 Campaign" at bounding box center [330, 301] width 121 height 22
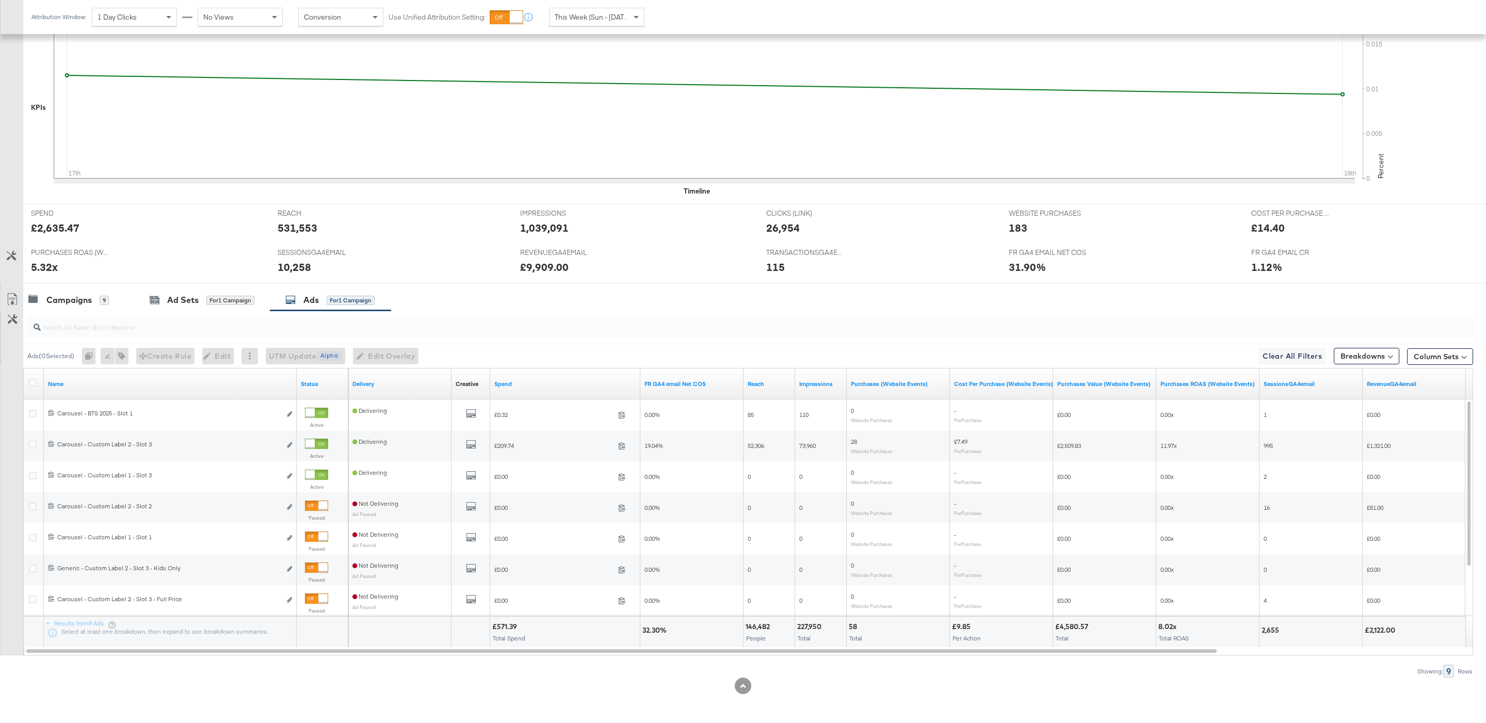
scroll to position [271, 0]
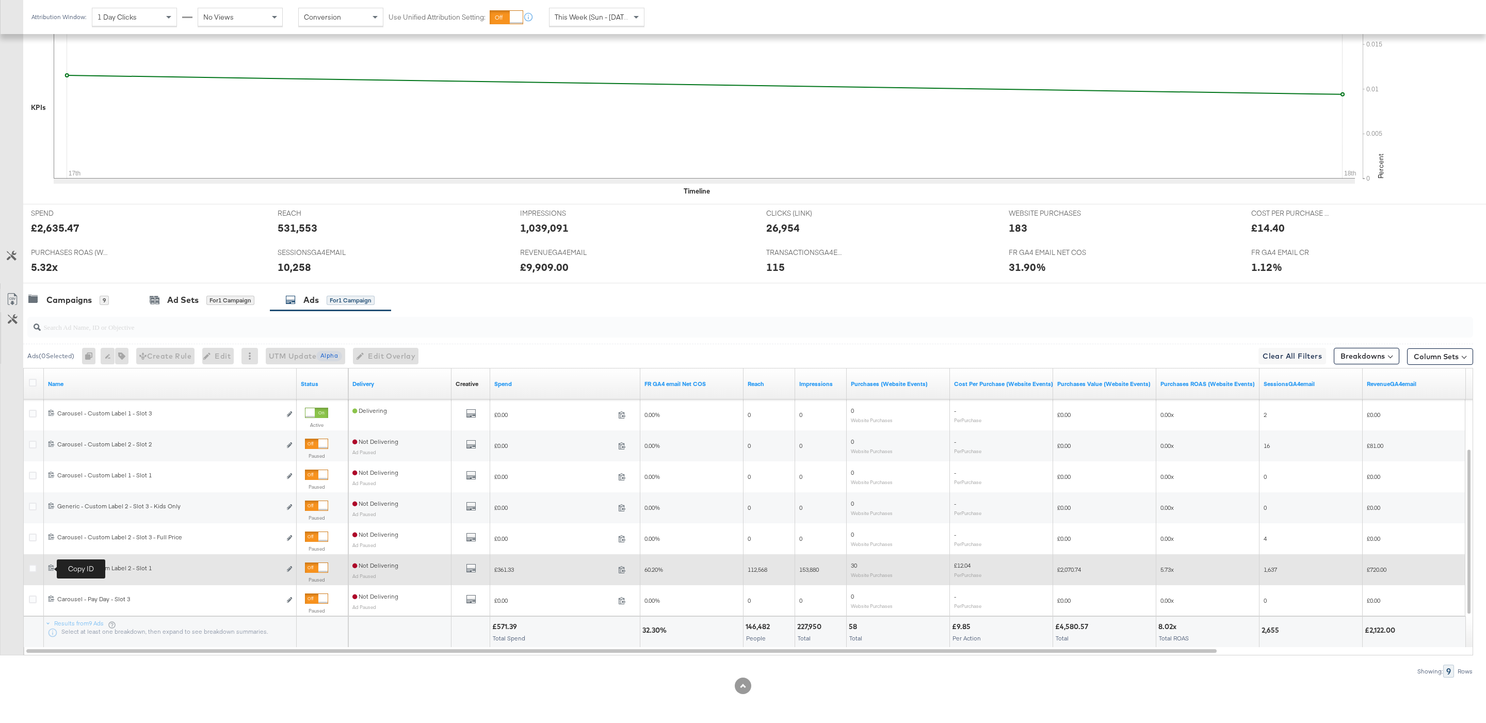
click at [51, 566] on icon at bounding box center [51, 567] width 7 height 7
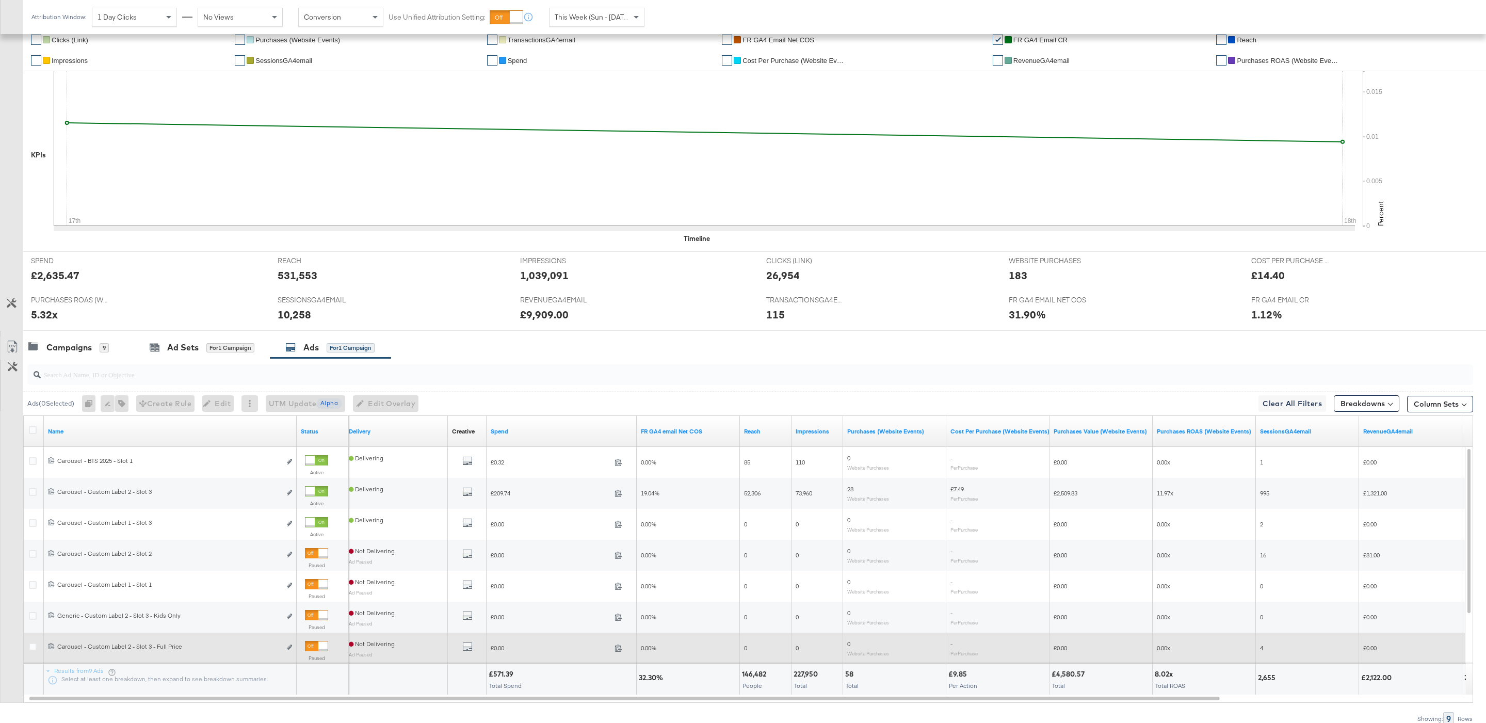
scroll to position [216, 0]
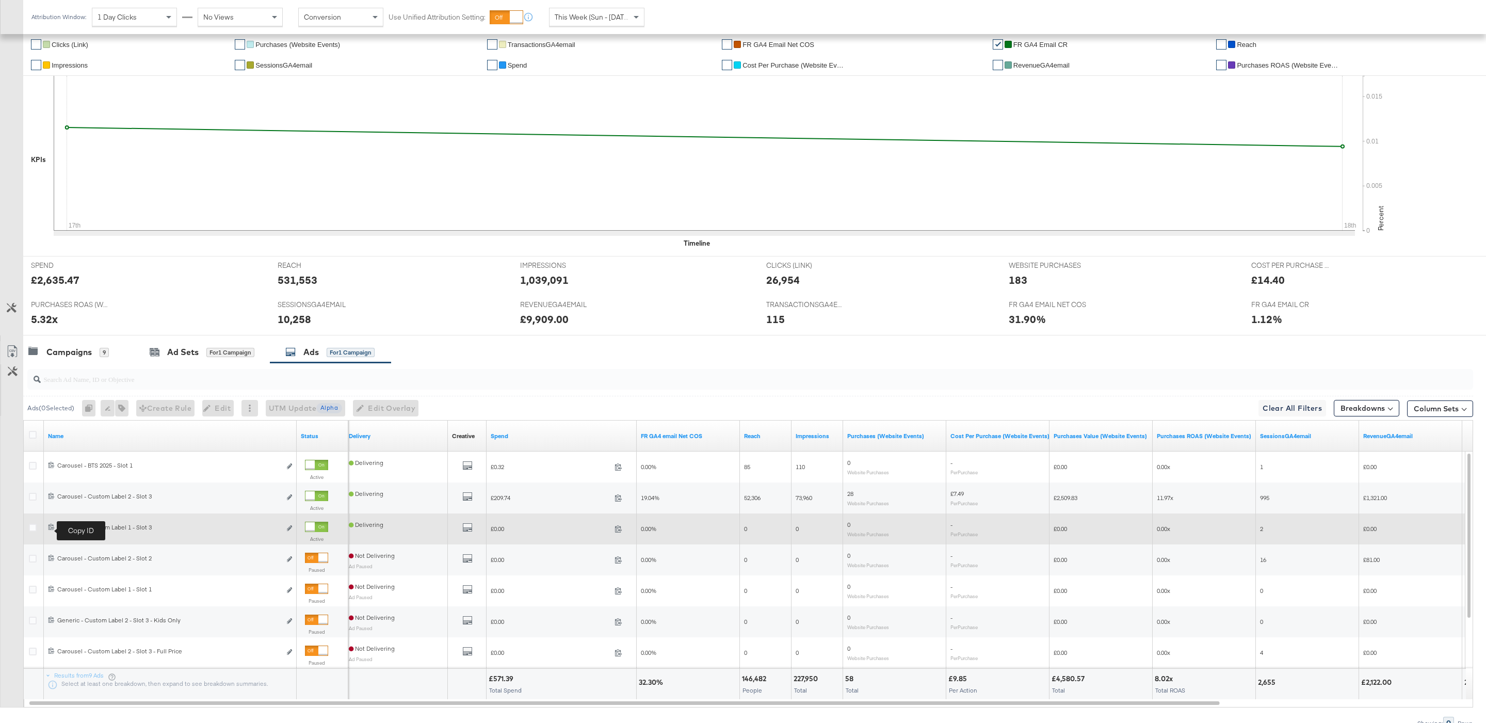
click at [51, 528] on icon at bounding box center [51, 526] width 7 height 7
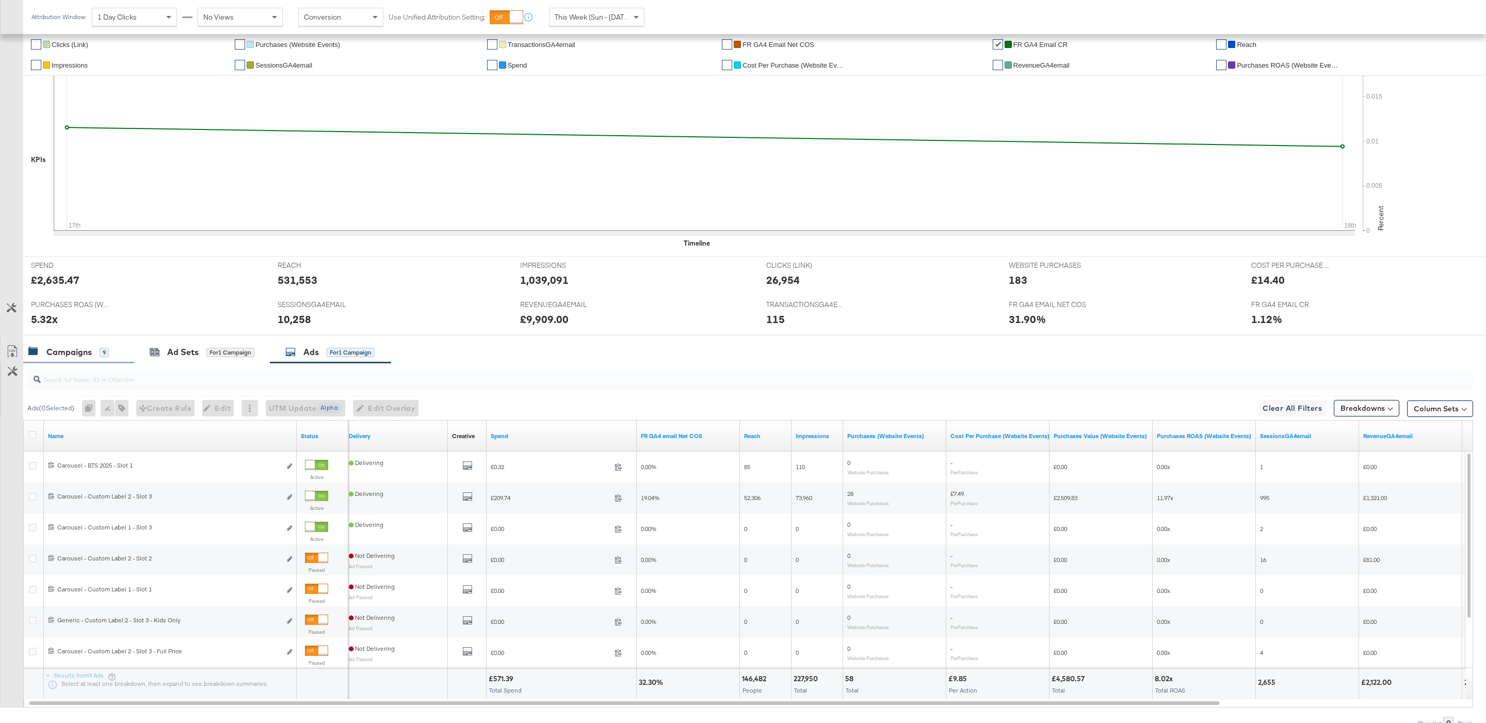
click at [112, 347] on div "Campaigns 9" at bounding box center [78, 352] width 111 height 22
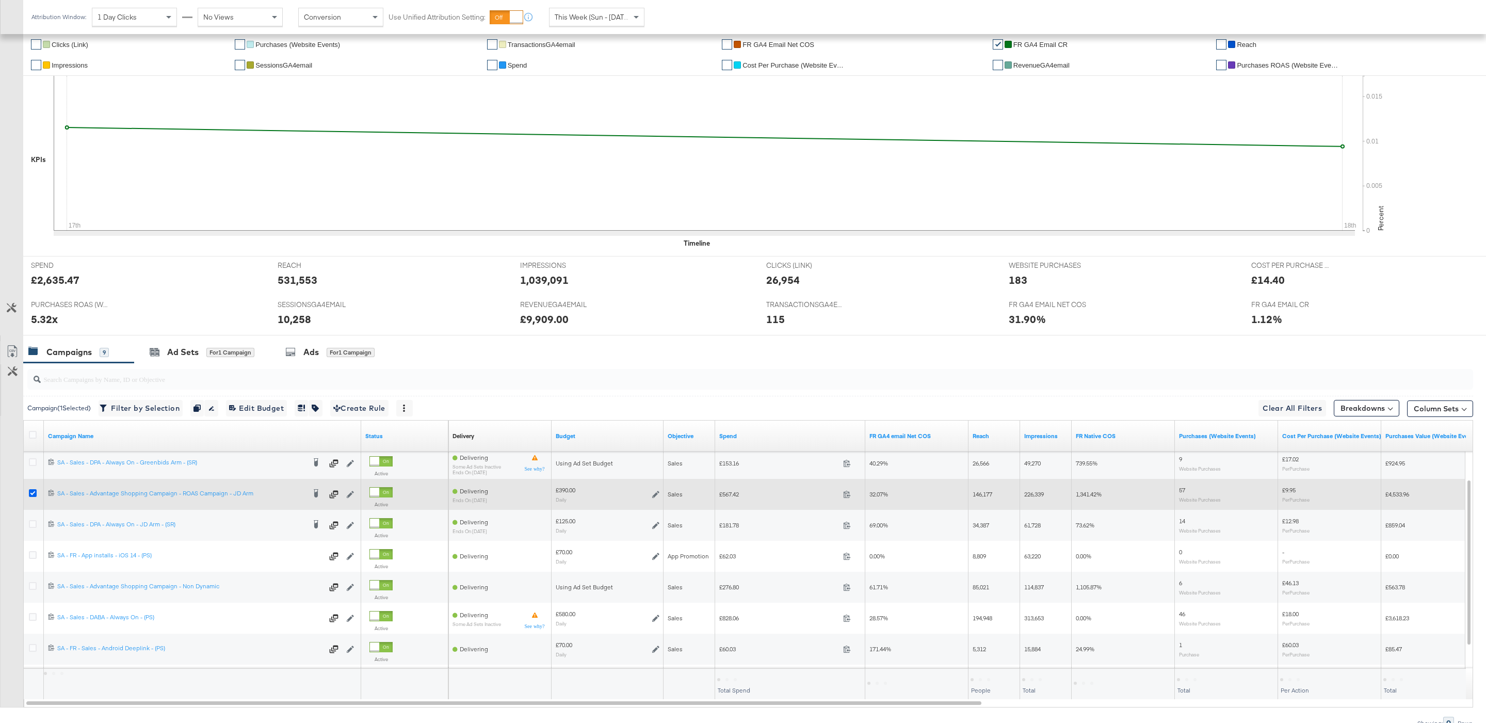
click at [34, 497] on icon at bounding box center [33, 493] width 8 height 8
click at [0, 0] on input "checkbox" at bounding box center [0, 0] width 0 height 0
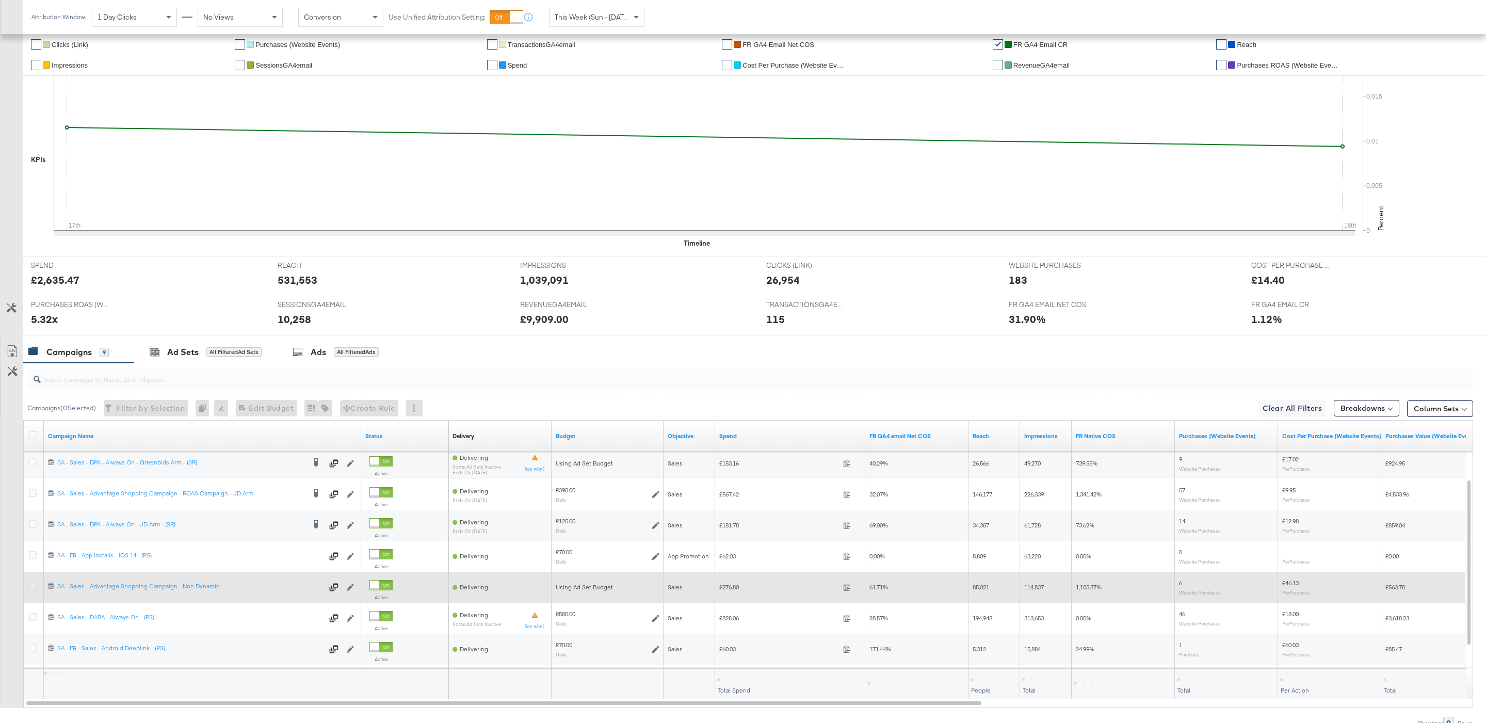
click at [35, 590] on icon at bounding box center [33, 586] width 8 height 8
click at [0, 0] on input "checkbox" at bounding box center [0, 0] width 0 height 0
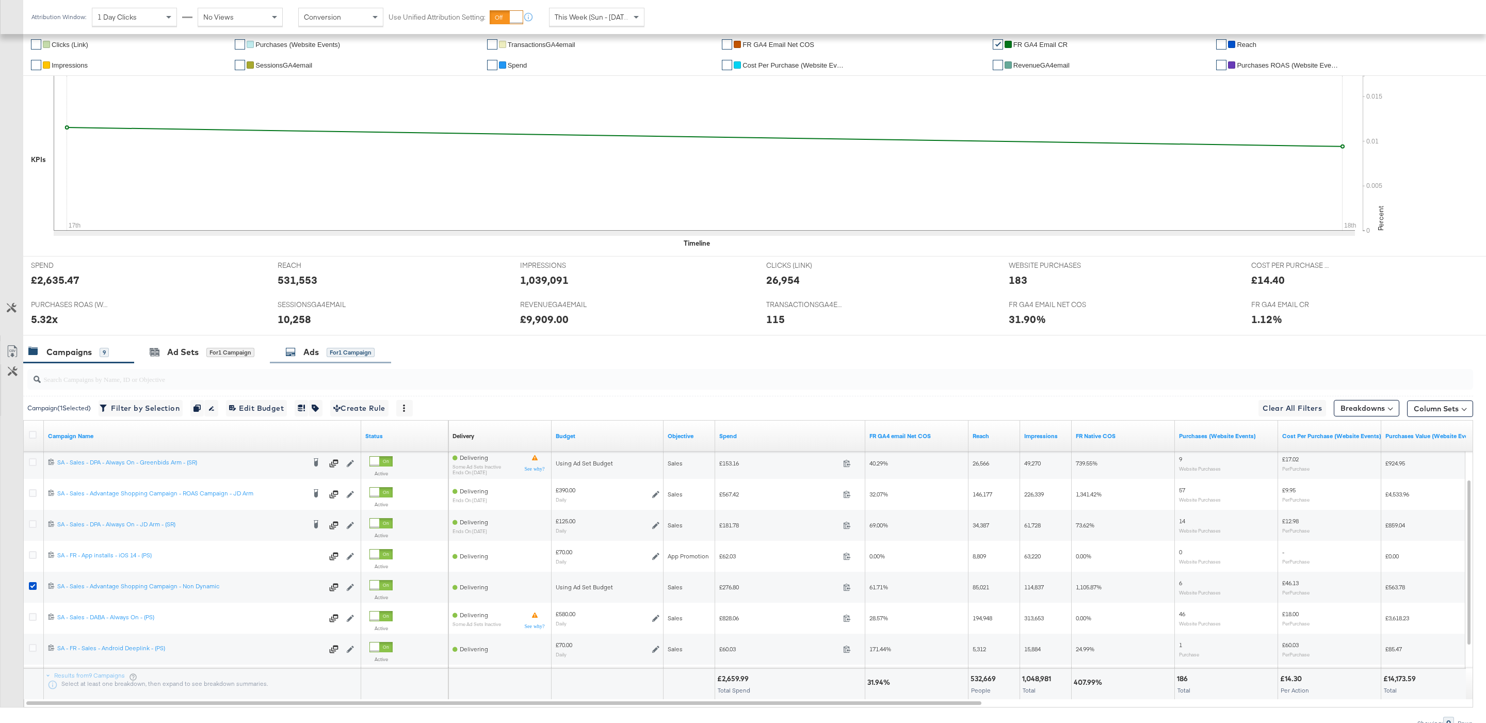
click at [301, 352] on div "Ads for 1 Campaign" at bounding box center [329, 352] width 89 height 12
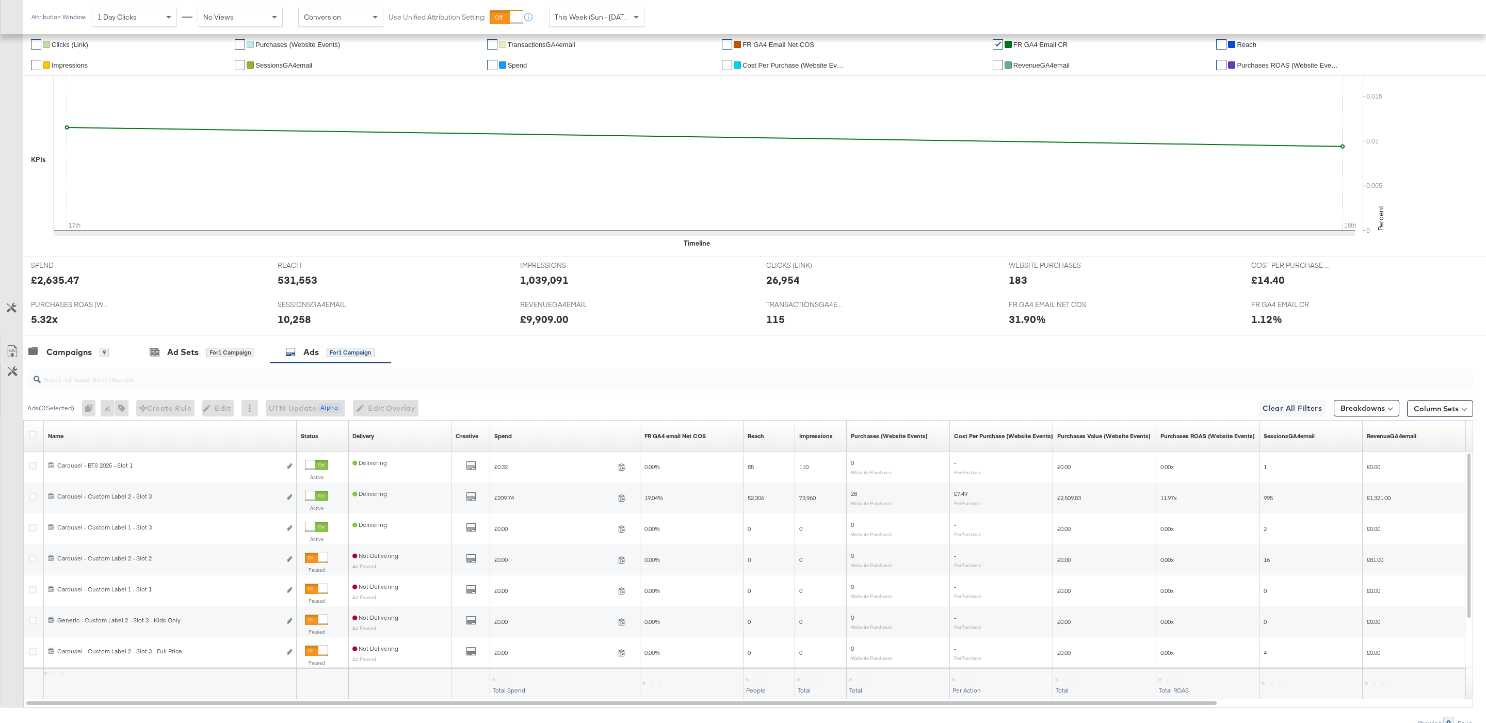
scroll to position [116, 0]
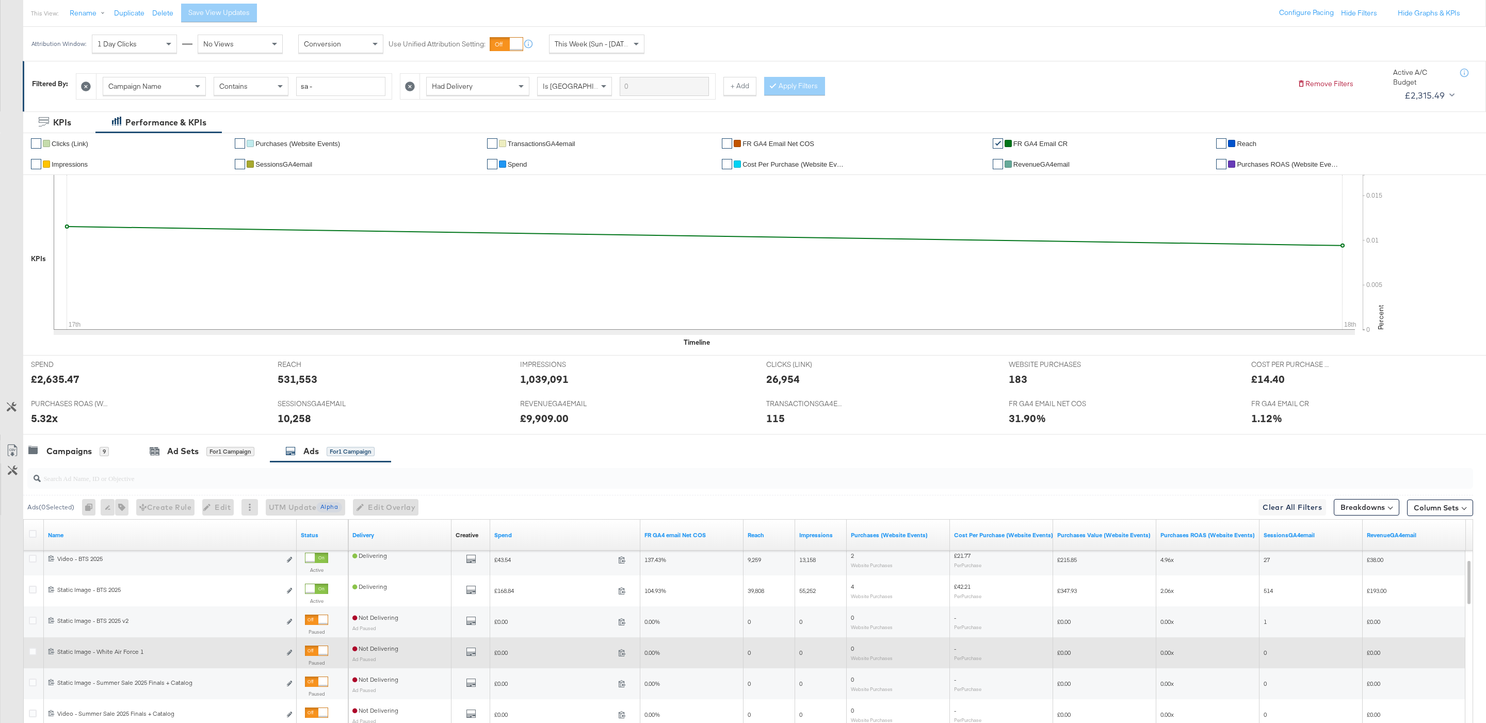
click at [321, 654] on div at bounding box center [322, 650] width 9 height 9
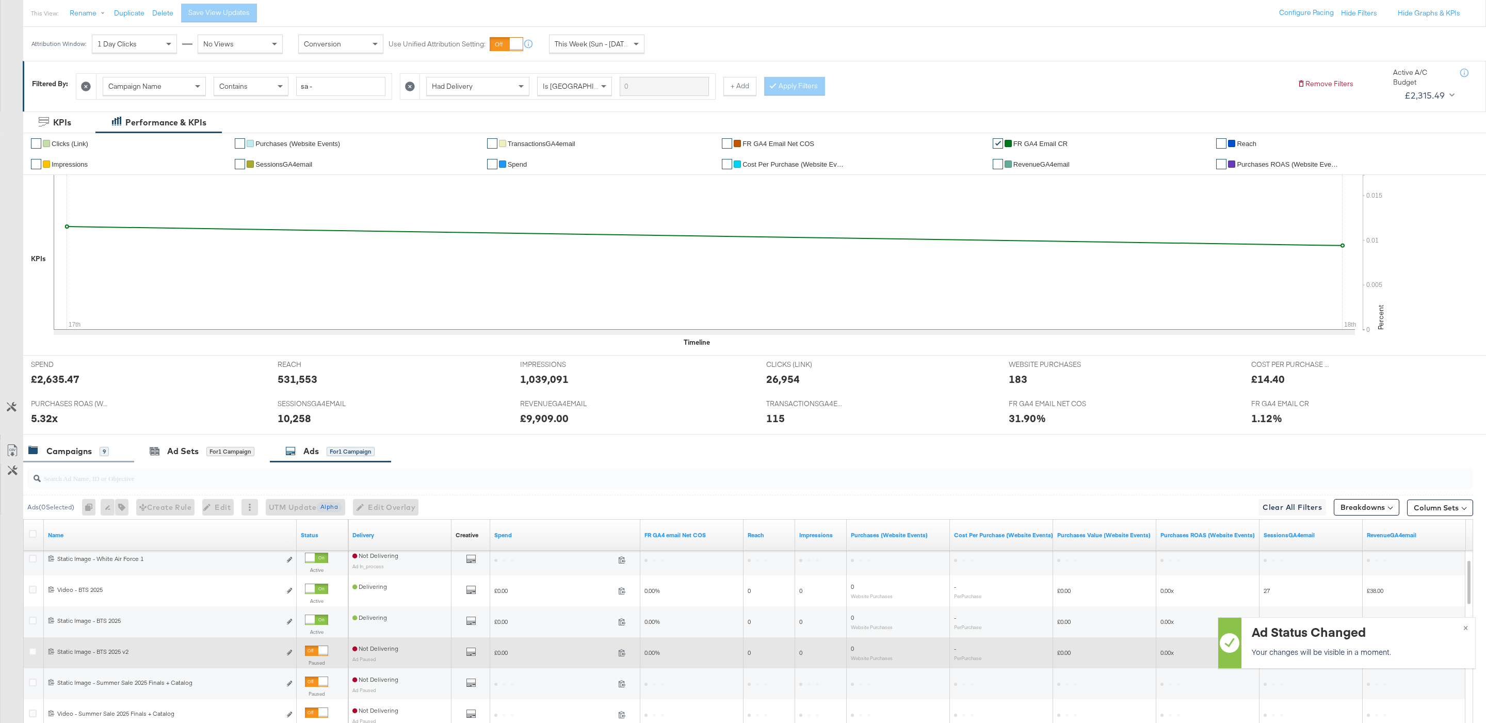
click at [84, 455] on div "Campaigns" at bounding box center [68, 451] width 45 height 12
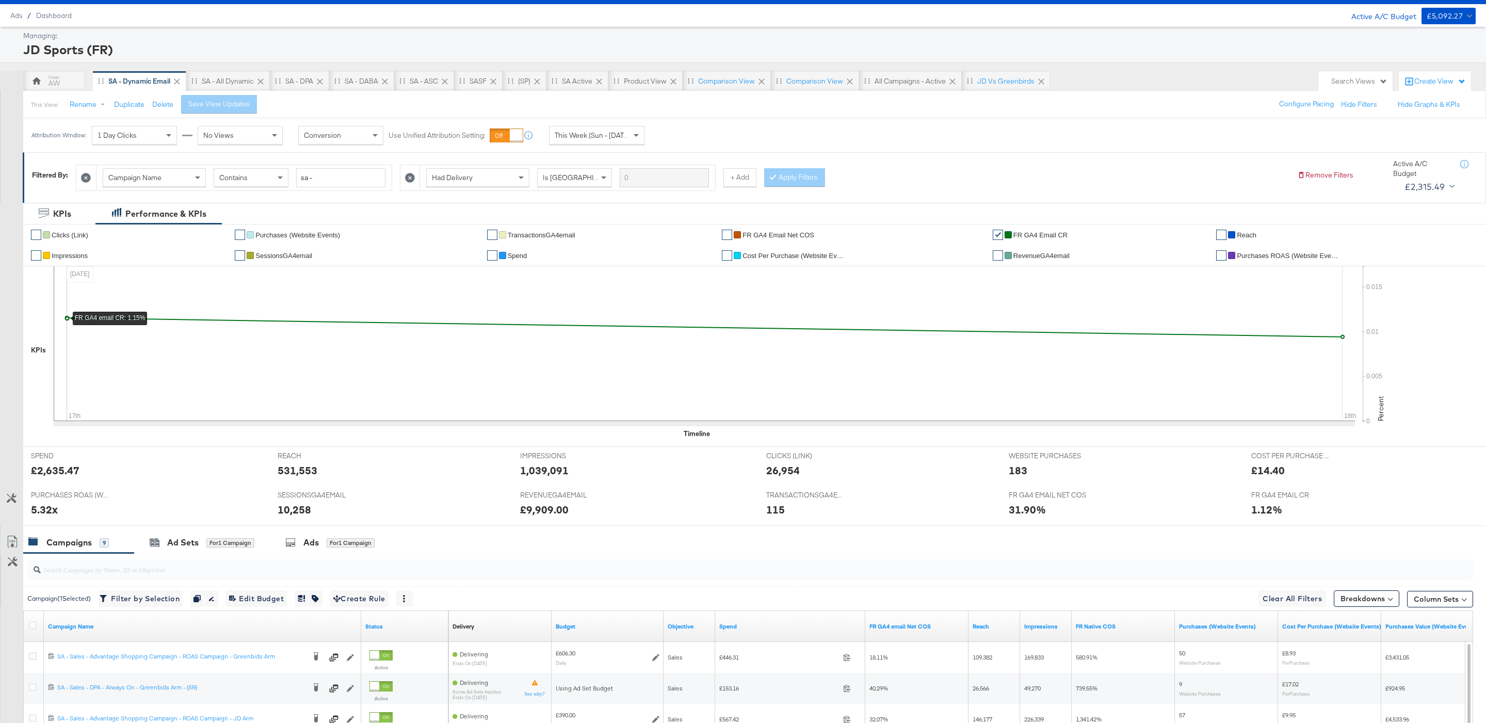
scroll to position [0, 0]
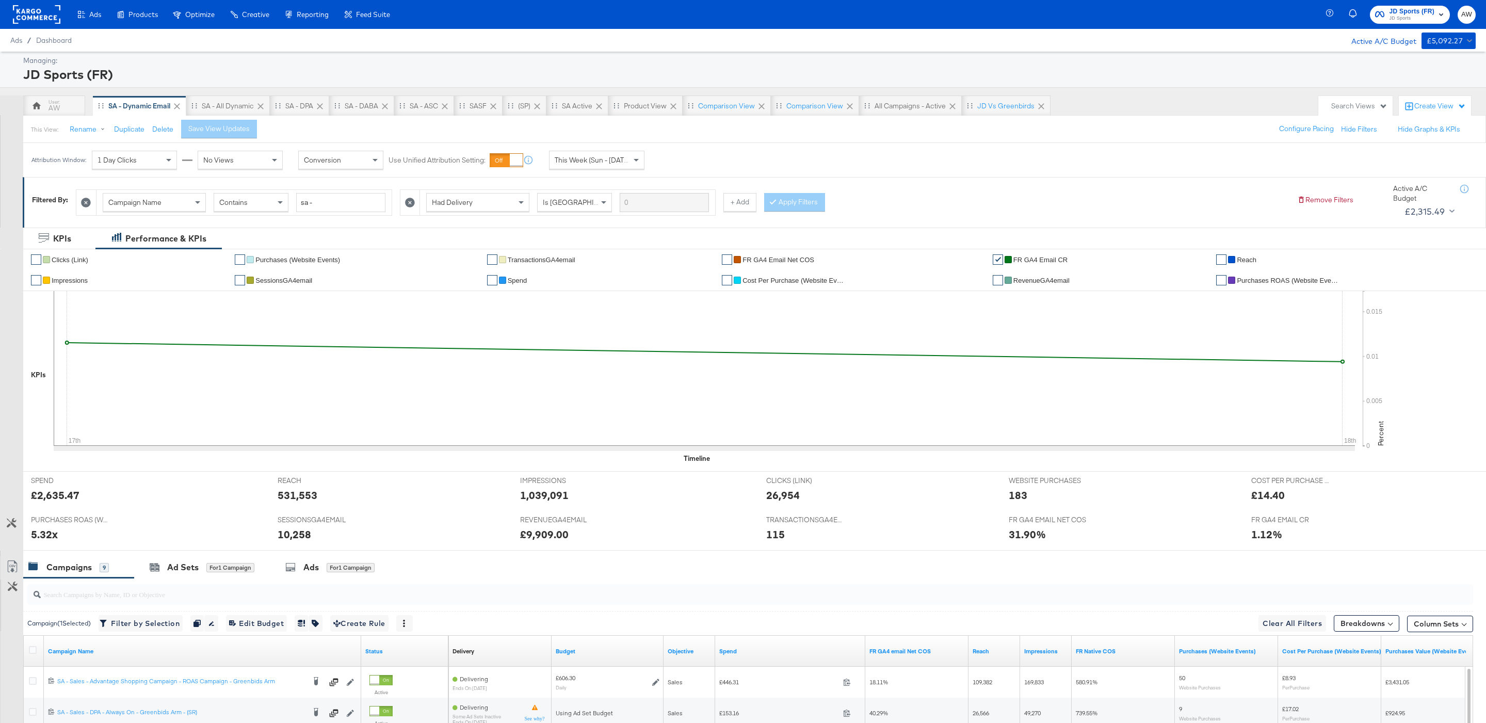
click at [1390, 10] on span "JD Sports (FR)" at bounding box center [1412, 11] width 45 height 11
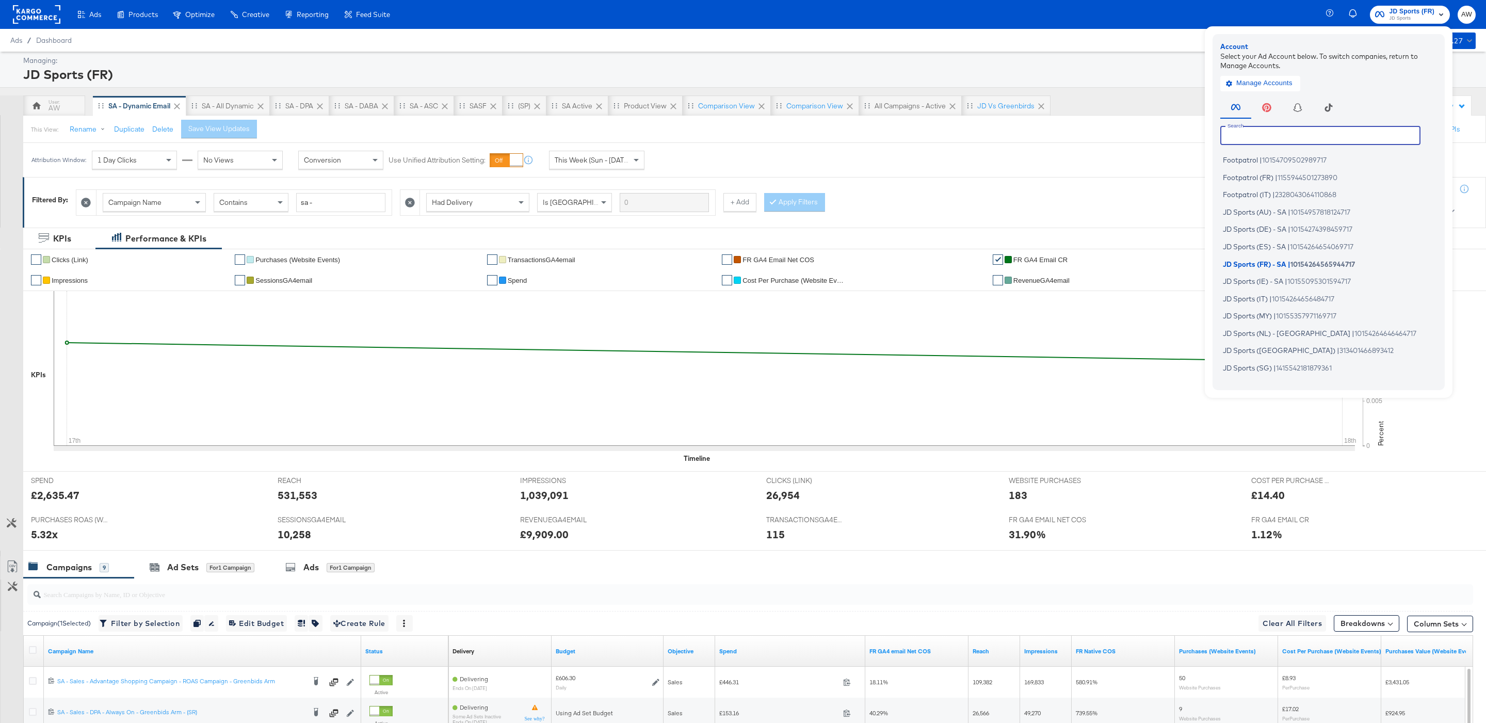
click at [1258, 133] on input "text" at bounding box center [1320, 135] width 200 height 19
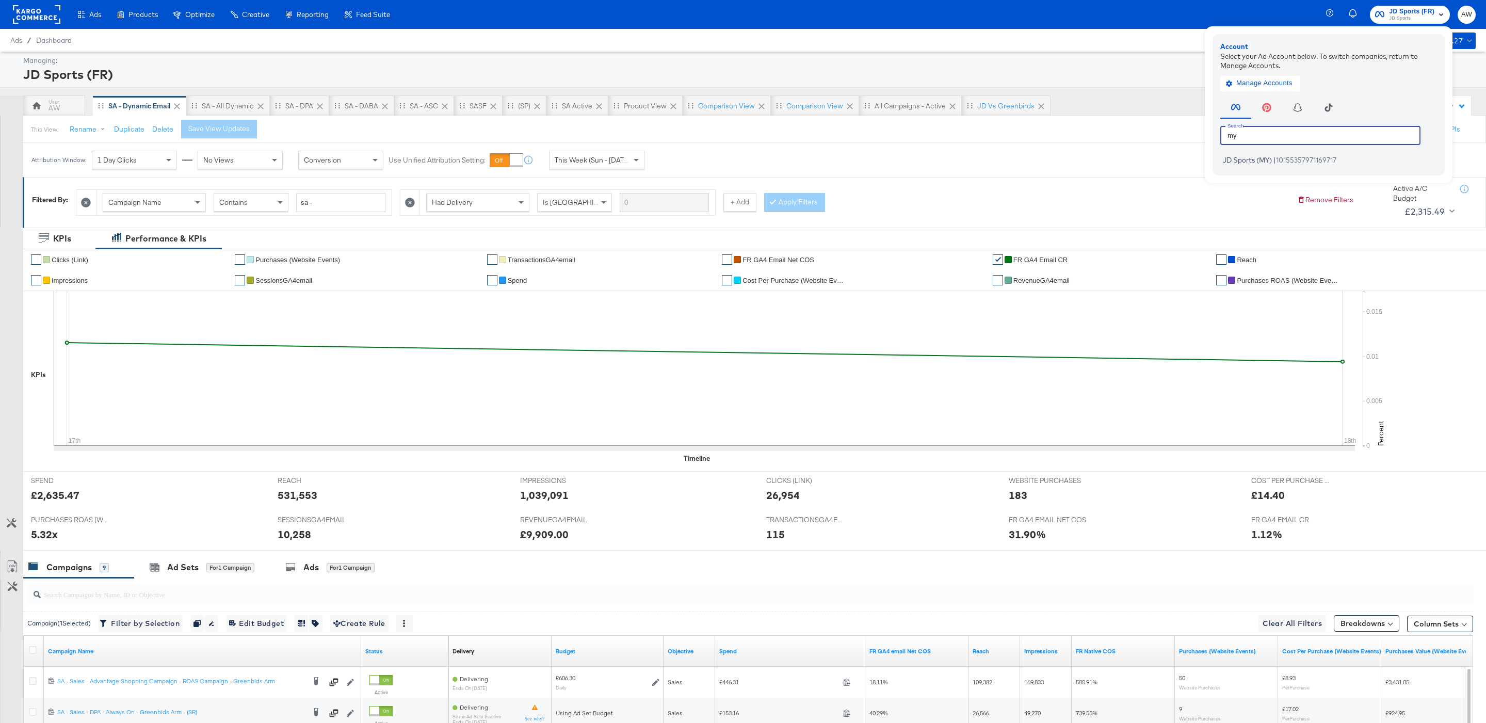
type input "my"
click at [1259, 158] on span "JD Sports (MY)" at bounding box center [1247, 160] width 49 height 8
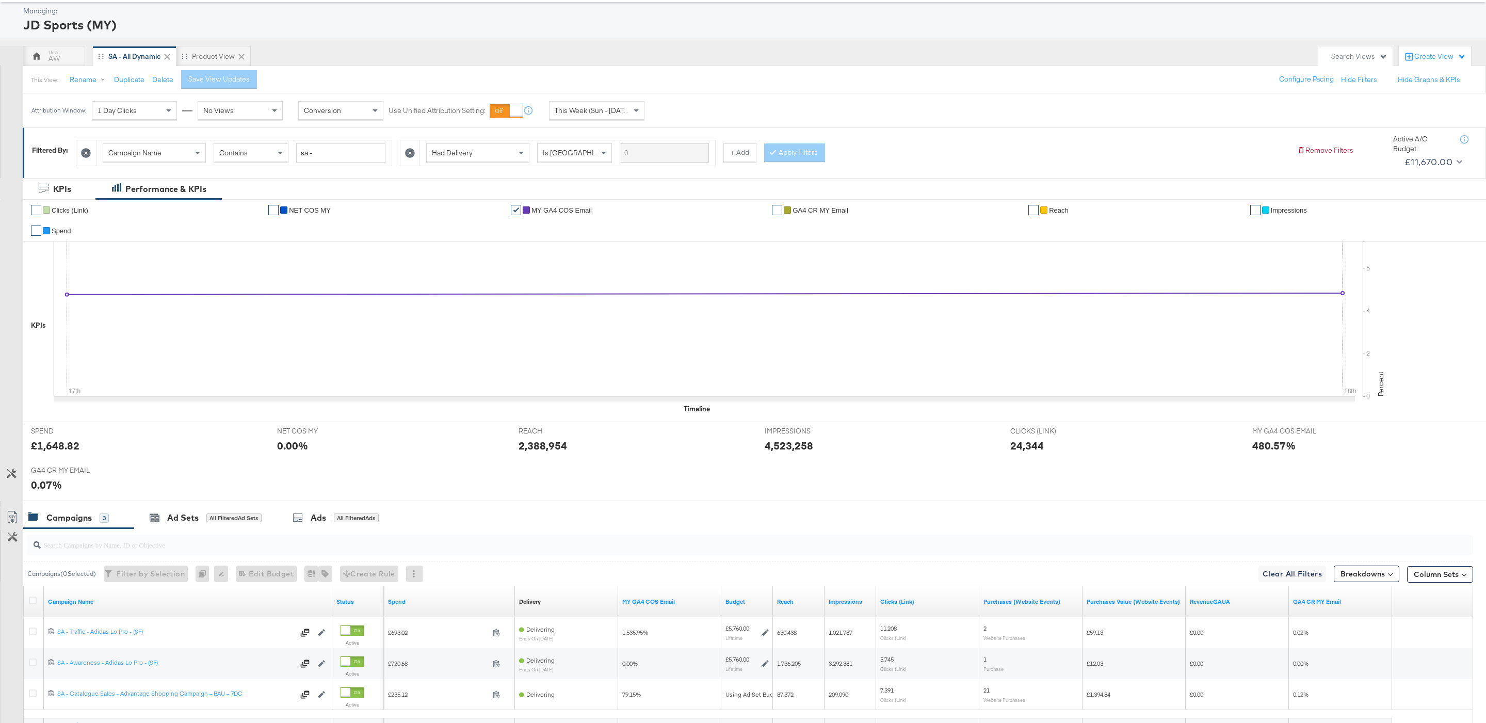
scroll to position [147, 0]
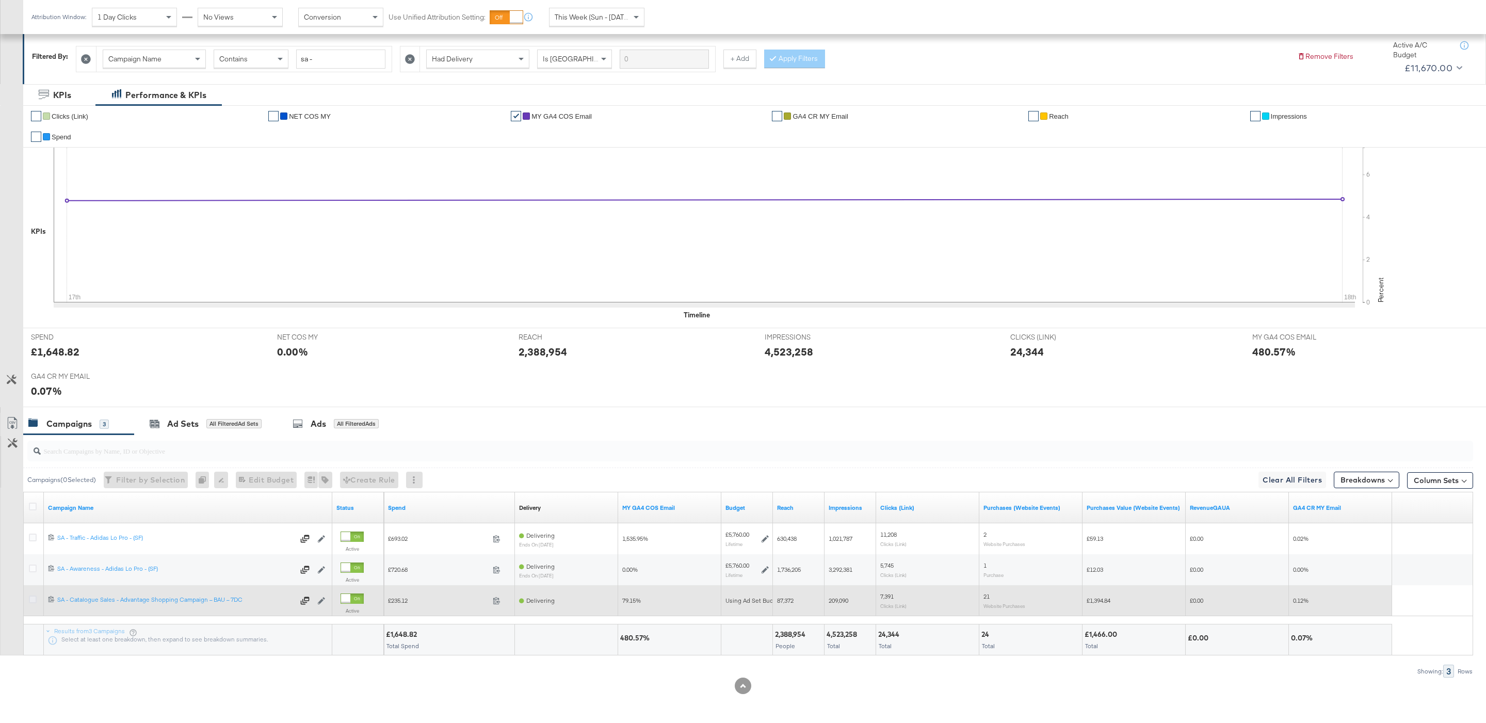
click at [35, 598] on icon at bounding box center [33, 600] width 8 height 8
click at [0, 0] on input "checkbox" at bounding box center [0, 0] width 0 height 0
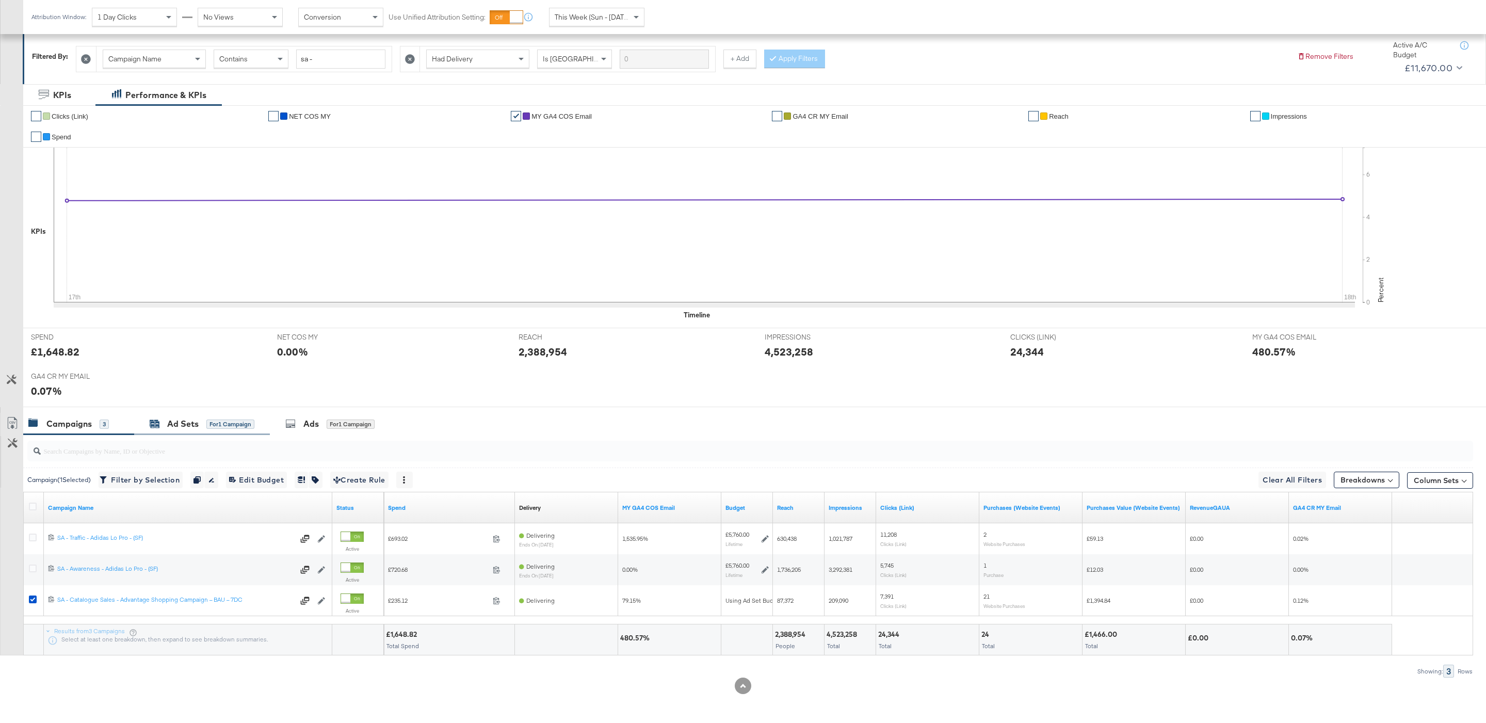
click at [185, 421] on div "Ad Sets" at bounding box center [182, 424] width 31 height 12
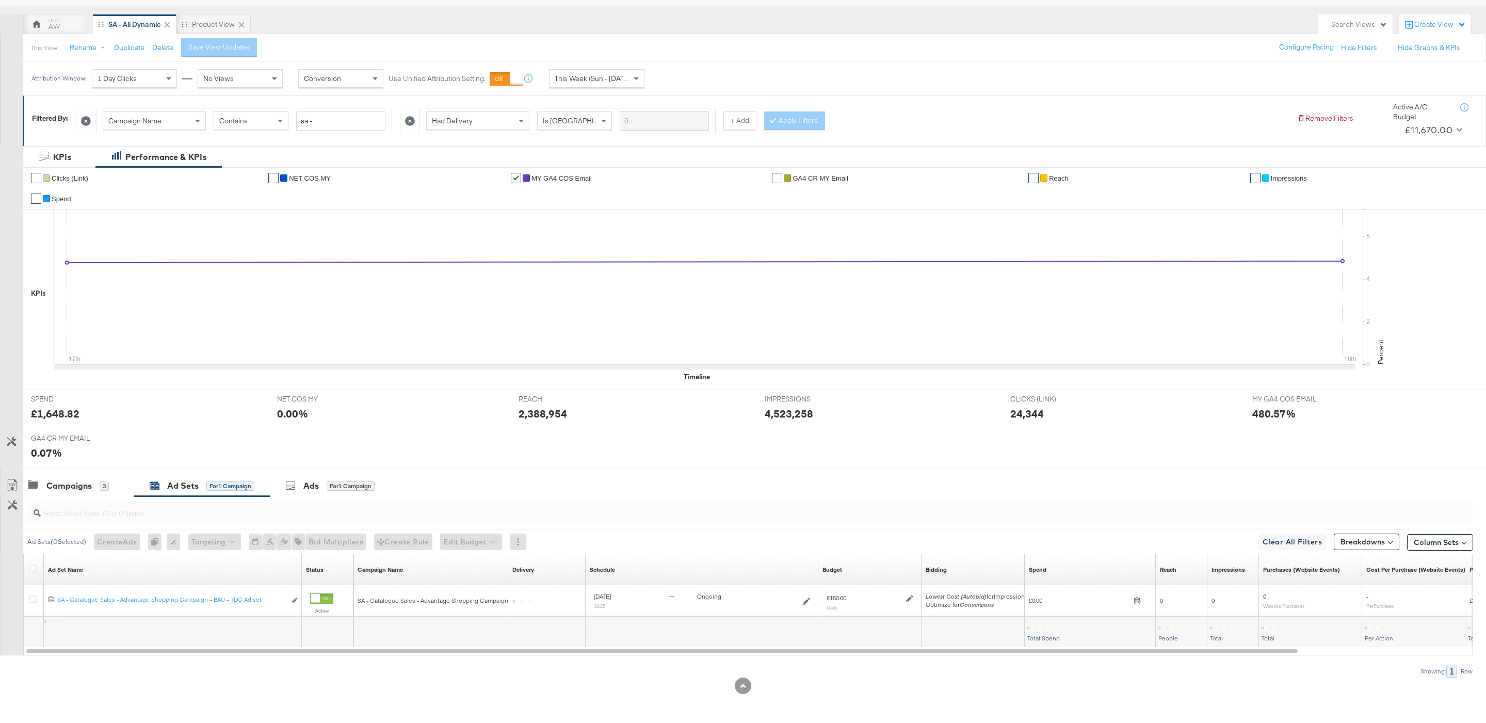
scroll to position [85, 0]
click at [343, 481] on div "for 1 Campaign" at bounding box center [351, 485] width 48 height 9
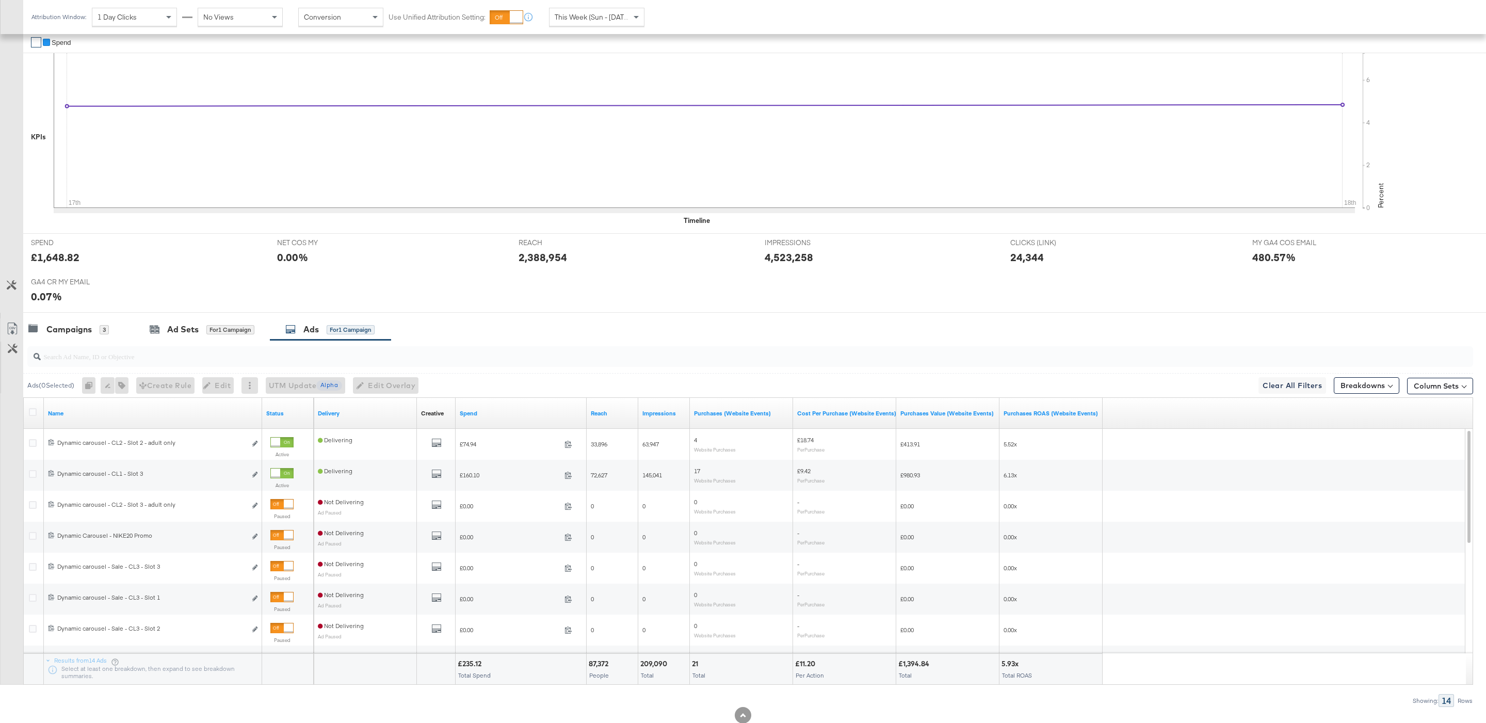
scroll to position [271, 0]
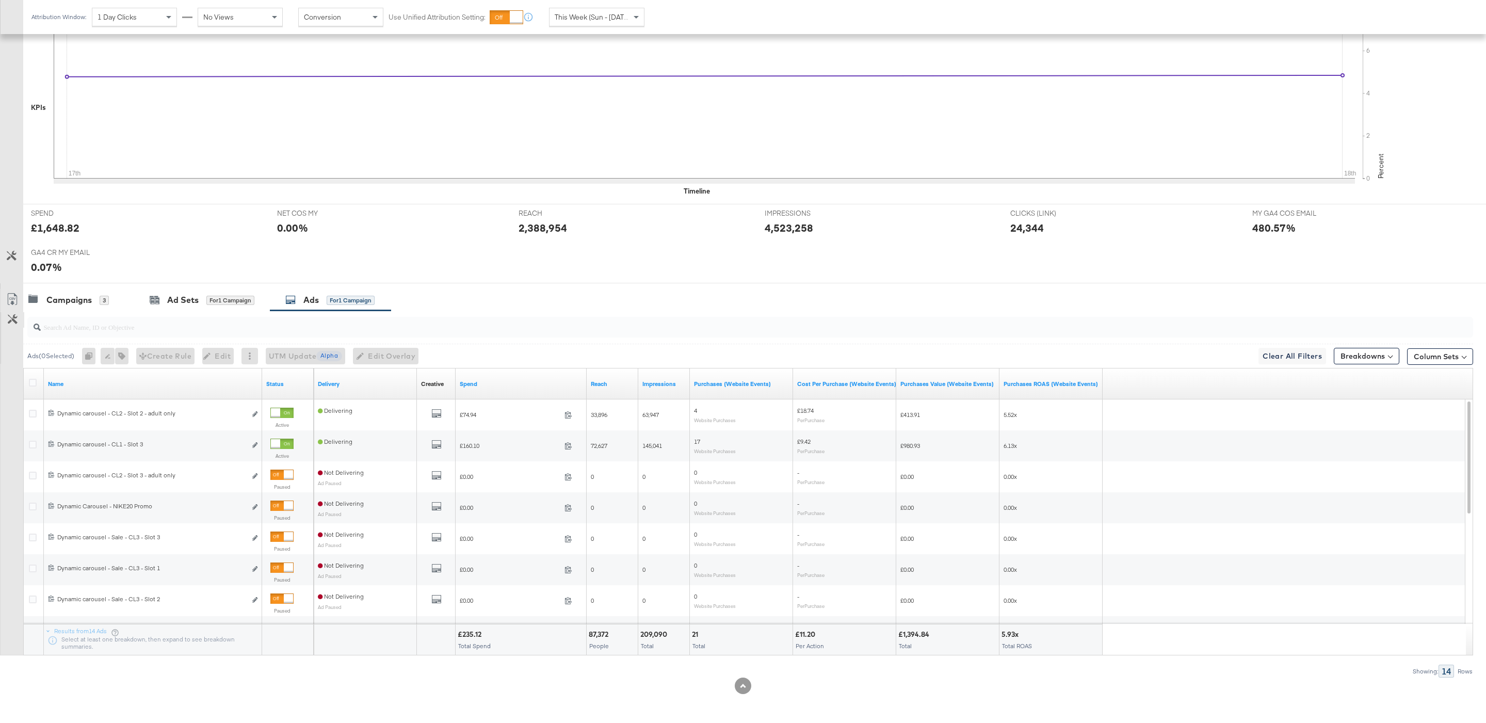
click at [20, 317] on button "Customize KPIs" at bounding box center [12, 319] width 23 height 15
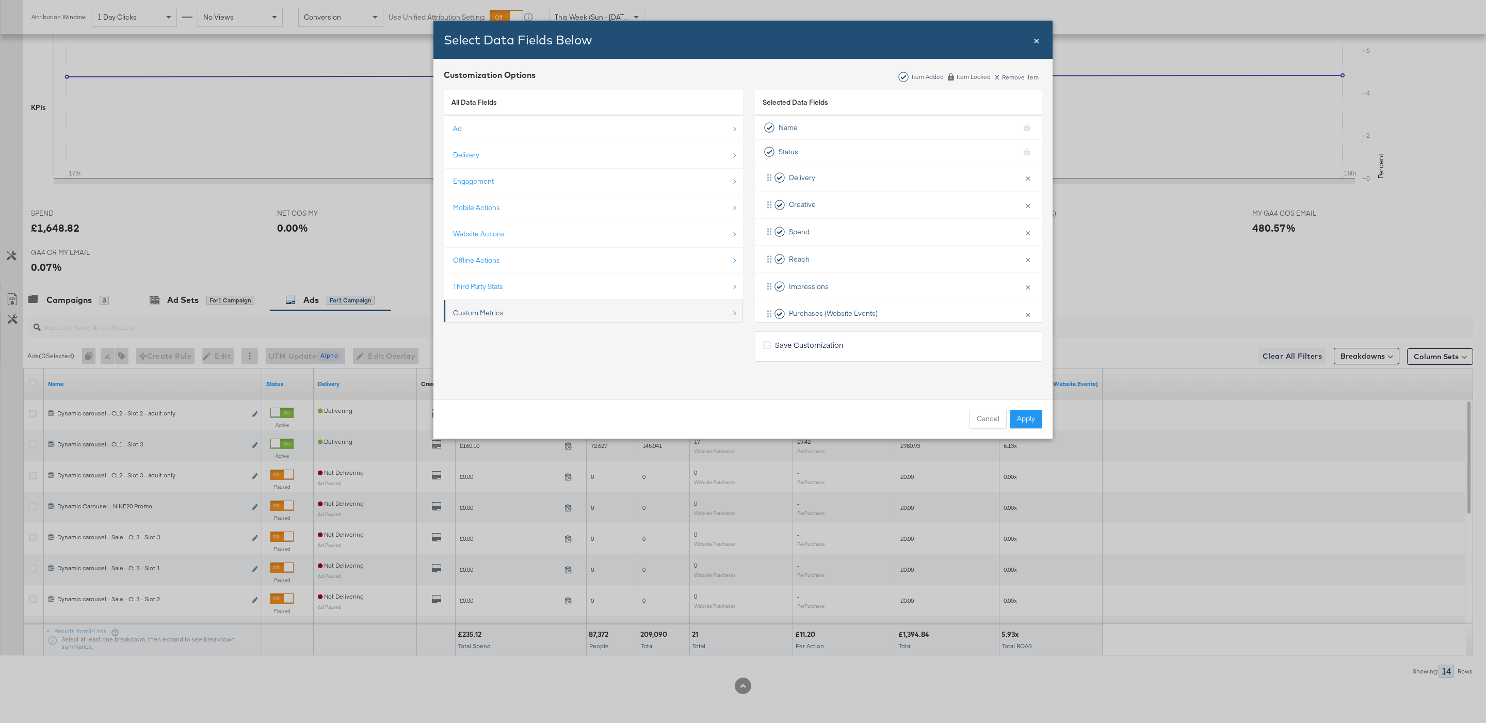
click at [450, 317] on li "Custom Metrics" at bounding box center [593, 313] width 299 height 27
click at [470, 294] on div "Custom Metrics" at bounding box center [478, 298] width 51 height 10
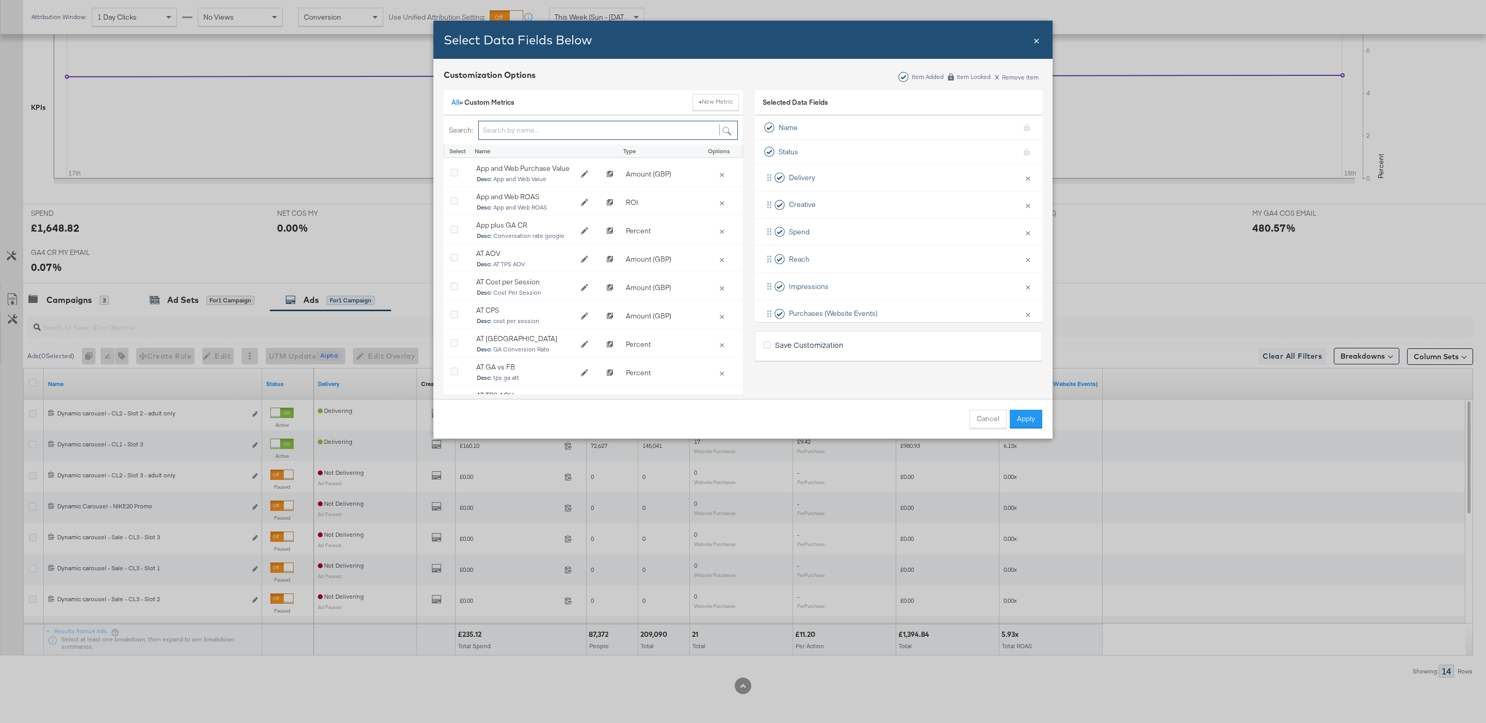
click at [495, 133] on input "Bulk Add Locations Modal" at bounding box center [608, 130] width 260 height 19
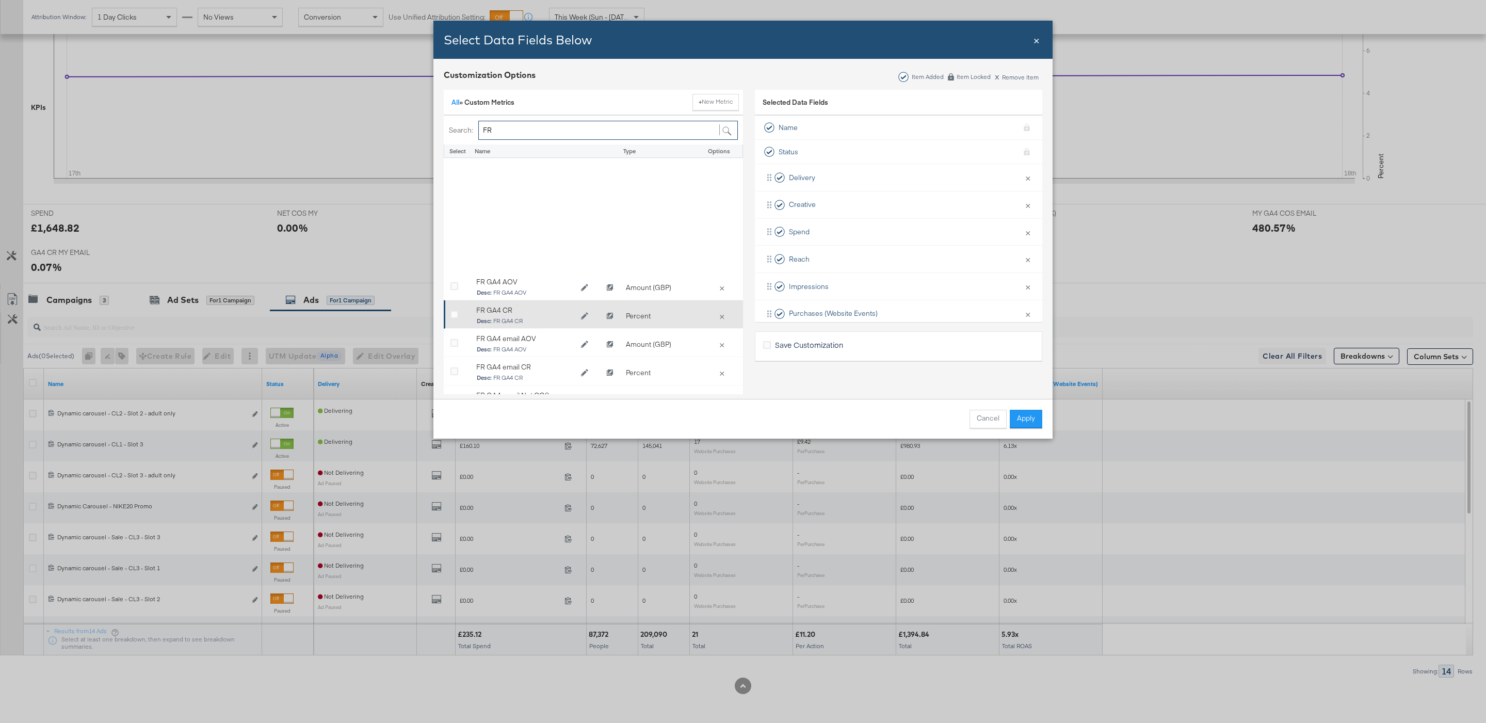
scroll to position [144, 0]
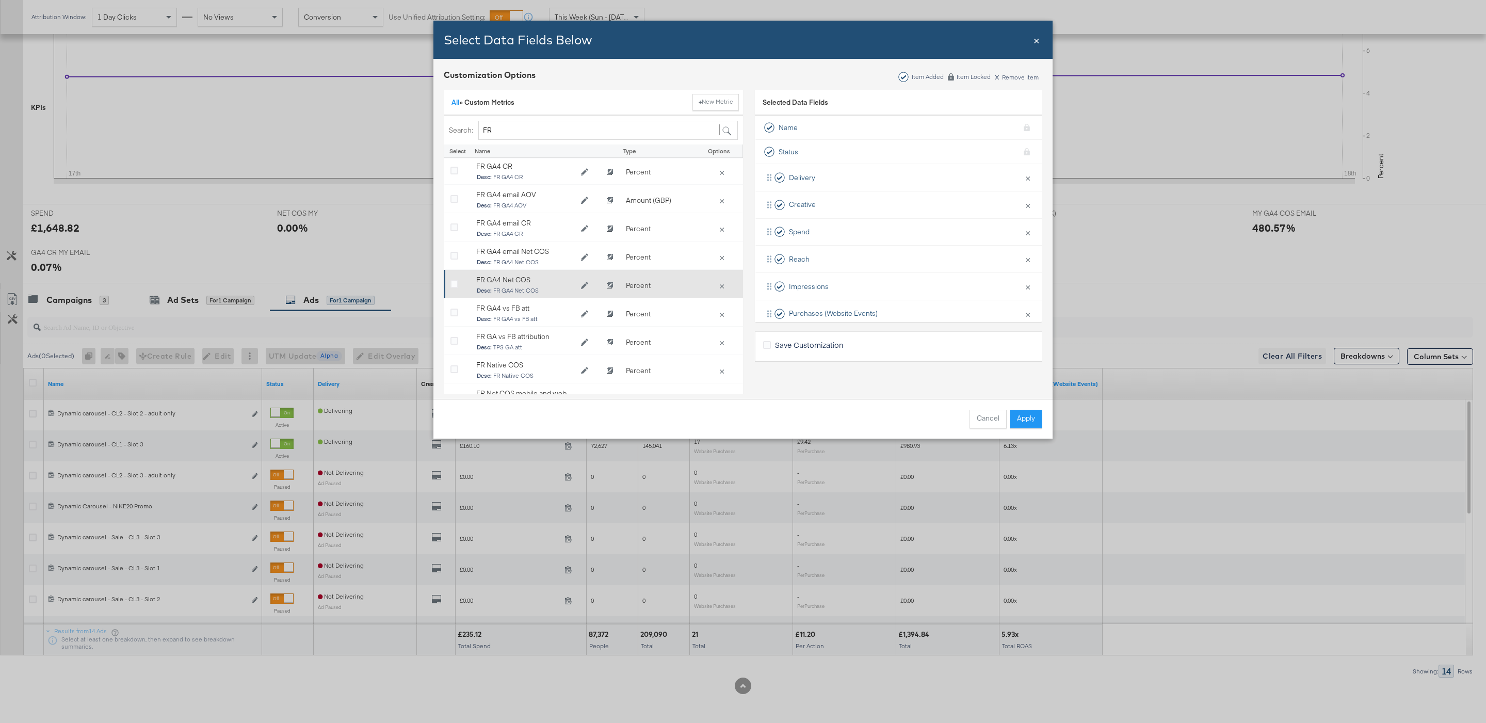
click at [447, 281] on div "Bulk Add Locations Modal" at bounding box center [458, 286] width 26 height 21
click at [517, 123] on input "FR" at bounding box center [608, 130] width 260 height 19
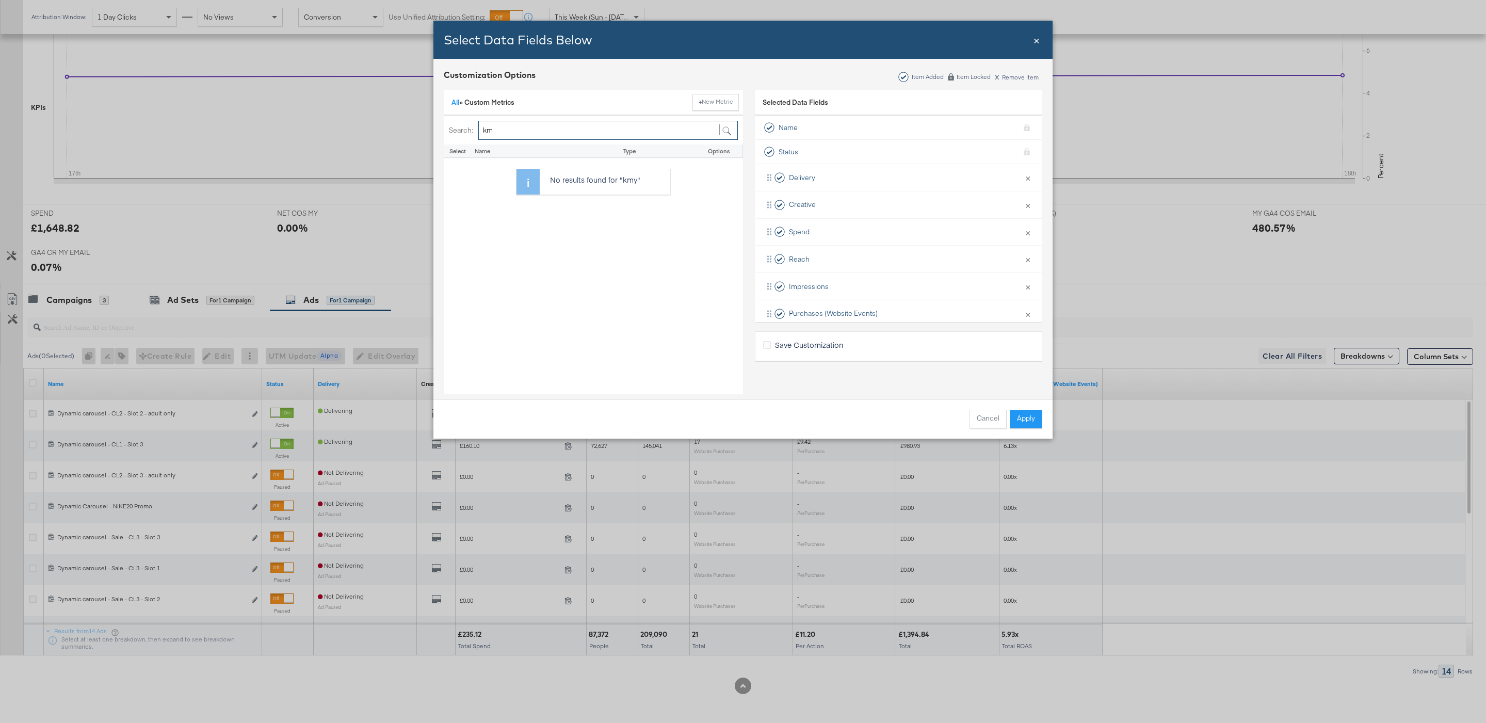
type input "k"
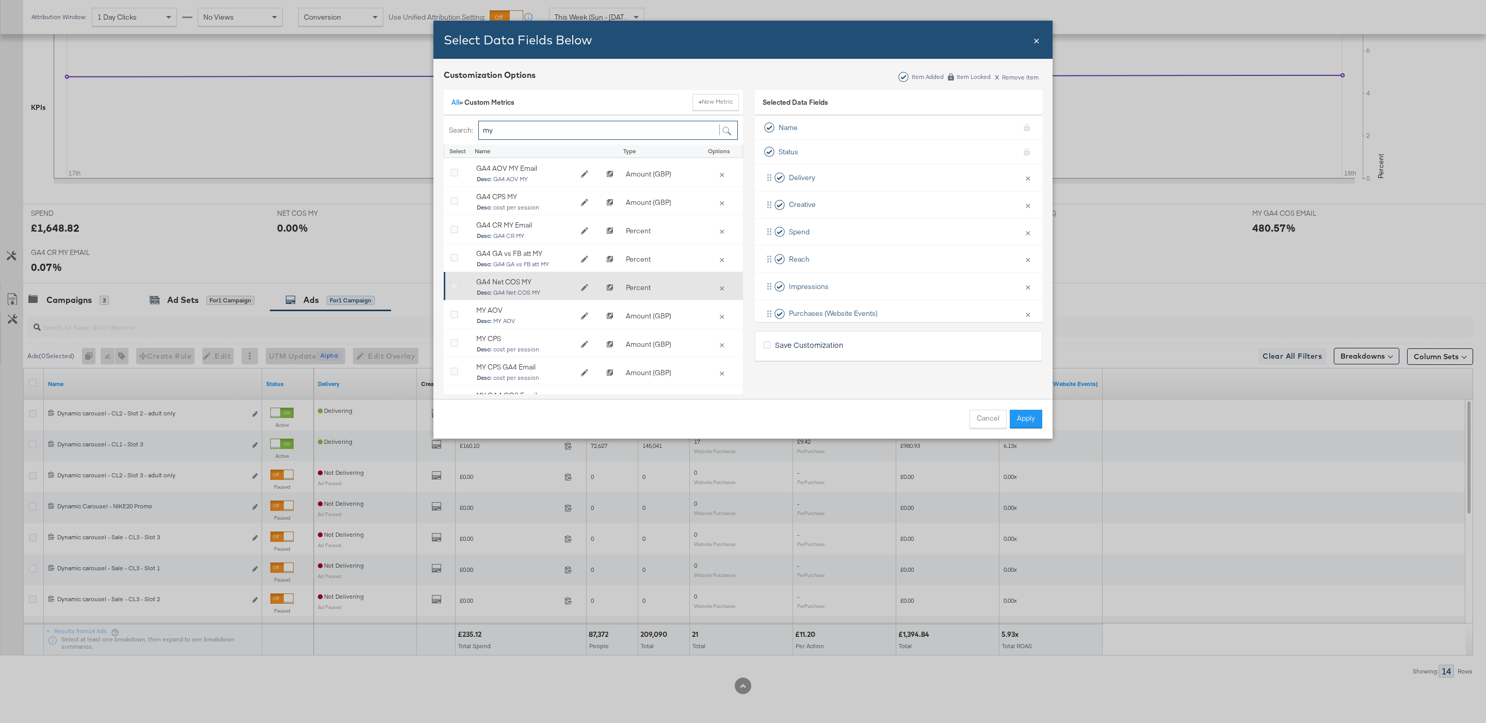
type input "my"
click at [451, 288] on icon "Bulk Add Locations Modal" at bounding box center [454, 287] width 8 height 8
click at [0, 0] on input "Bulk Add Locations Modal" at bounding box center [0, 0] width 0 height 0
click at [451, 288] on icon "Bulk Add Locations Modal" at bounding box center [454, 287] width 8 height 8
click at [0, 0] on input "Bulk Add Locations Modal" at bounding box center [0, 0] width 0 height 0
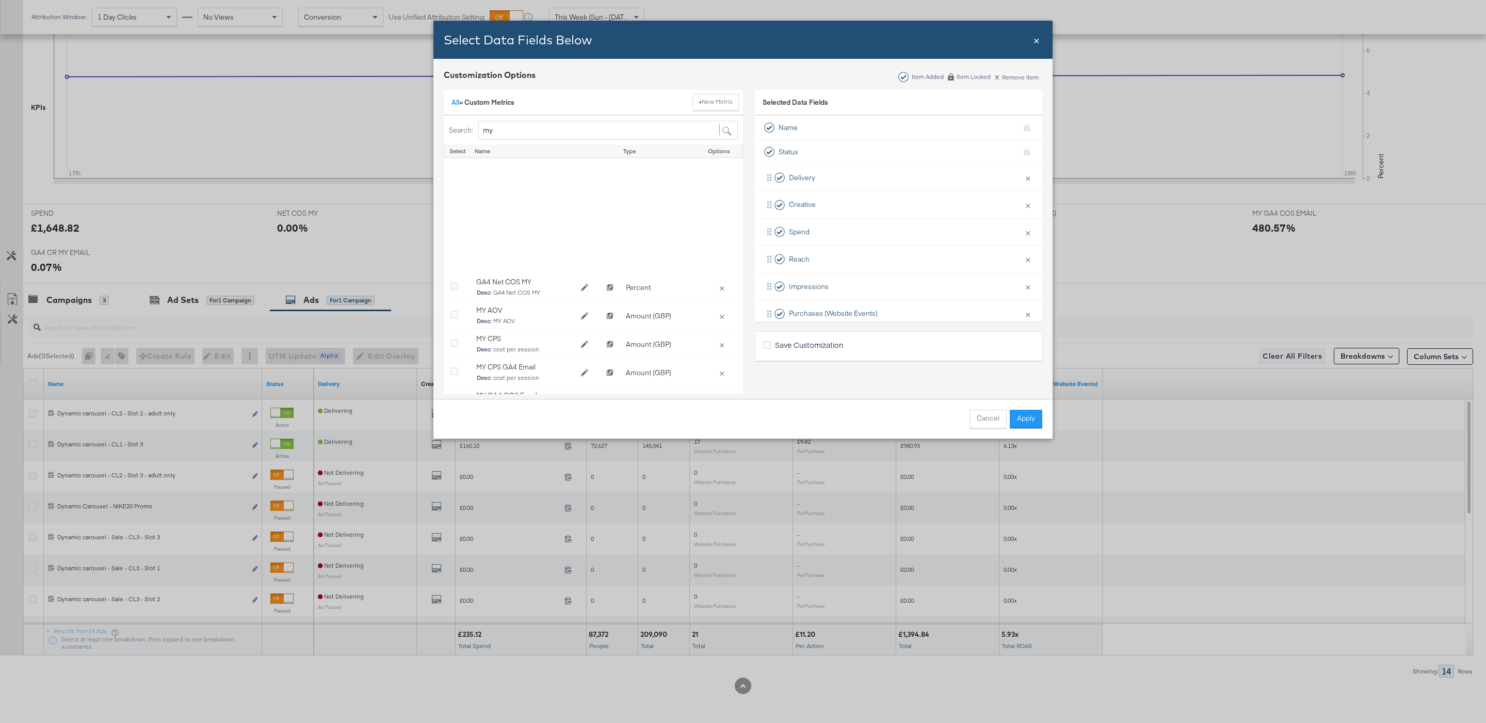
scroll to position [155, 0]
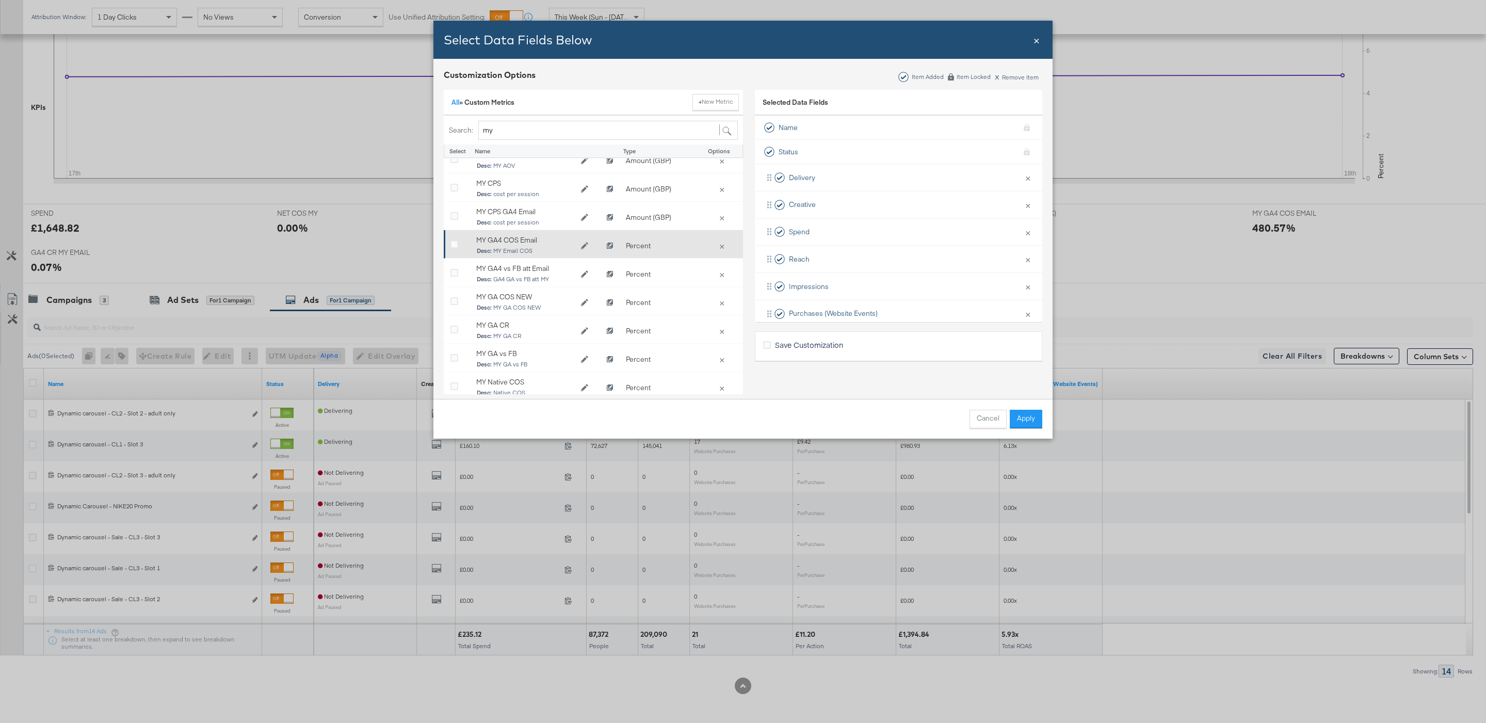
click at [449, 246] on div "Bulk Add Locations Modal" at bounding box center [458, 246] width 26 height 21
click at [453, 247] on icon "Bulk Add Locations Modal" at bounding box center [454, 245] width 8 height 8
click at [0, 0] on input "Bulk Add Locations Modal" at bounding box center [0, 0] width 0 height 0
click at [1015, 423] on button "Apply" at bounding box center [1026, 419] width 33 height 19
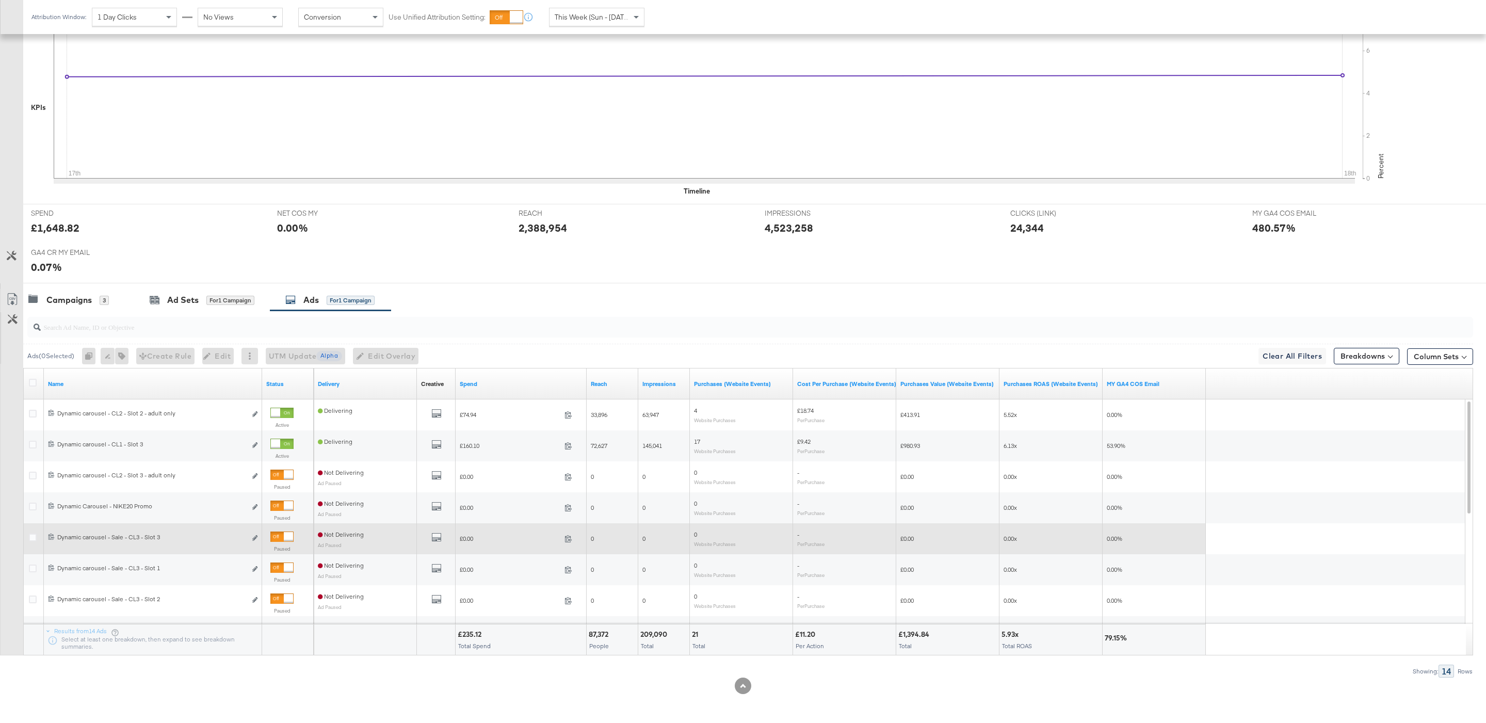
click at [280, 534] on div at bounding box center [281, 537] width 23 height 10
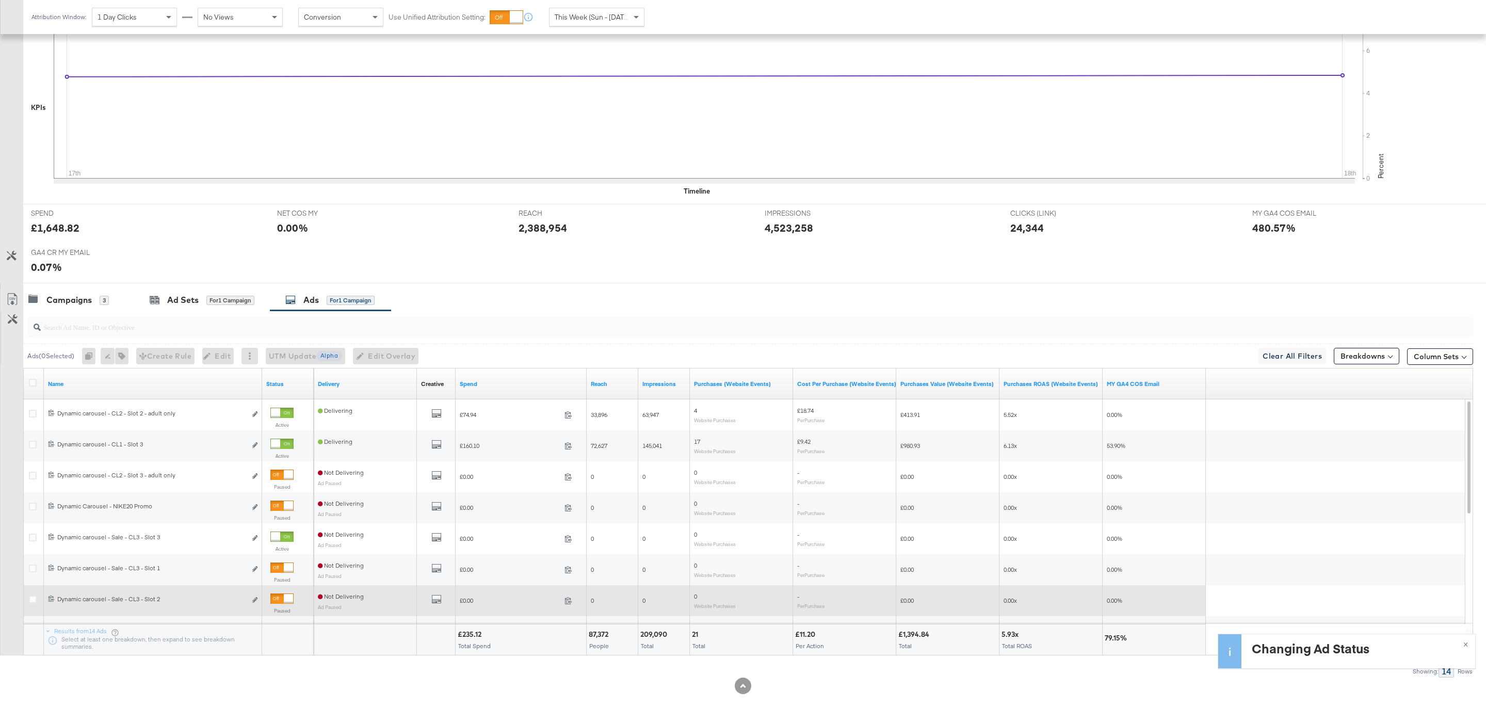
click at [285, 593] on div at bounding box center [281, 598] width 23 height 10
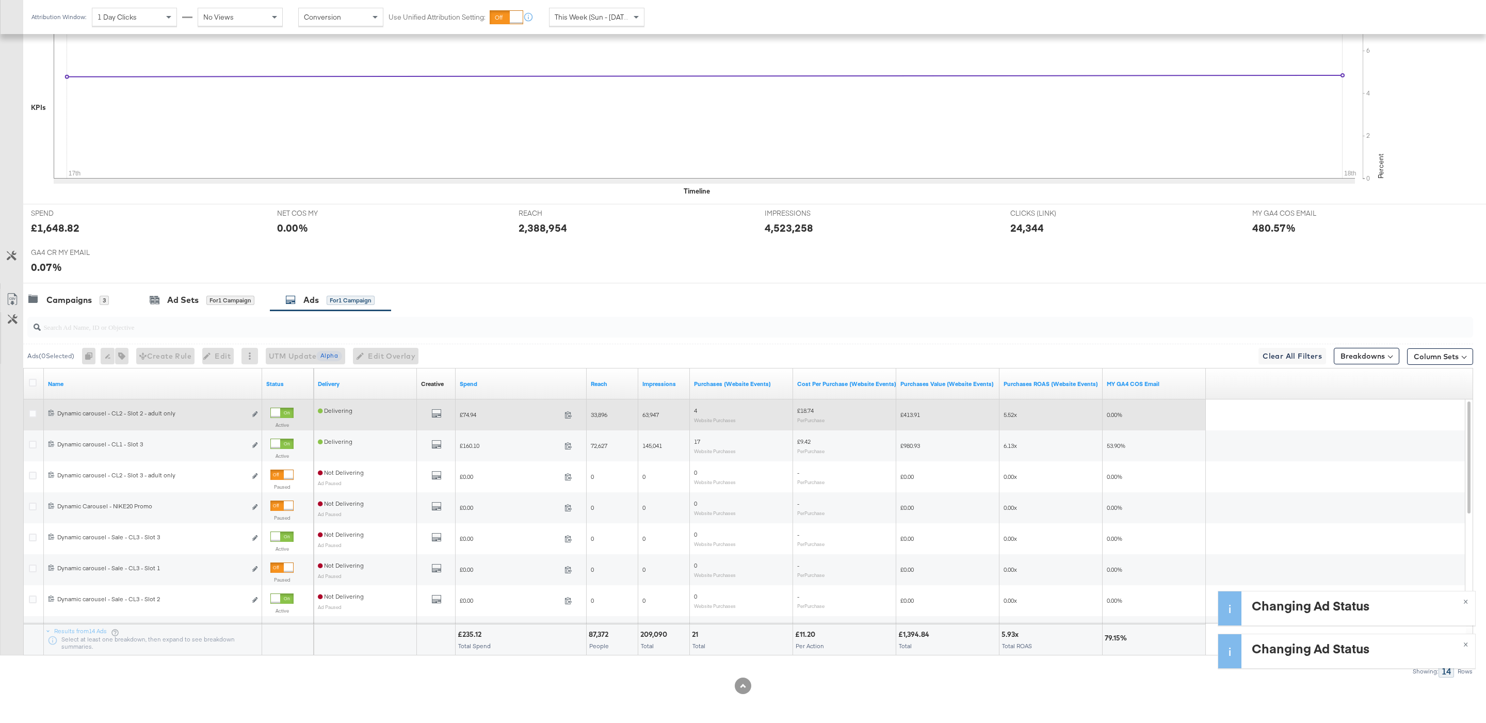
click at [278, 413] on div at bounding box center [275, 412] width 9 height 9
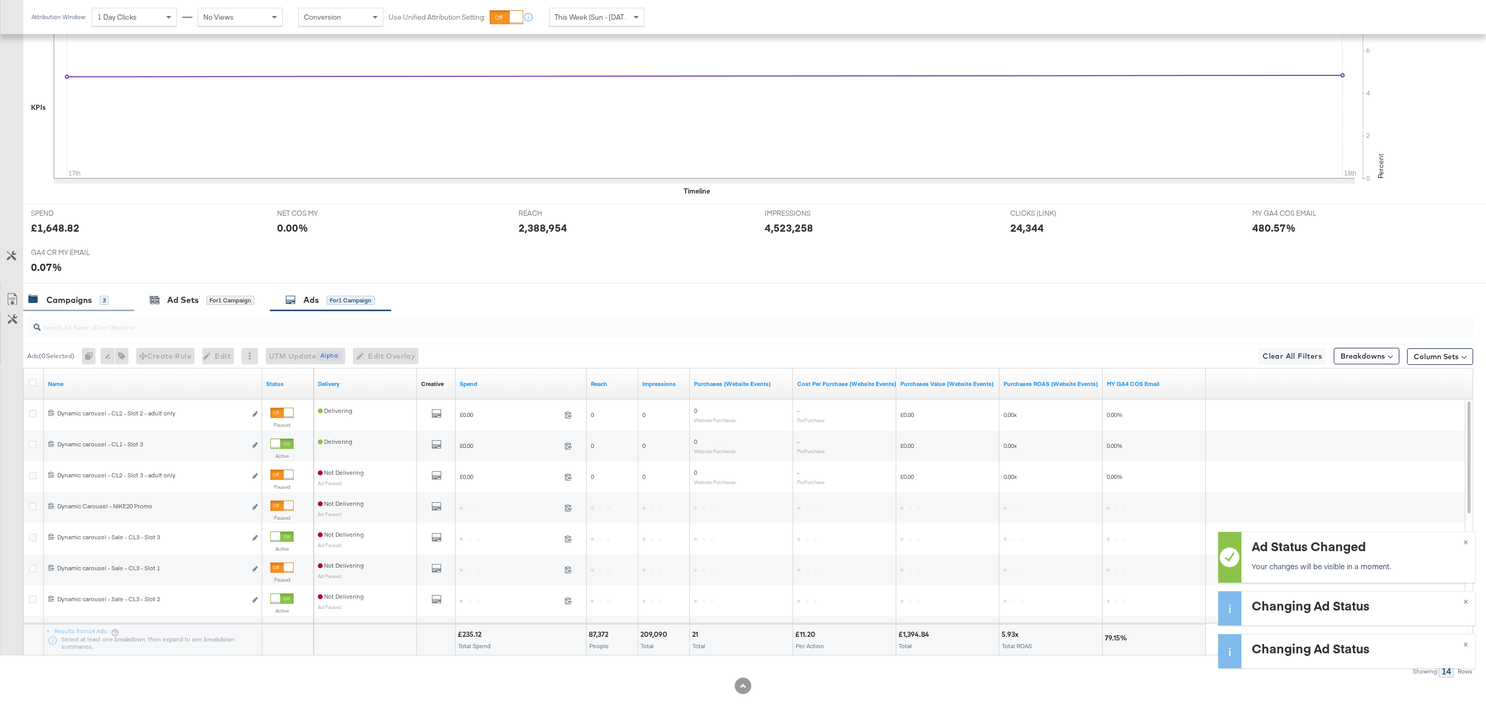
click at [118, 289] on div "Campaigns 3" at bounding box center [78, 300] width 111 height 22
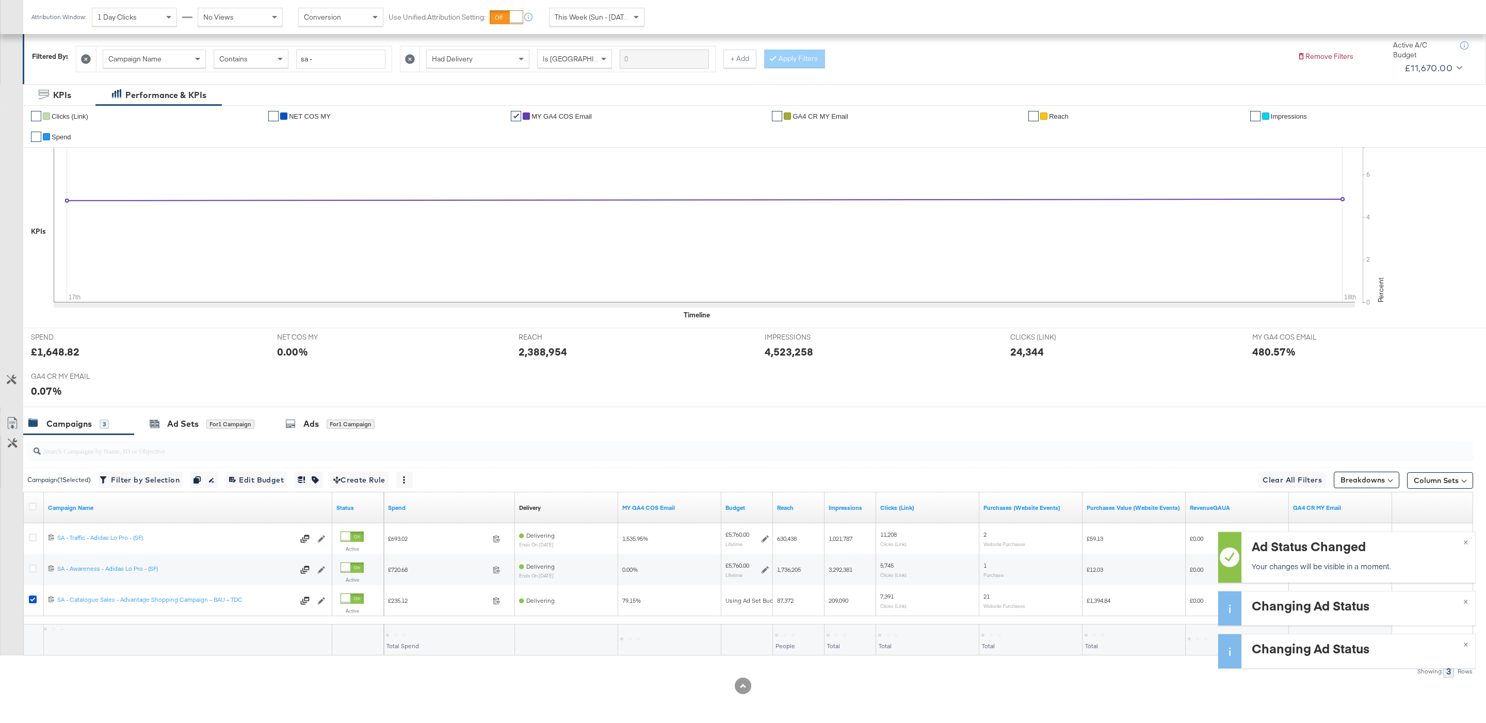
scroll to position [147, 0]
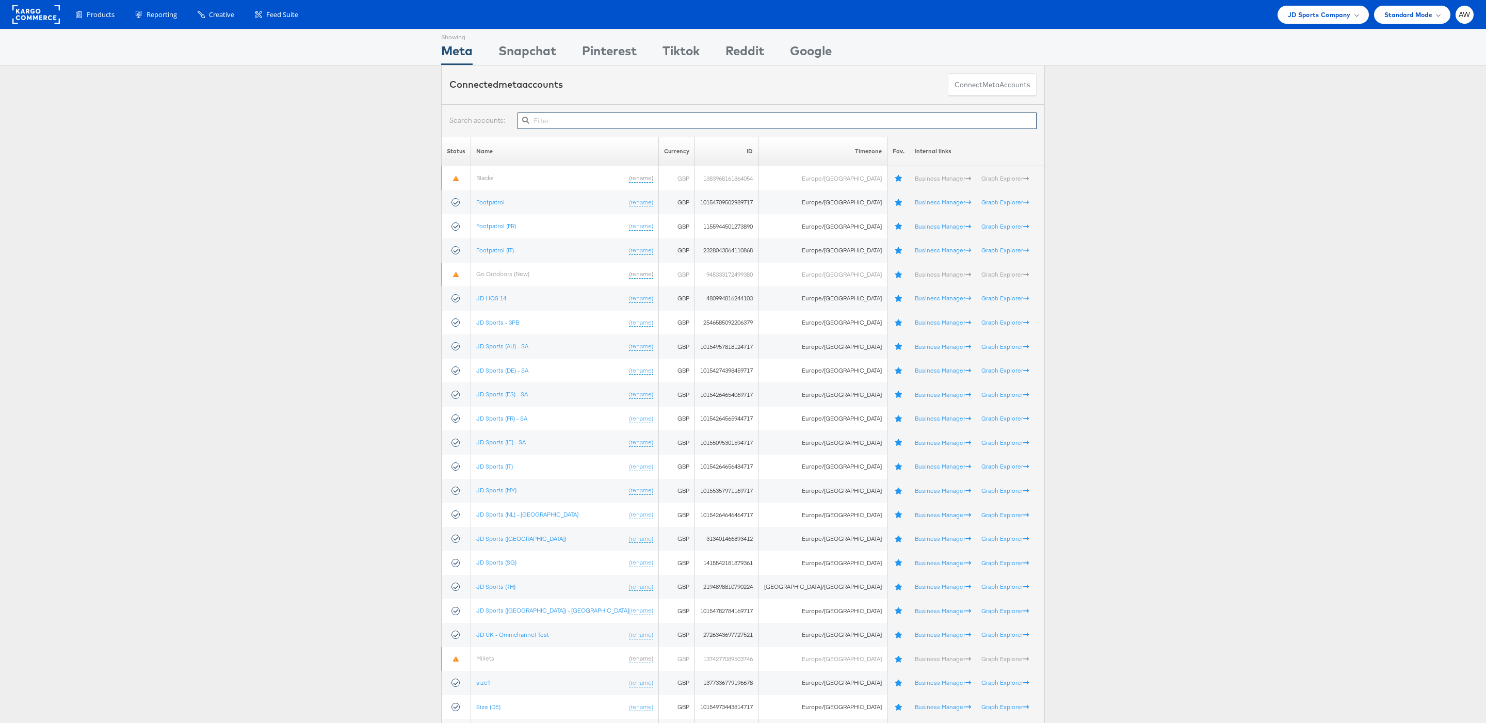
click at [605, 127] on input "text" at bounding box center [777, 120] width 519 height 17
click at [569, 118] on input "text" at bounding box center [777, 120] width 519 height 17
